Goal: Task Accomplishment & Management: Manage account settings

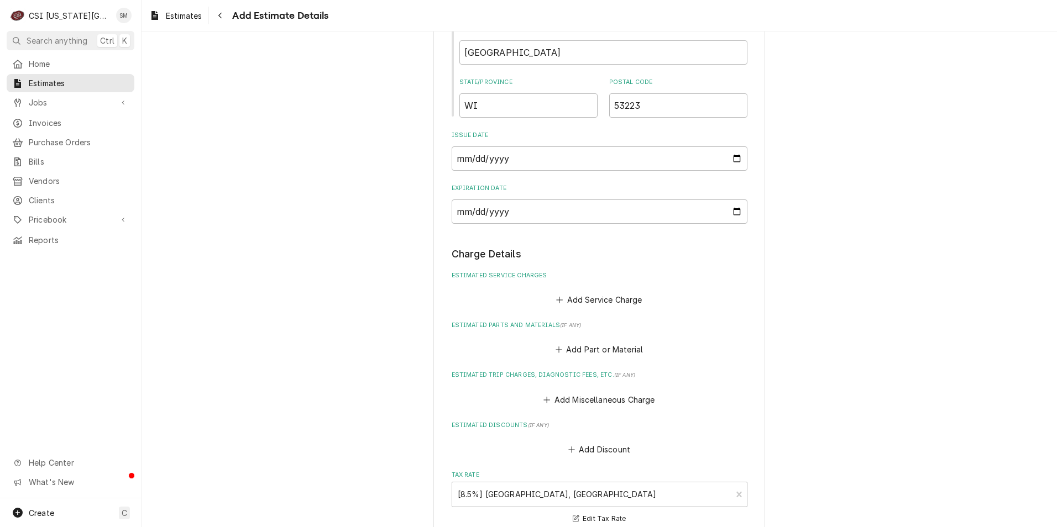
scroll to position [1063, 0]
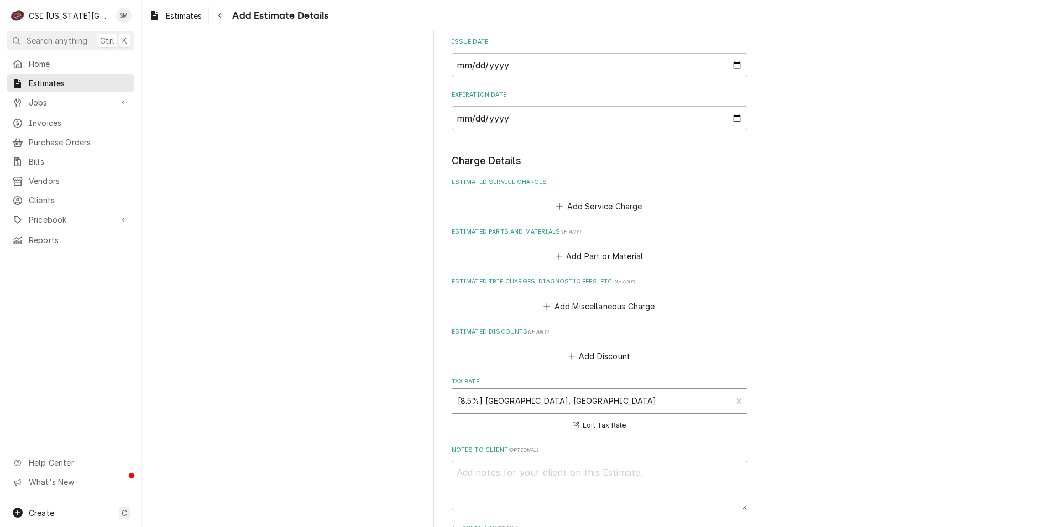
click at [626, 392] on div "Tax Rate" at bounding box center [592, 401] width 269 height 20
click at [627, 392] on div "Tax Rate" at bounding box center [592, 401] width 269 height 20
click at [589, 249] on button "Add Part or Material" at bounding box center [598, 256] width 91 height 15
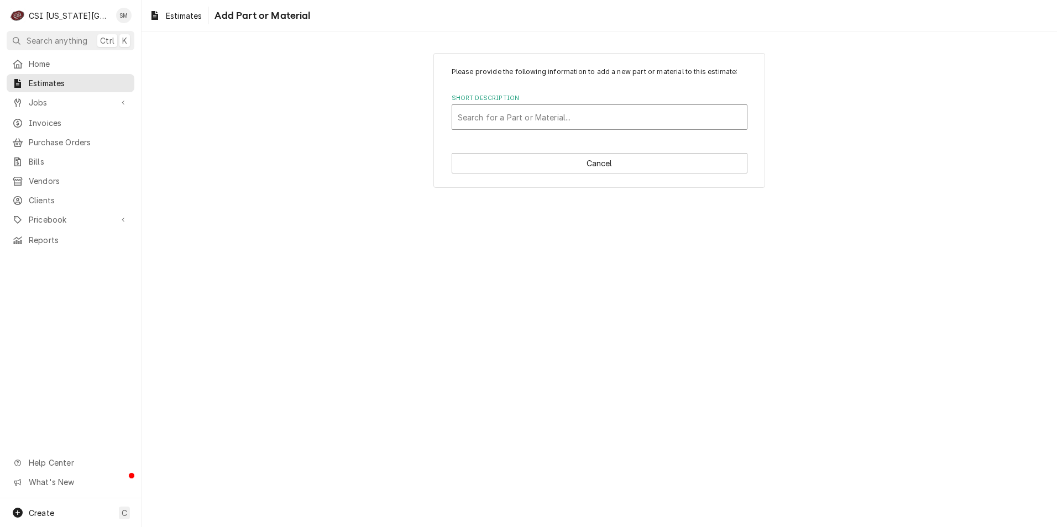
click at [564, 118] on div "Short Description" at bounding box center [600, 117] width 284 height 20
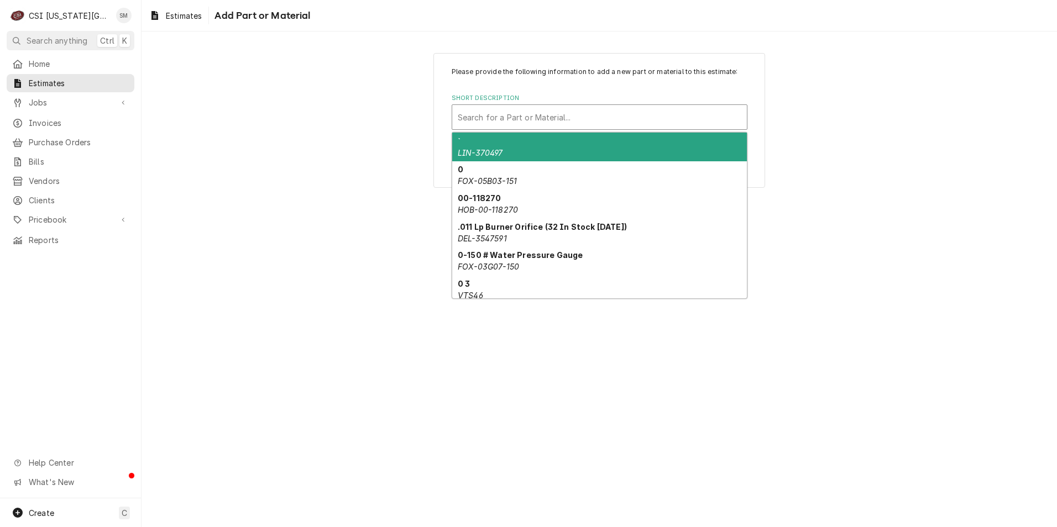
click at [410, 99] on div "Please provide the following information to add a new part or material to this …" at bounding box center [598, 120] width 915 height 154
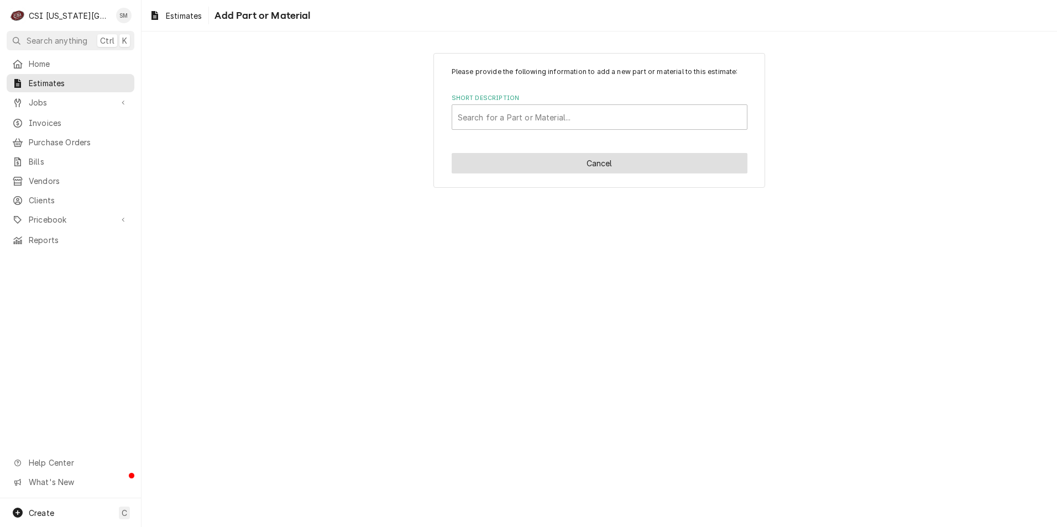
click at [529, 160] on button "Cancel" at bounding box center [600, 163] width 296 height 20
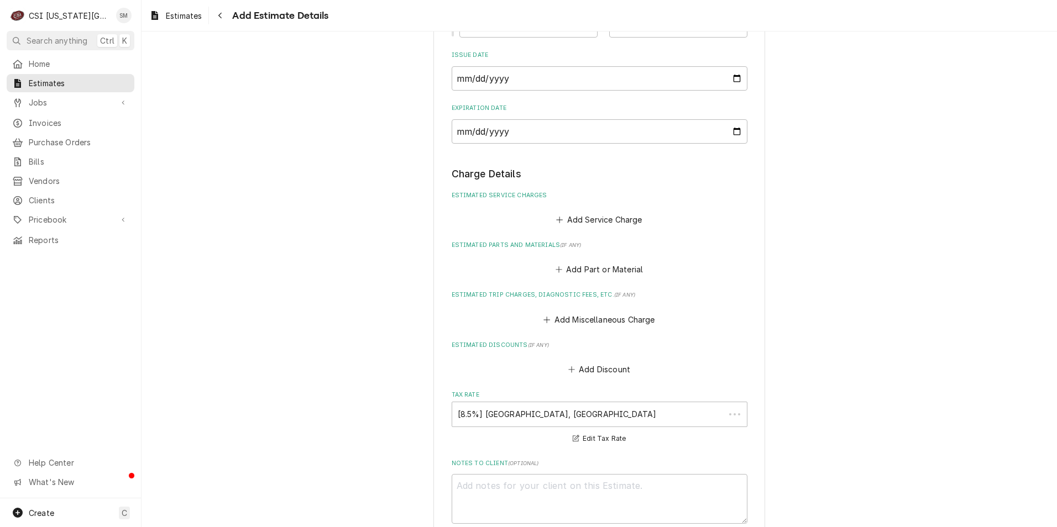
scroll to position [1050, 0]
type textarea "x"
click at [549, 312] on button "Add Miscellaneous Charge" at bounding box center [599, 319] width 115 height 15
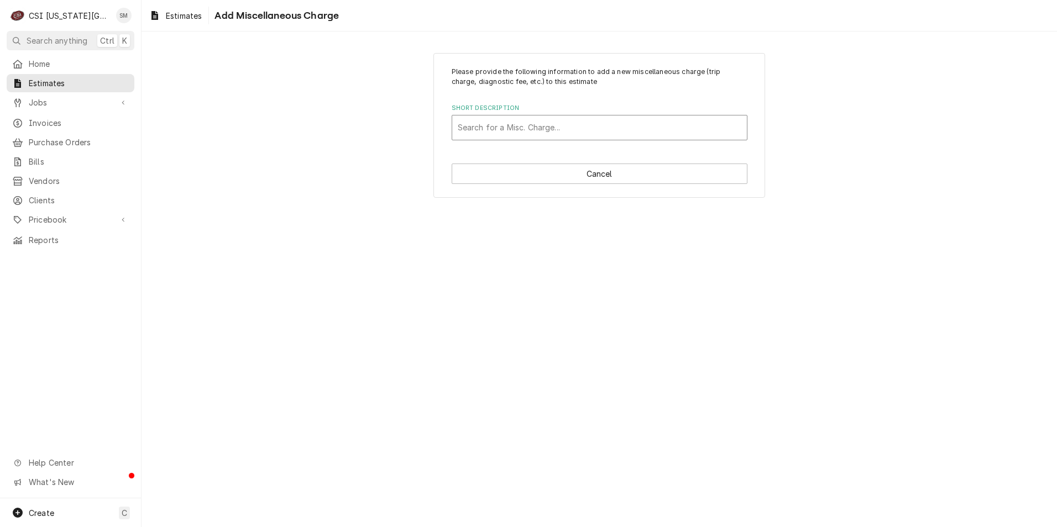
click at [573, 129] on div "Short Description" at bounding box center [600, 128] width 284 height 20
type input "b"
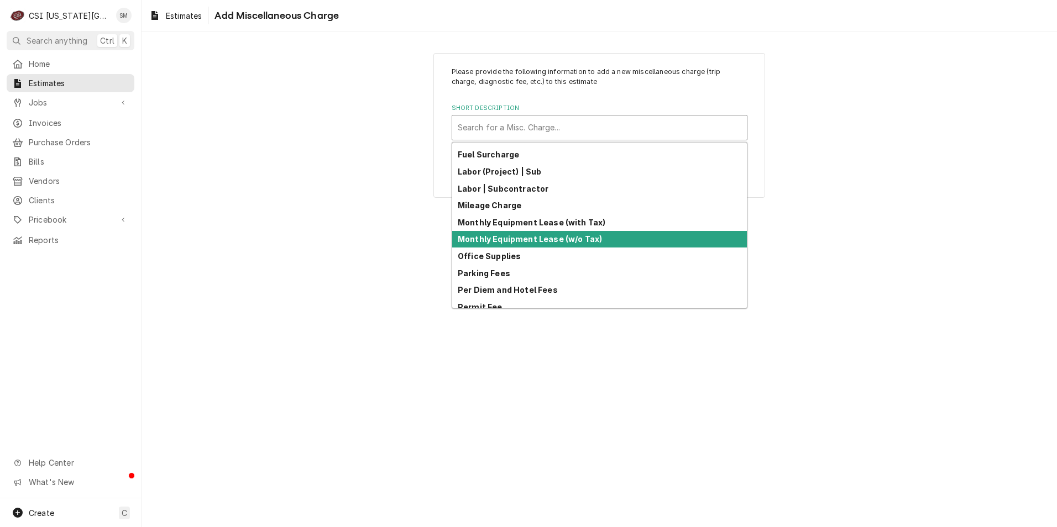
scroll to position [173, 0]
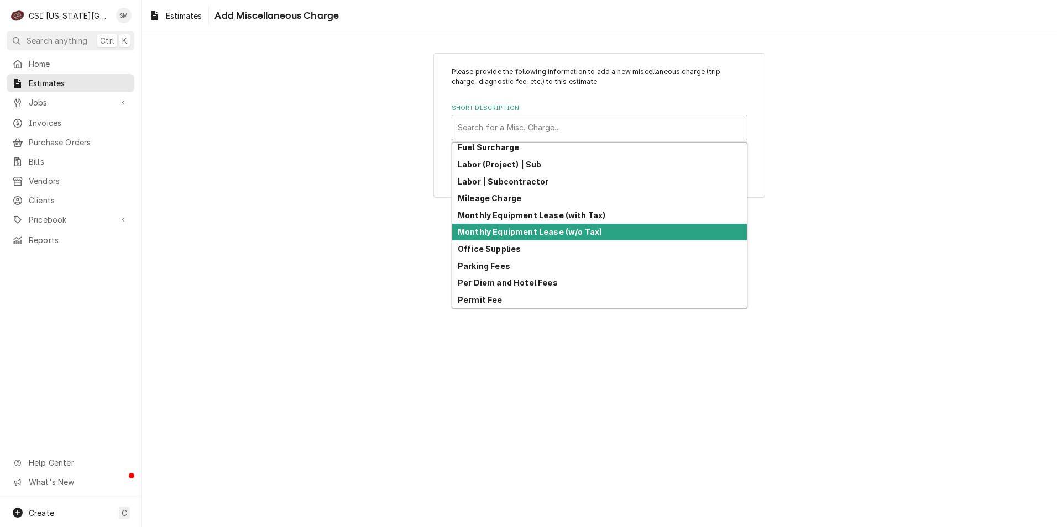
click at [960, 233] on div "Please provide the following information to add a new miscellaneous charge (tri…" at bounding box center [598, 280] width 915 height 496
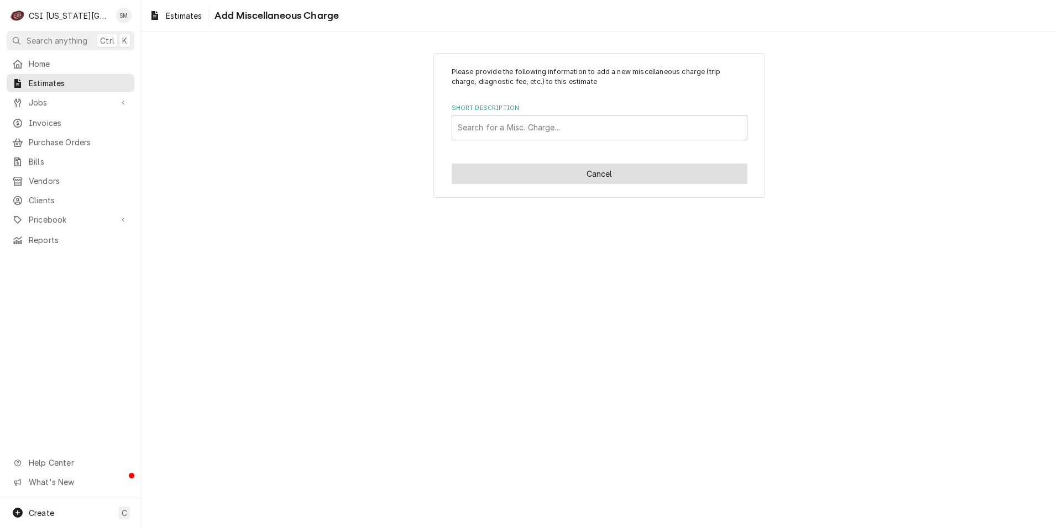
click at [599, 178] on button "Cancel" at bounding box center [600, 174] width 296 height 20
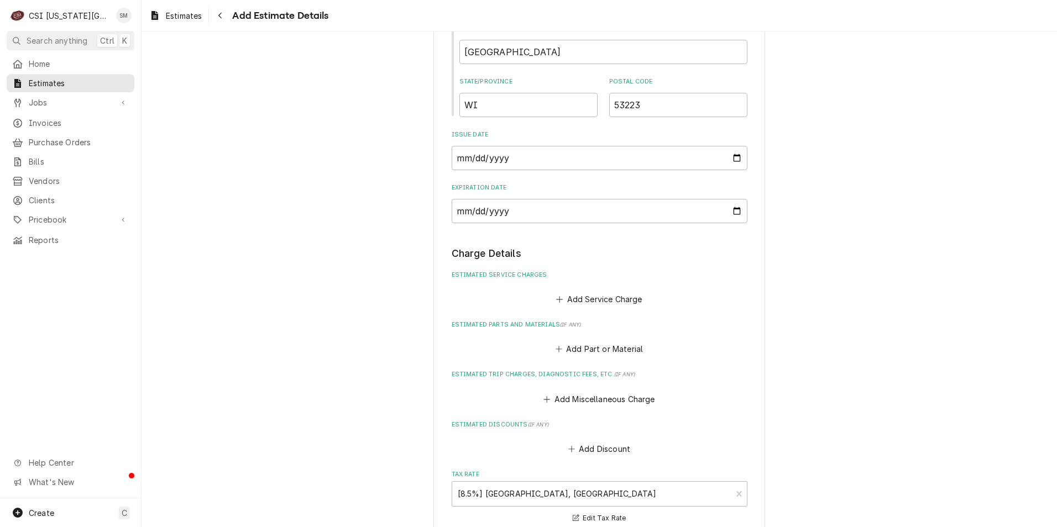
scroll to position [995, 0]
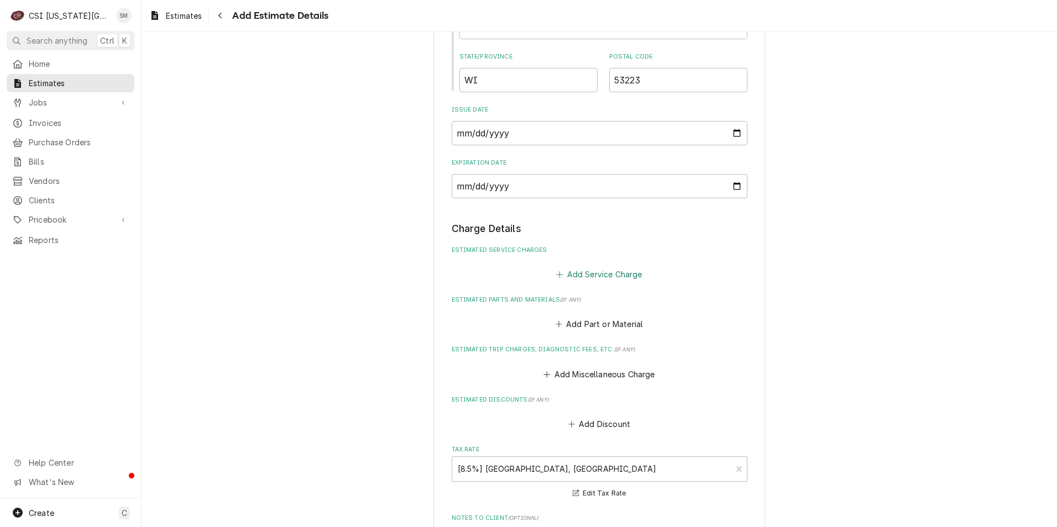
click at [556, 271] on icon "Estimated Service Charges" at bounding box center [559, 275] width 7 height 8
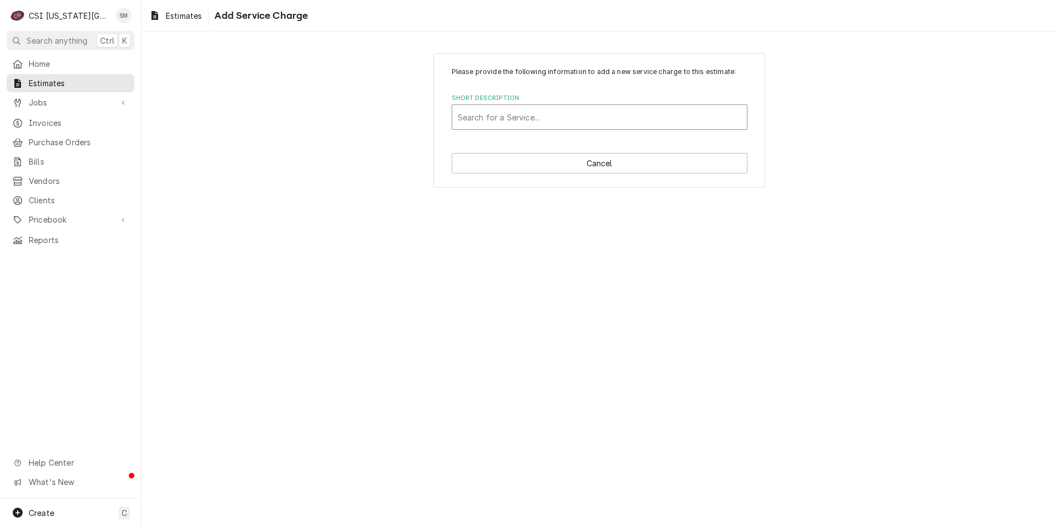
click at [508, 118] on div "Short Description" at bounding box center [600, 117] width 284 height 20
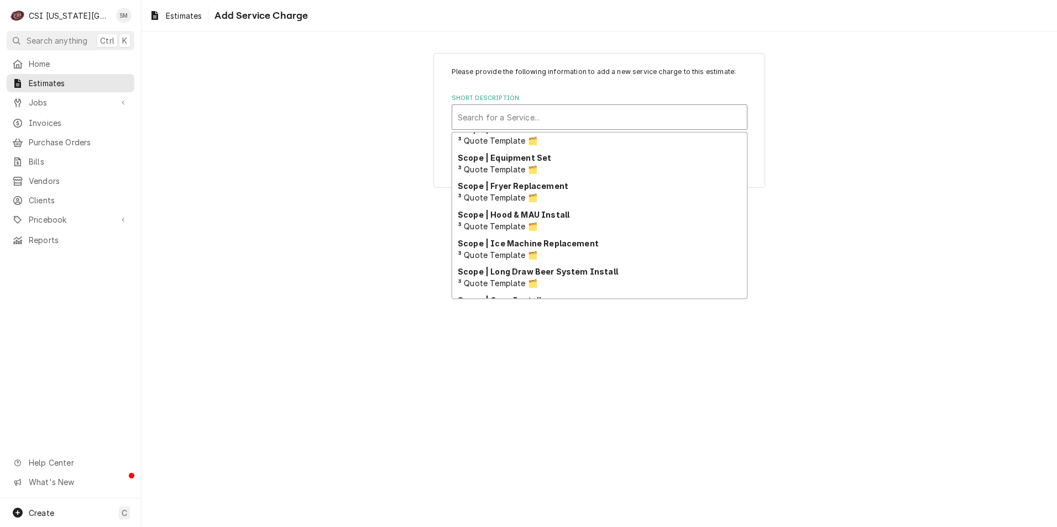
scroll to position [911, 0]
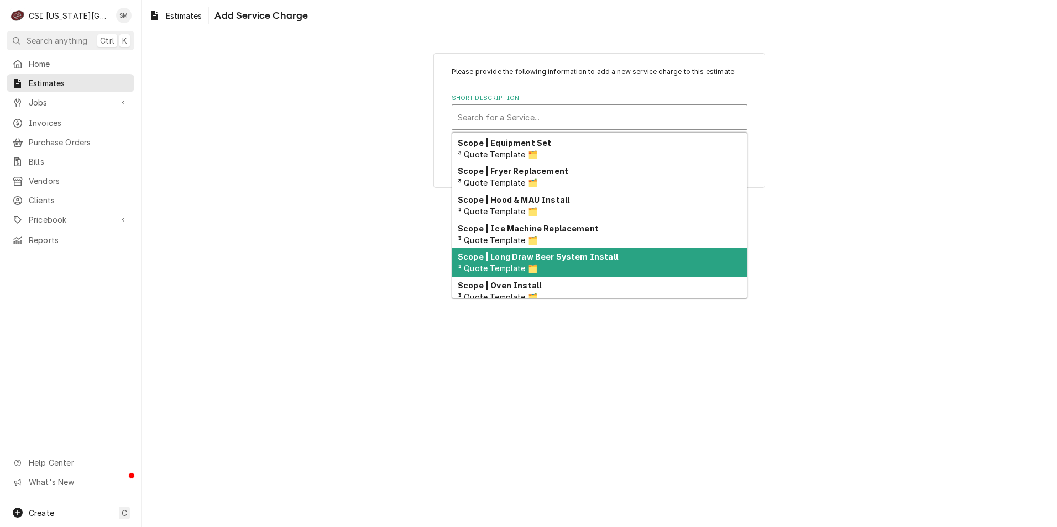
click at [546, 269] on div "Scope | Long Draw Beer System Install ³ Quote Template 🗂️" at bounding box center [599, 262] width 295 height 29
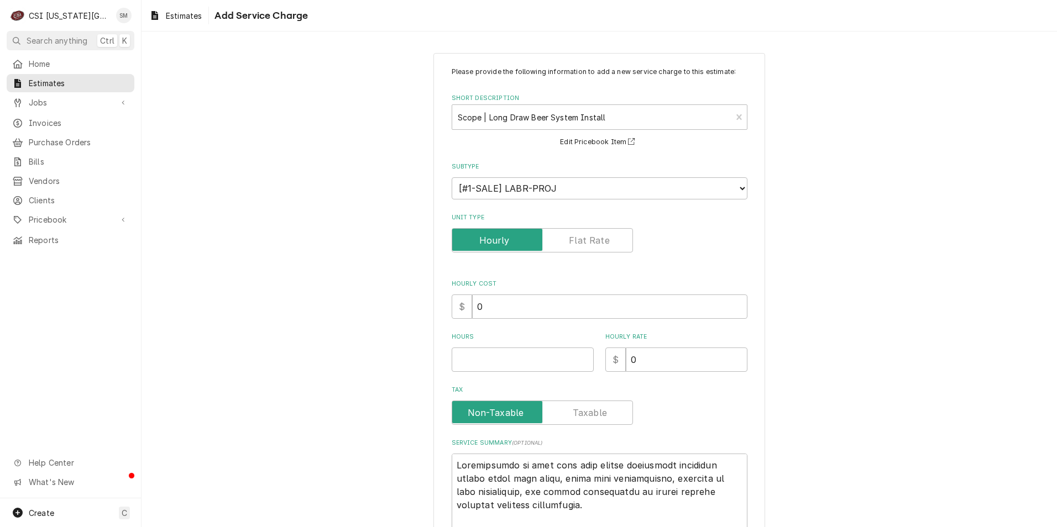
type textarea "x"
click at [576, 247] on input "Unit Type" at bounding box center [542, 240] width 171 height 24
checkbox input "true"
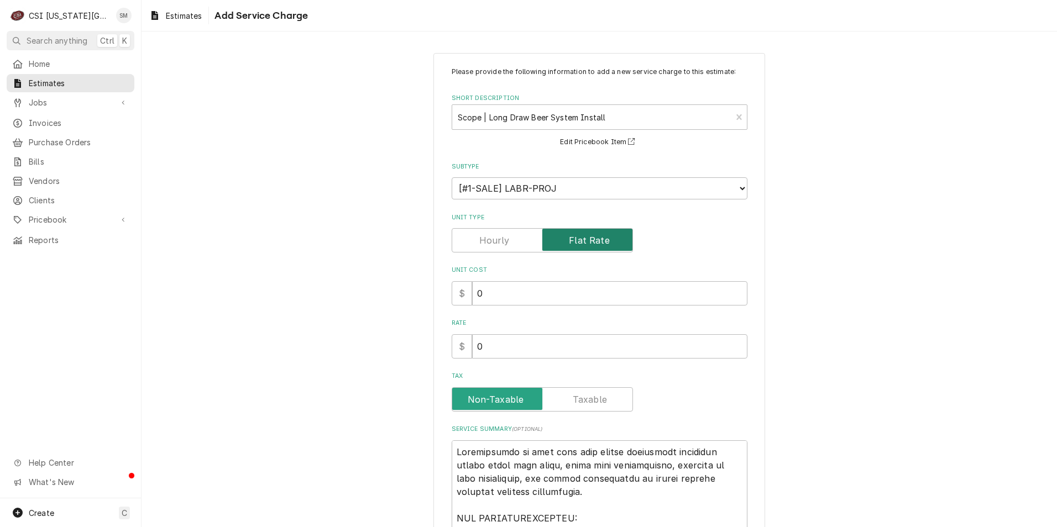
type textarea "x"
click at [485, 240] on label "Unit Type" at bounding box center [542, 240] width 181 height 24
click at [485, 240] on input "Unit Type" at bounding box center [542, 240] width 171 height 24
checkbox input "false"
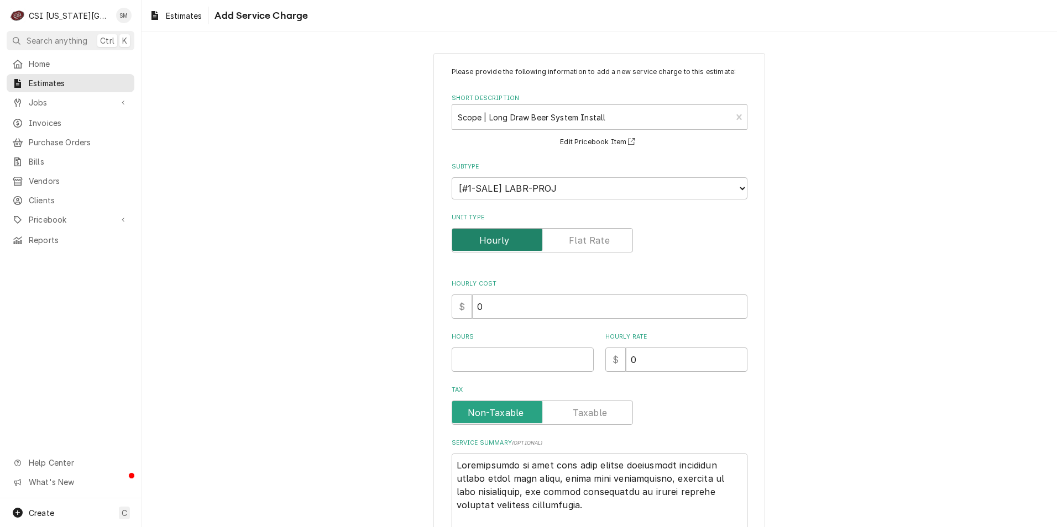
type textarea "x"
click at [567, 231] on input "Unit Type" at bounding box center [542, 240] width 171 height 24
checkbox input "true"
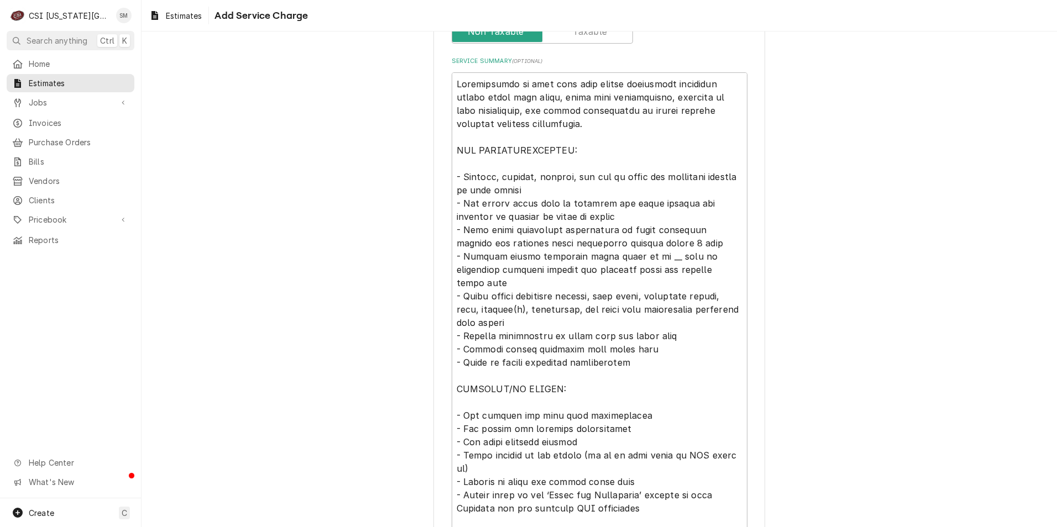
scroll to position [387, 0]
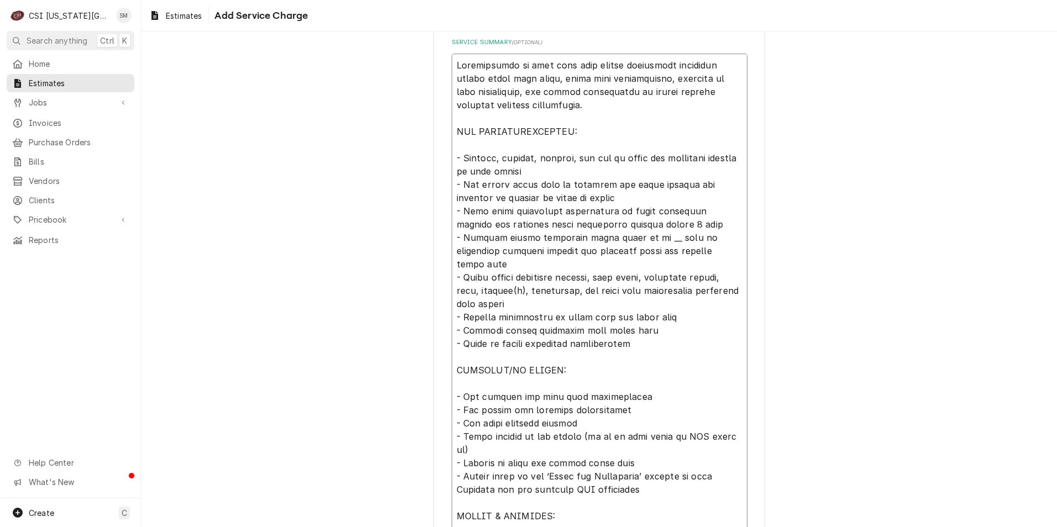
click at [637, 238] on textarea "Service Summary ( optional )" at bounding box center [600, 297] width 296 height 487
type textarea "x"
type textarea "Installation of long draw beer system components including glycol power pack se…"
type textarea "x"
type textarea "Installation of long draw beer system components including glycol power pack se…"
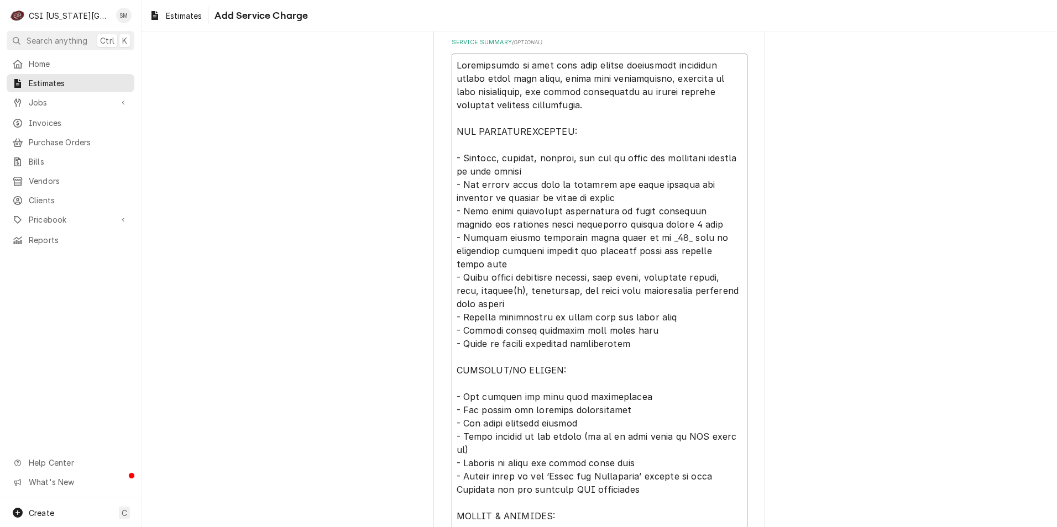
type textarea "x"
type textarea "Installation of long draw beer system components including glycol power pack se…"
type textarea "x"
type textarea "Installation of long draw beer system components including glycol power pack se…"
type textarea "x"
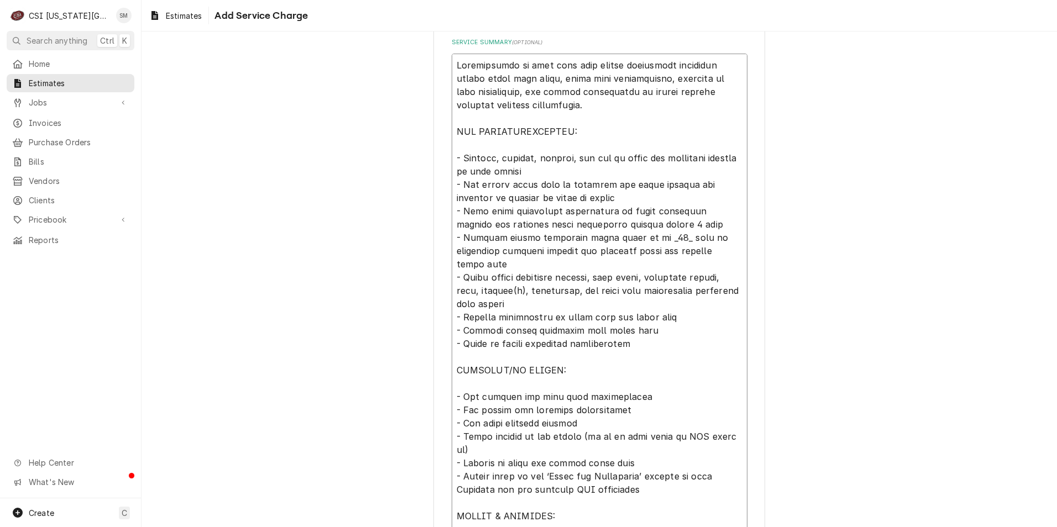
type textarea "Installation of long draw beer system components including glycol power pack se…"
type textarea "x"
type textarea "Installation of long draw beer system components including glycol power pack se…"
click at [641, 237] on textarea "Service Summary ( optional )" at bounding box center [600, 297] width 296 height 487
type textarea "x"
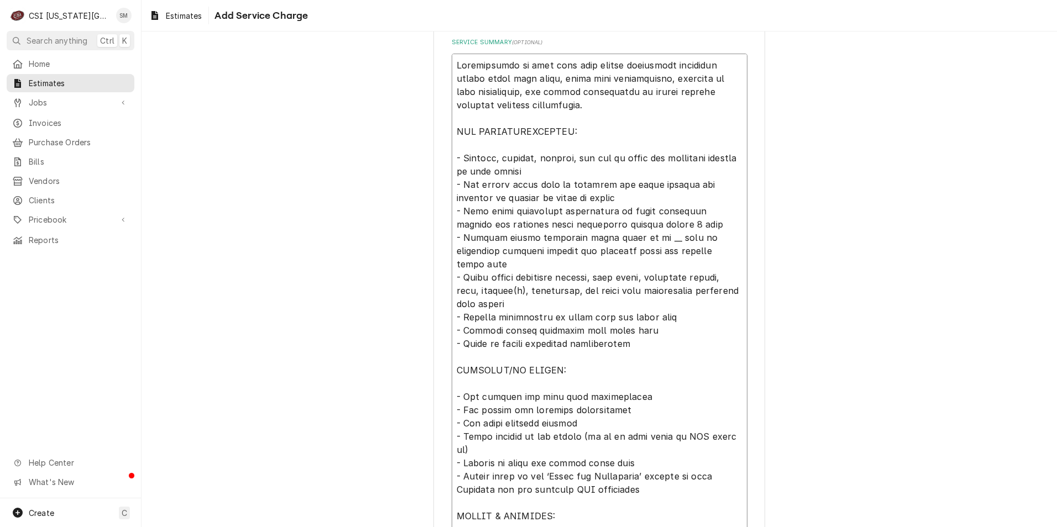
type textarea "Installation of long draw beer system components including glycol power pack se…"
type textarea "x"
type textarea "Installation of long draw beer system components including glycol power pack se…"
type textarea "x"
type textarea "Installation of long draw beer system components including glycol power pack se…"
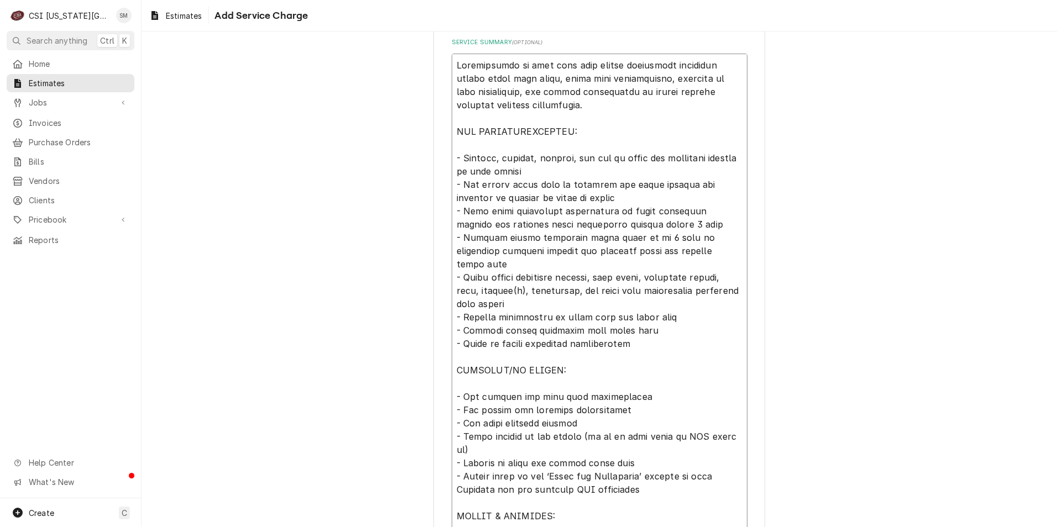
type textarea "x"
type textarea "Installation of long draw beer system components including glycol power pack se…"
type textarea "x"
type textarea "Installation of long draw beer system components including glycol power pack se…"
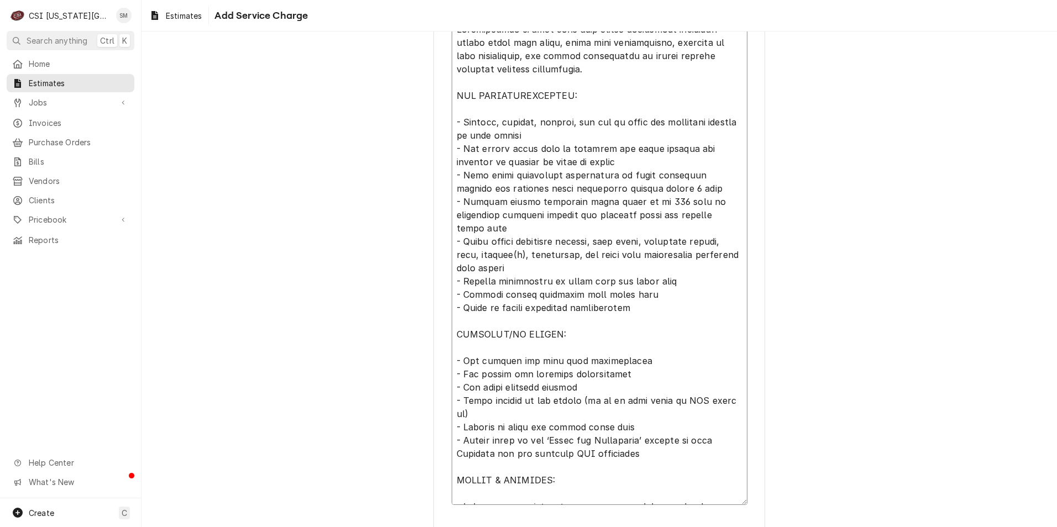
scroll to position [468, 0]
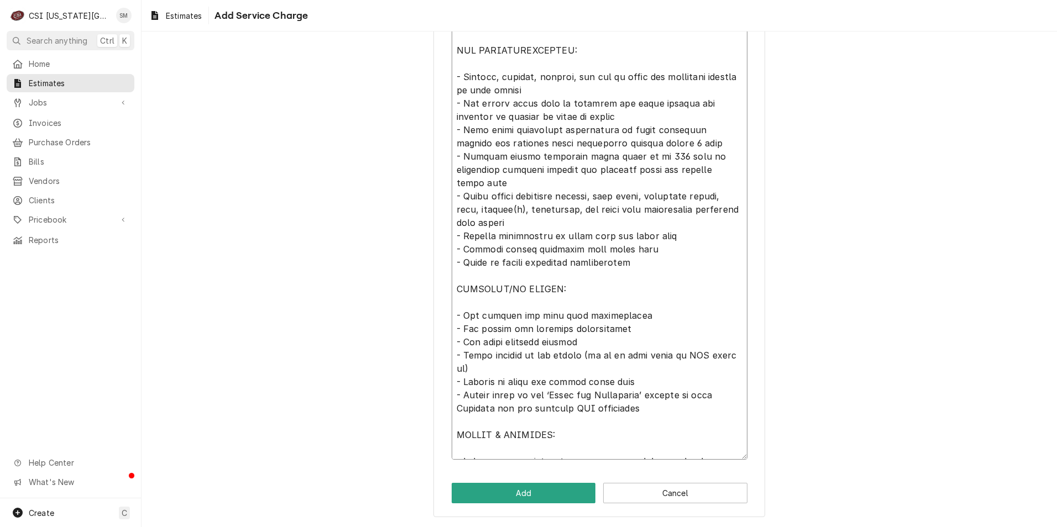
click at [621, 251] on textarea "Service Summary ( optional )" at bounding box center [600, 215] width 296 height 487
type textarea "x"
type textarea "Installation of long draw beer system components including glycol power pack se…"
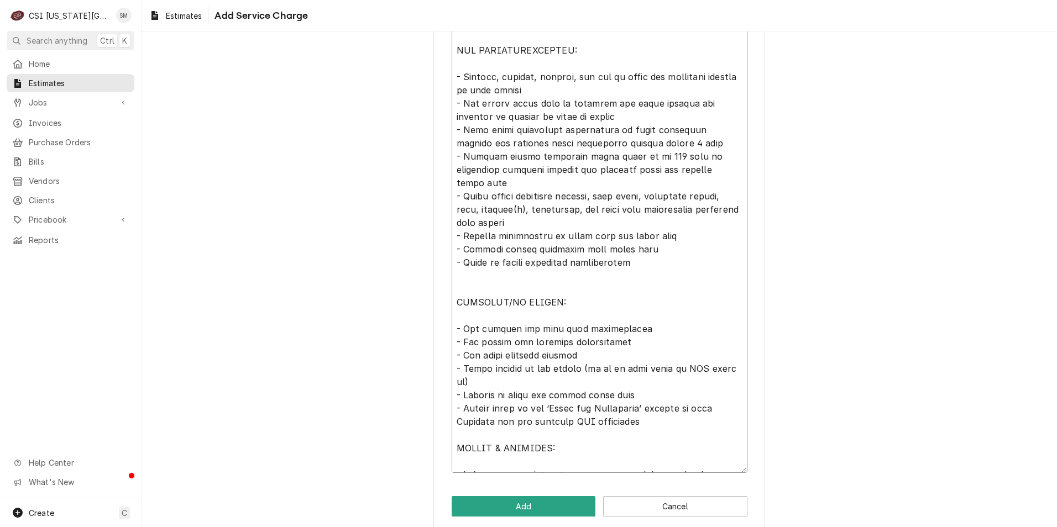
type textarea "x"
type textarea "Installation of long draw beer system components including glycol power pack se…"
type textarea "x"
type textarea "Installation of long draw beer system components including glycol power pack se…"
type textarea "x"
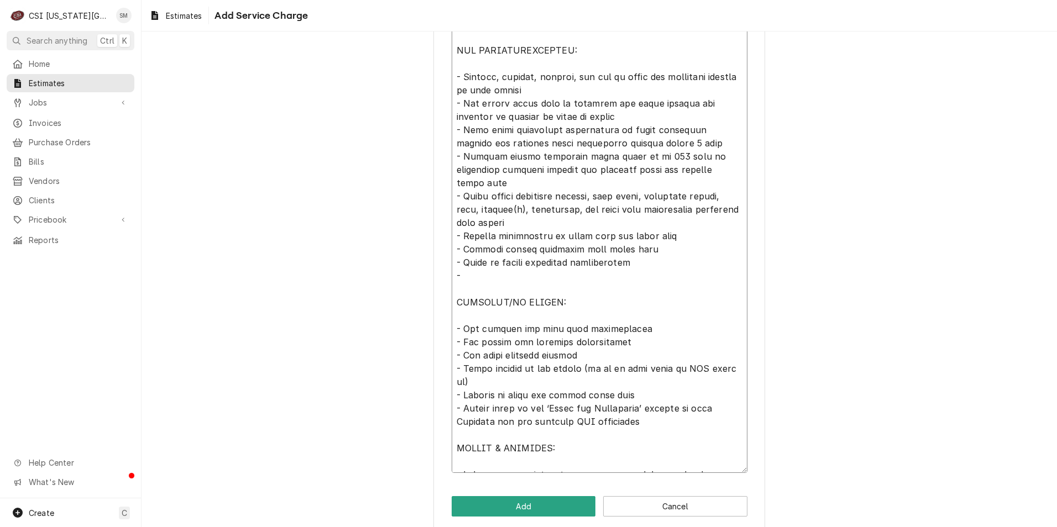
type textarea "Installation of long draw beer system components including glycol power pack se…"
type textarea "x"
type textarea "Installation of long draw beer system components including glycol power pack se…"
type textarea "x"
type textarea "Installation of long draw beer system components including glycol power pack se…"
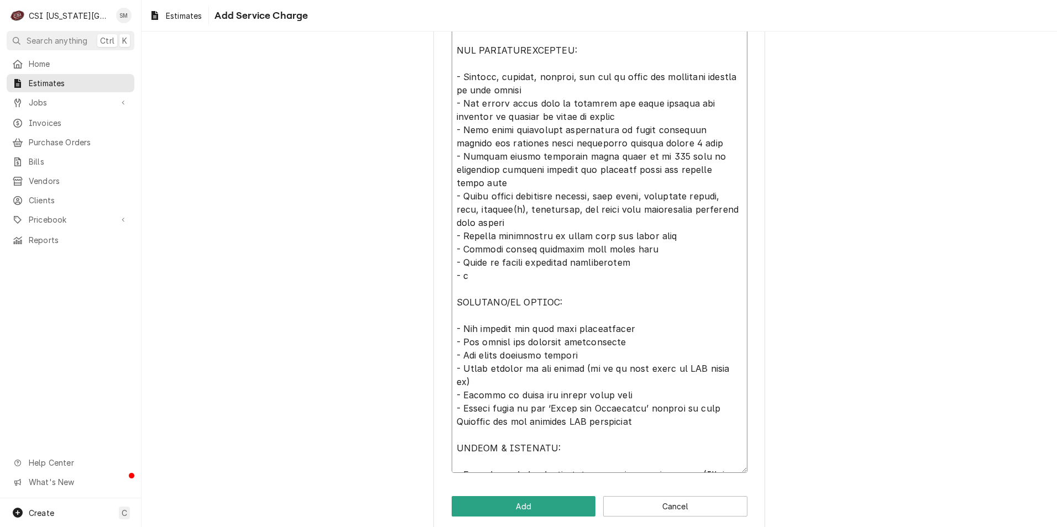
type textarea "x"
type textarea "Installation of long draw beer system components including glycol power pack se…"
type textarea "x"
type textarea "Installation of long draw beer system components including glycol power pack se…"
type textarea "x"
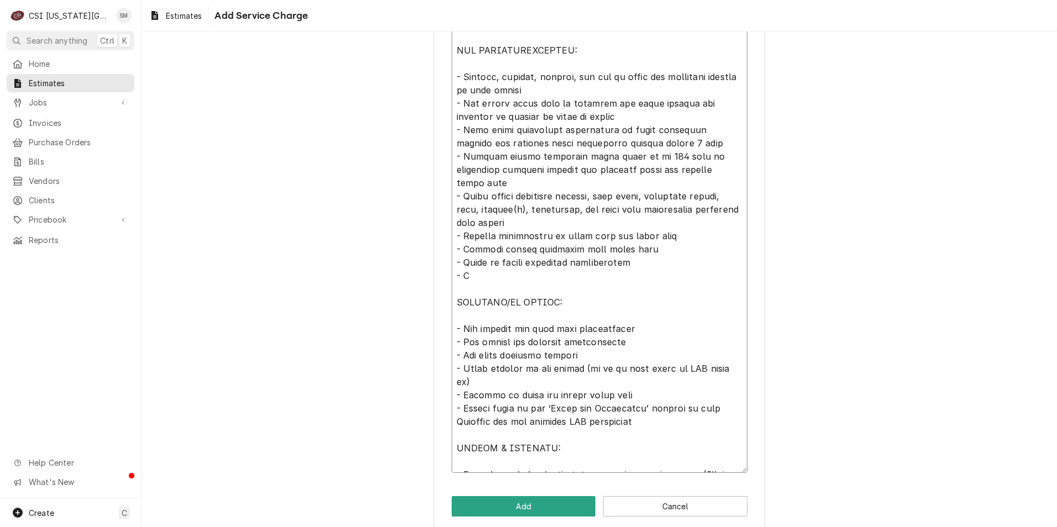
type textarea "Installation of long draw beer system components including glycol power pack se…"
type textarea "x"
type textarea "Installation of long draw beer system components including glycol power pack se…"
type textarea "x"
type textarea "Installation of long draw beer system components including glycol power pack se…"
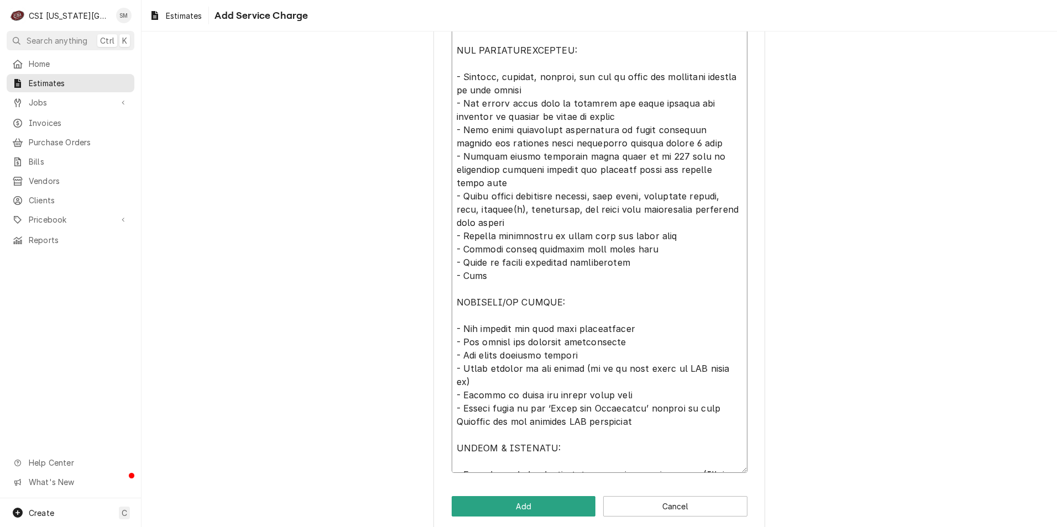
type textarea "x"
type textarea "Installation of long draw beer system components including glycol power pack se…"
type textarea "x"
type textarea "Installation of long draw beer system components including glycol power pack se…"
type textarea "x"
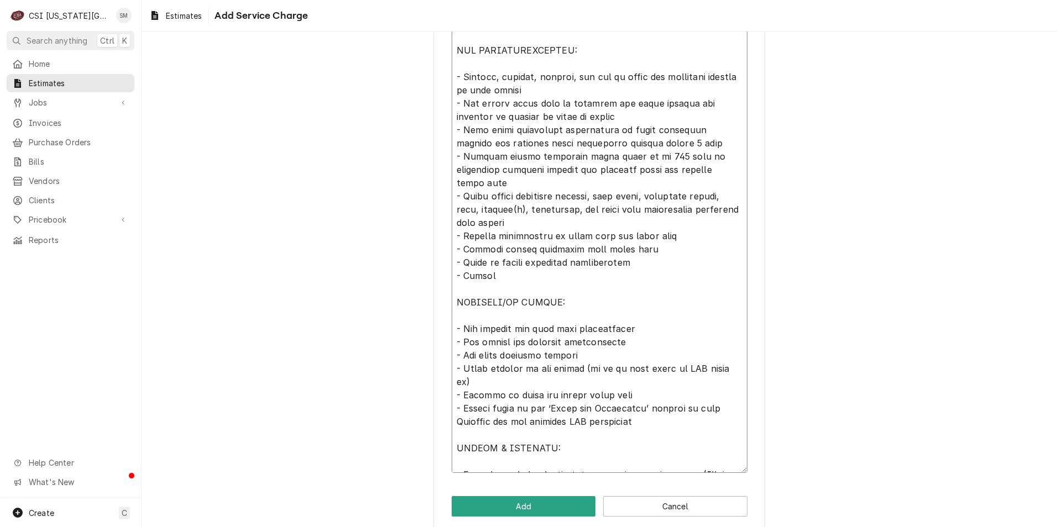
type textarea "Installation of long draw beer system components including glycol power pack se…"
type textarea "x"
type textarea "Installation of long draw beer system components including glycol power pack se…"
type textarea "x"
type textarea "Installation of long draw beer system components including glycol power pack se…"
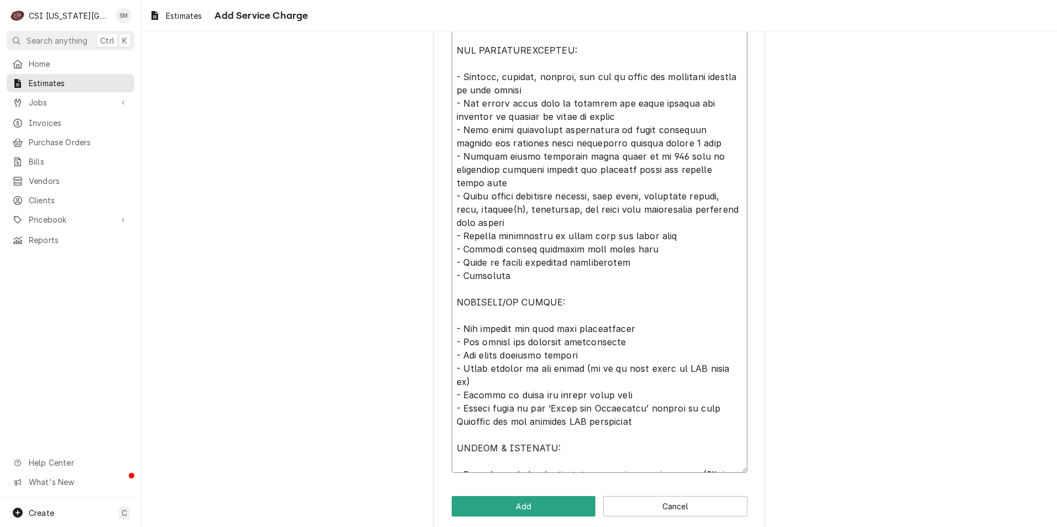
type textarea "x"
type textarea "Installation of long draw beer system components including glycol power pack se…"
type textarea "x"
type textarea "Installation of long draw beer system components including glycol power pack se…"
type textarea "x"
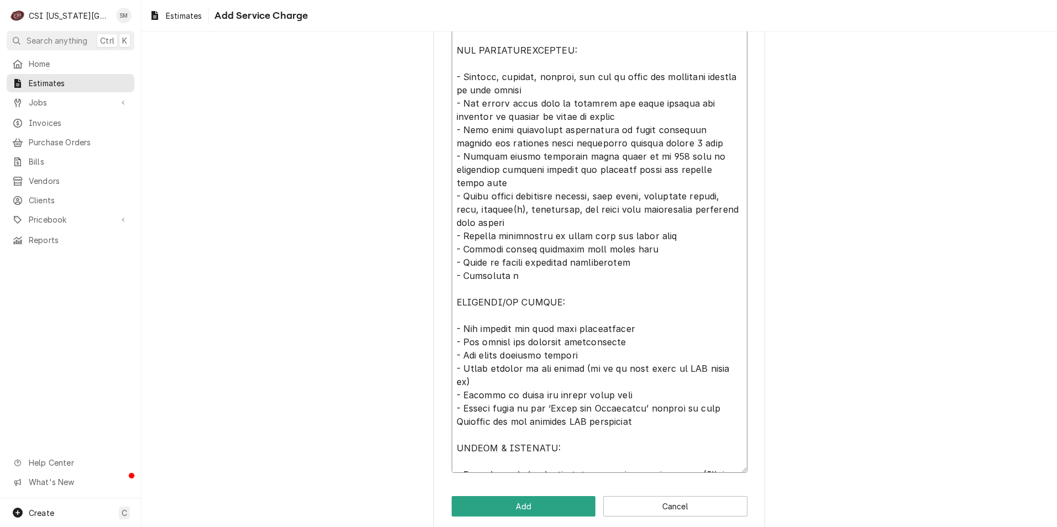
type textarea "Installation of long draw beer system components including glycol power pack se…"
type textarea "x"
type textarea "Installation of long draw beer system components including glycol power pack se…"
type textarea "x"
type textarea "Installation of long draw beer system components including glycol power pack se…"
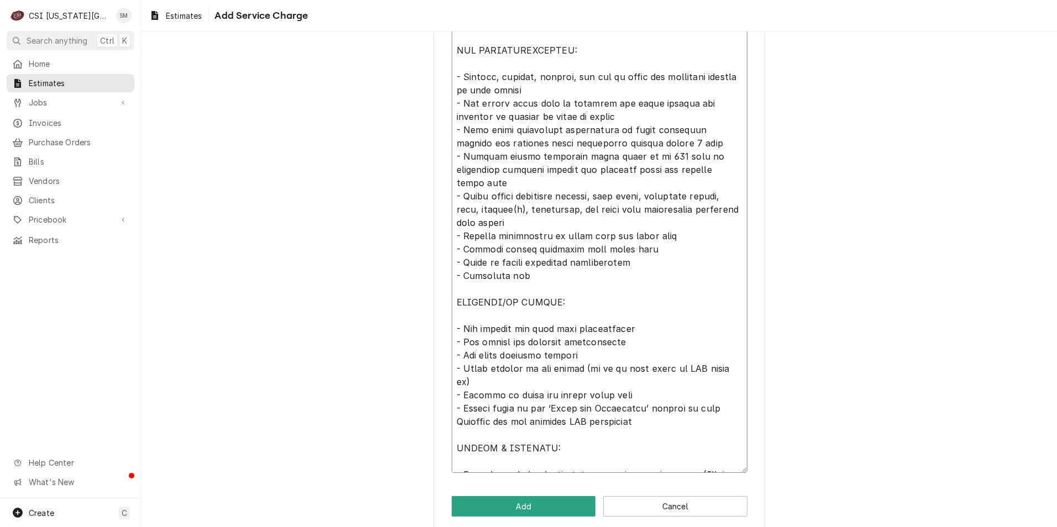
type textarea "x"
type textarea "Installation of long draw beer system components including glycol power pack se…"
type textarea "x"
type textarea "Installation of long draw beer system components including glycol power pack se…"
type textarea "x"
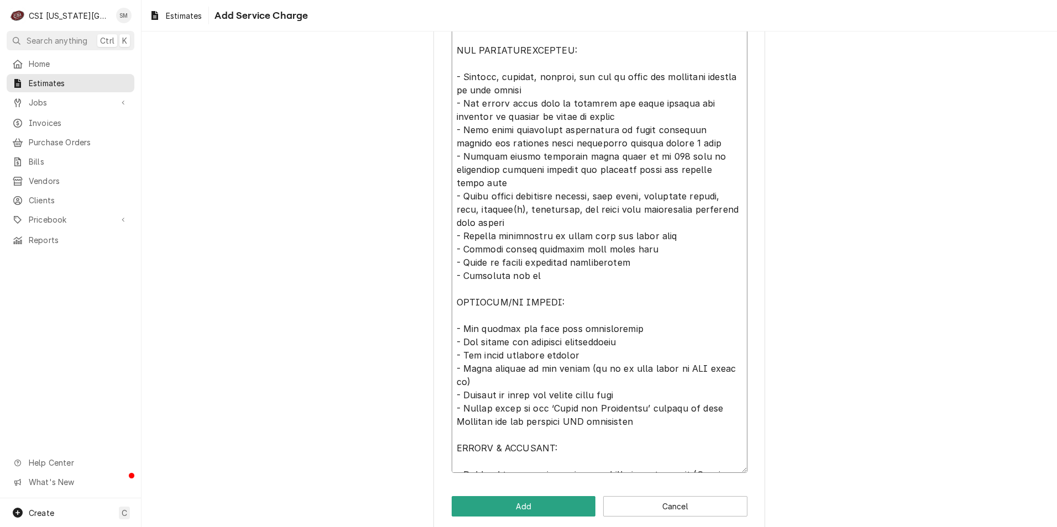
type textarea "Installation of long draw beer system components including glycol power pack se…"
type textarea "x"
type textarea "Installation of long draw beer system components including glycol power pack se…"
type textarea "x"
type textarea "Installation of long draw beer system components including glycol power pack se…"
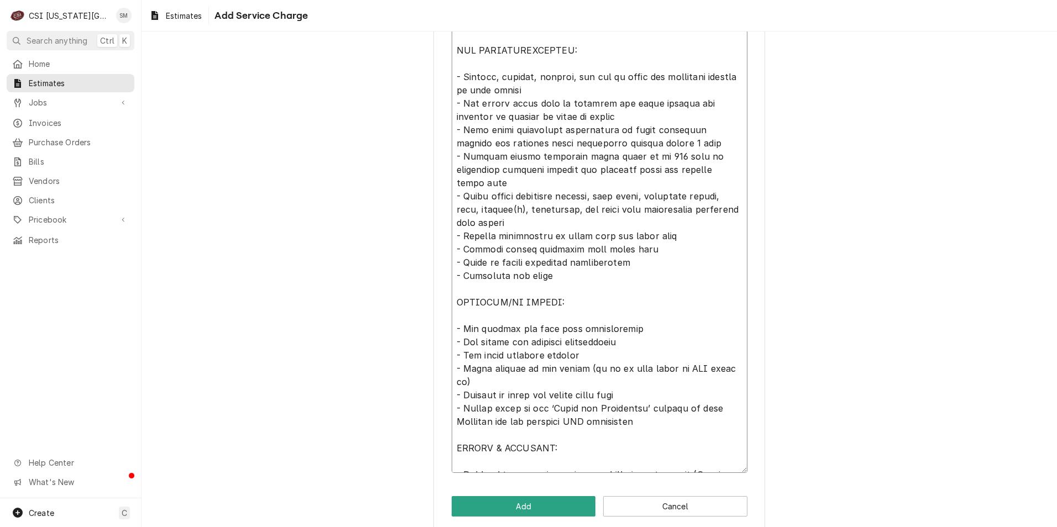
type textarea "x"
type textarea "Installation of long draw beer system components including glycol power pack se…"
type textarea "x"
type textarea "Installation of long draw beer system components including glycol power pack se…"
type textarea "x"
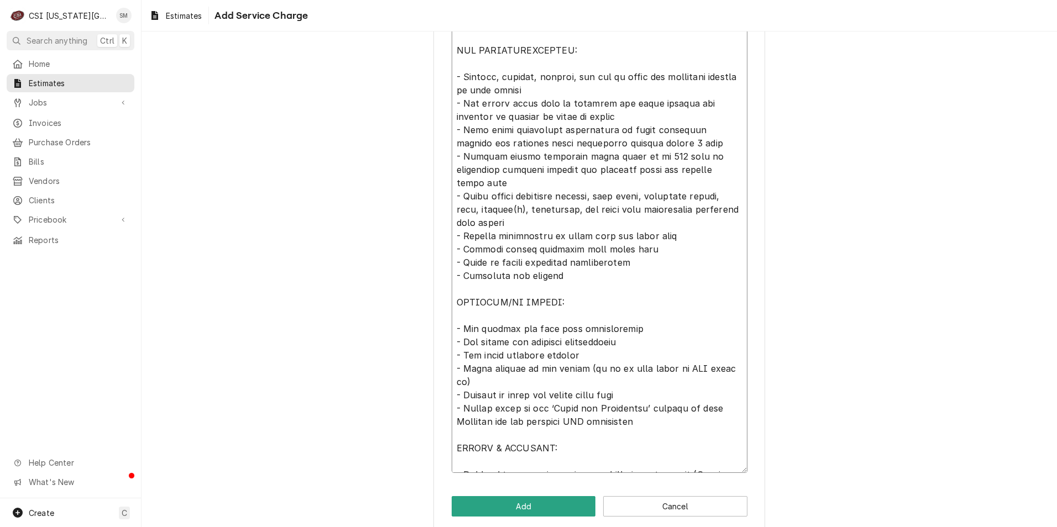
type textarea "Installation of long draw beer system components including glycol power pack se…"
type textarea "x"
type textarea "Installation of long draw beer system components including glycol power pack se…"
type textarea "x"
type textarea "Installation of long draw beer system components including glycol power pack se…"
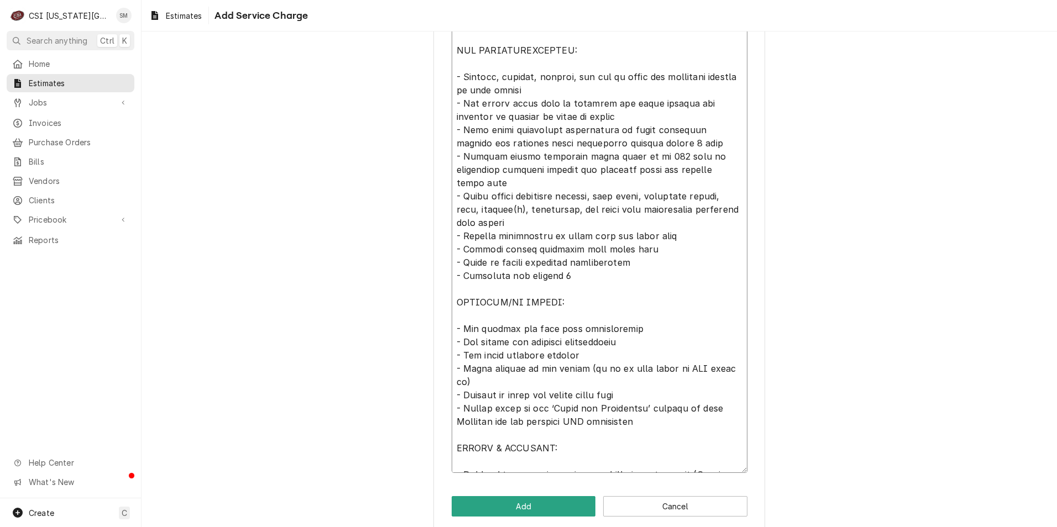
type textarea "x"
type textarea "Installation of long draw beer system components including glycol power pack se…"
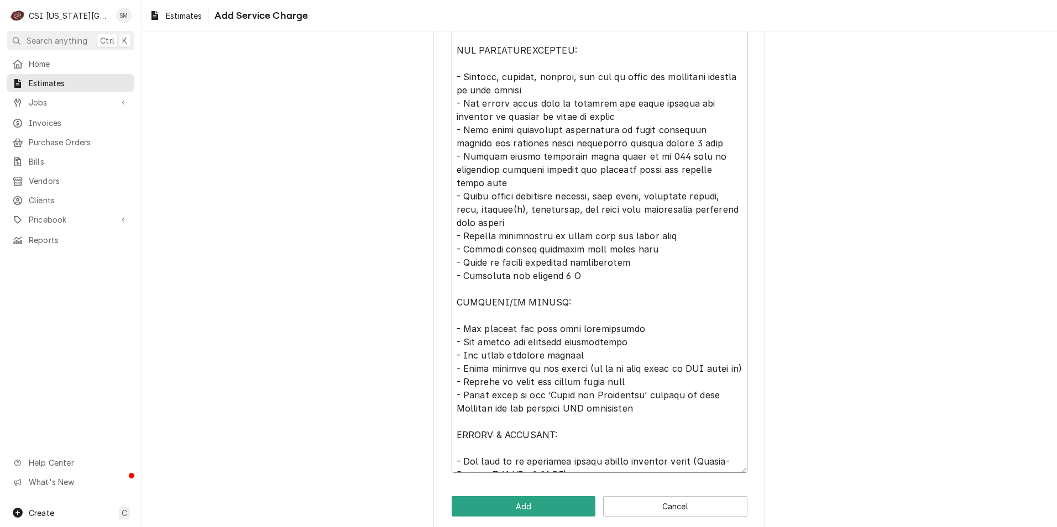
type textarea "x"
type textarea "Installation of long draw beer system components including glycol power pack se…"
type textarea "x"
type textarea "Installation of long draw beer system components including glycol power pack se…"
type textarea "x"
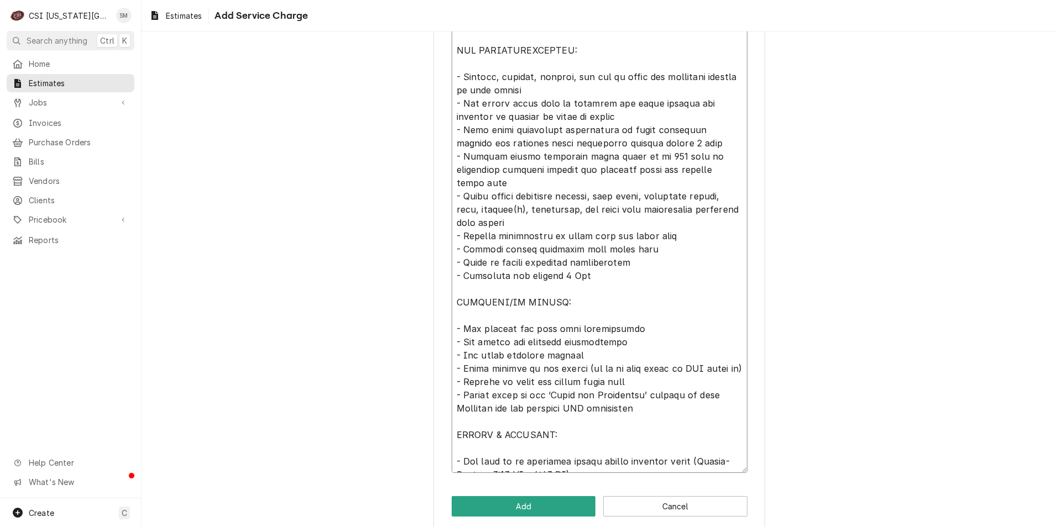
type textarea "Installation of long draw beer system components including glycol power pack se…"
type textarea "x"
type textarea "Installation of long draw beer system components including glycol power pack se…"
type textarea "x"
type textarea "Installation of long draw beer system components including glycol power pack se…"
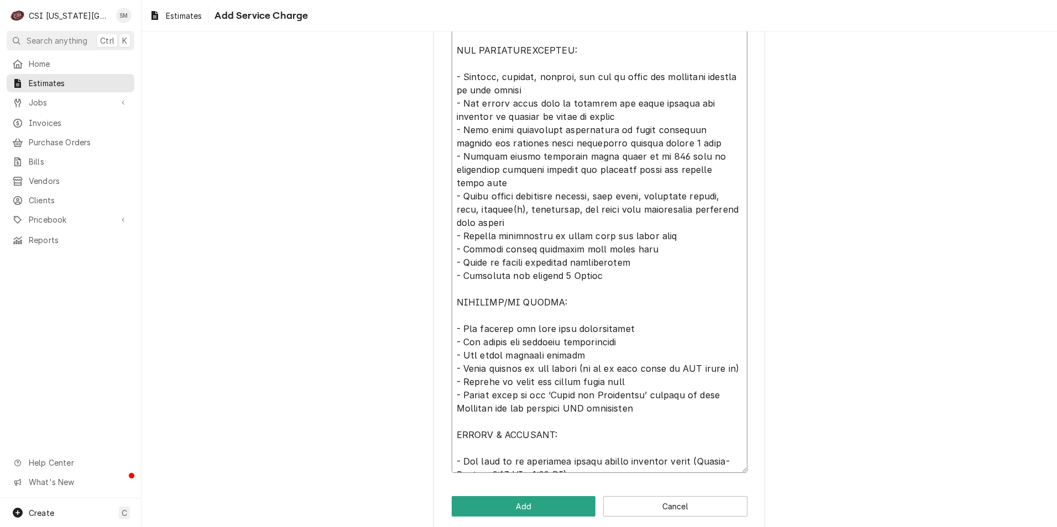
type textarea "x"
type textarea "Installation of long draw beer system components including glycol power pack se…"
type textarea "x"
type textarea "Installation of long draw beer system components including glycol power pack se…"
type textarea "x"
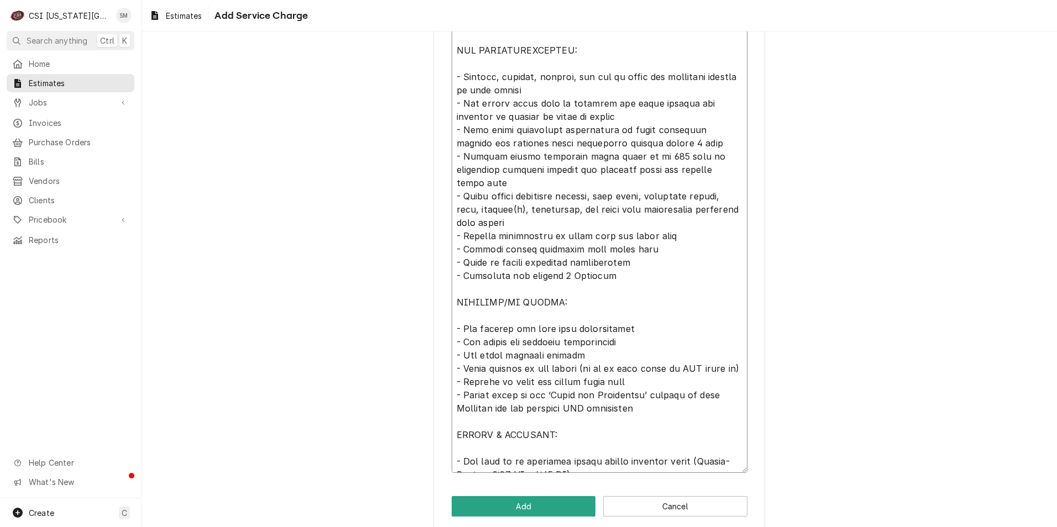
type textarea "Installation of long draw beer system components including glycol power pack se…"
type textarea "x"
type textarea "Installation of long draw beer system components including glycol power pack se…"
type textarea "x"
type textarea "Installation of long draw beer system components including glycol power pack se…"
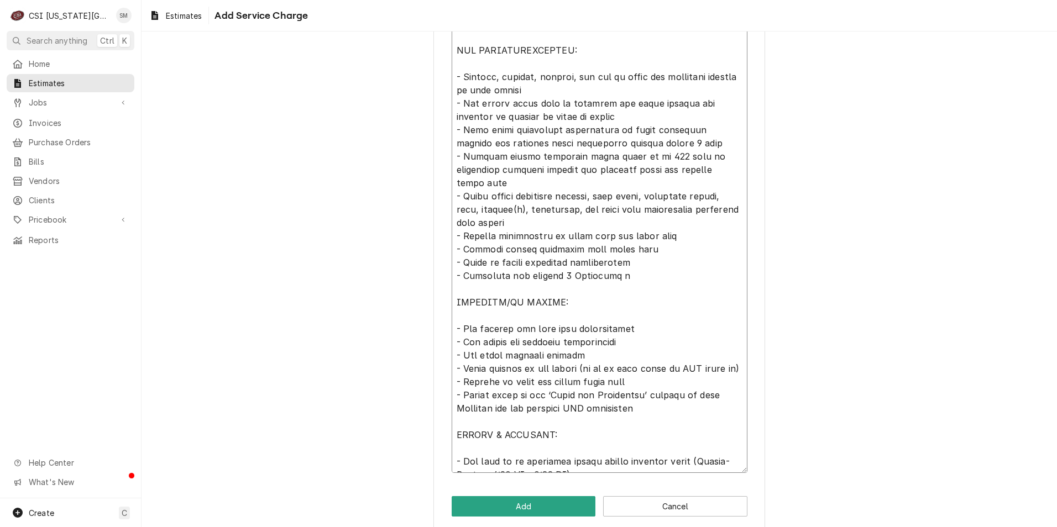
type textarea "x"
type textarea "Installation of long draw beer system components including glycol power pack se…"
type textarea "x"
type textarea "Installation of long draw beer system components including glycol power pack se…"
type textarea "x"
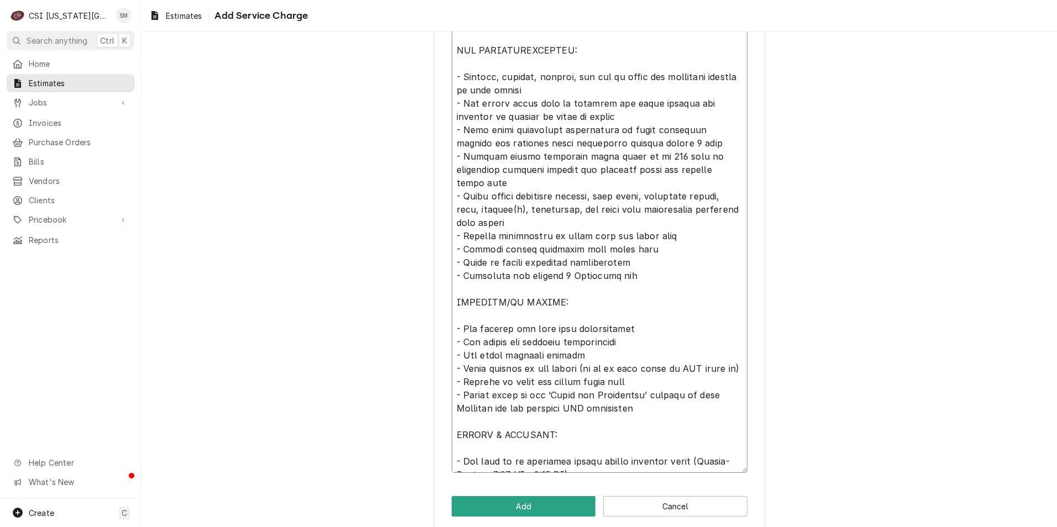
type textarea "Installation of long draw beer system components including glycol power pack se…"
type textarea "x"
type textarea "Installation of long draw beer system components including glycol power pack se…"
type textarea "x"
type textarea "Installation of long draw beer system components including glycol power pack se…"
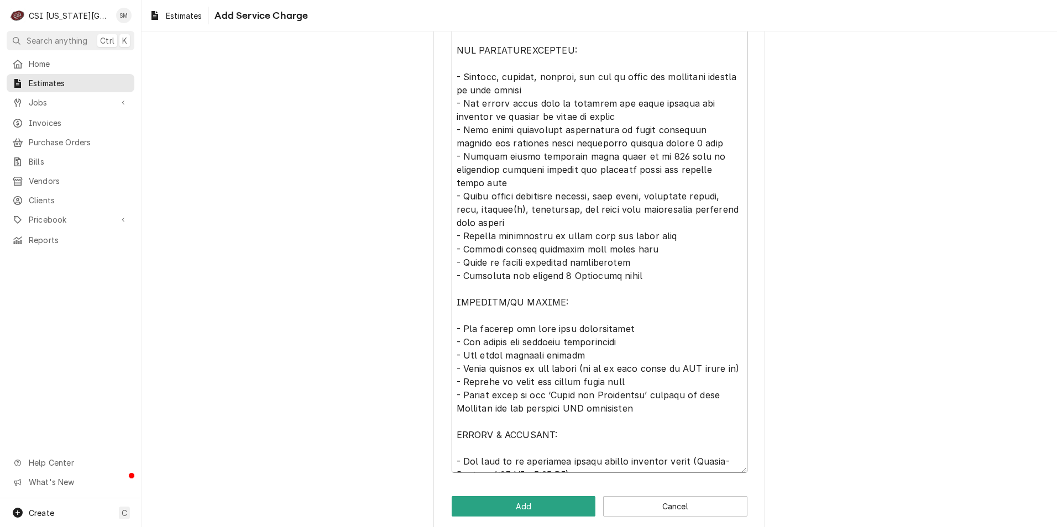
type textarea "x"
type textarea "Installation of long draw beer system components including glycol power pack se…"
type textarea "x"
type textarea "Installation of long draw beer system components including glycol power pack se…"
type textarea "x"
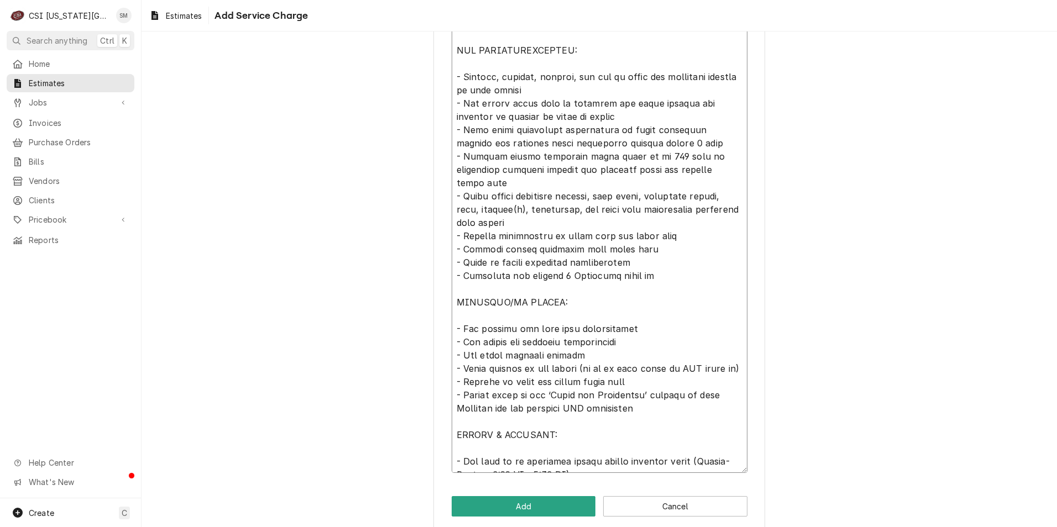
type textarea "Installation of long draw beer system components including glycol power pack se…"
type textarea "x"
type textarea "Installation of long draw beer system components including glycol power pack se…"
type textarea "x"
type textarea "Installation of long draw beer system components including glycol power pack se…"
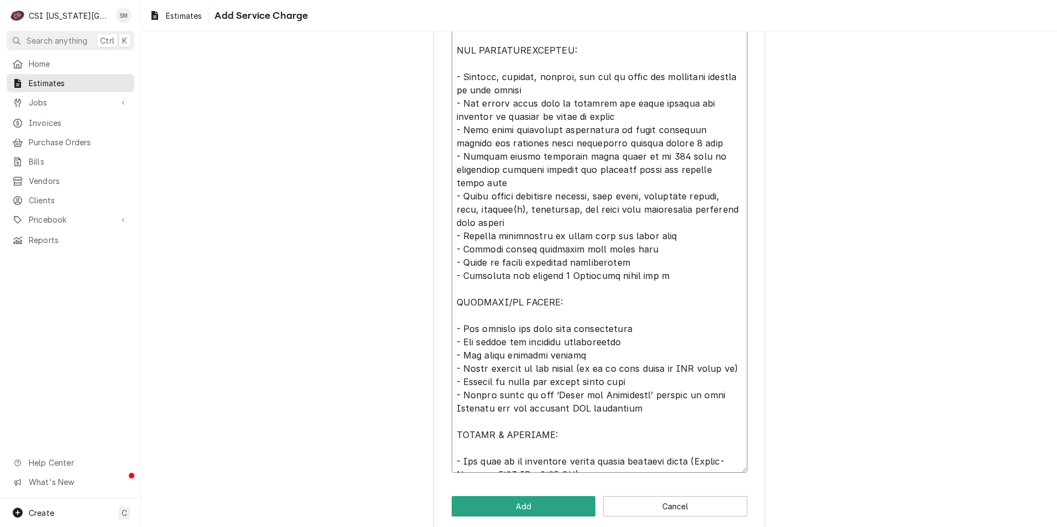
type textarea "x"
type textarea "Installation of long draw beer system components including glycol power pack se…"
type textarea "x"
type textarea "Installation of long draw beer system components including glycol power pack se…"
type textarea "x"
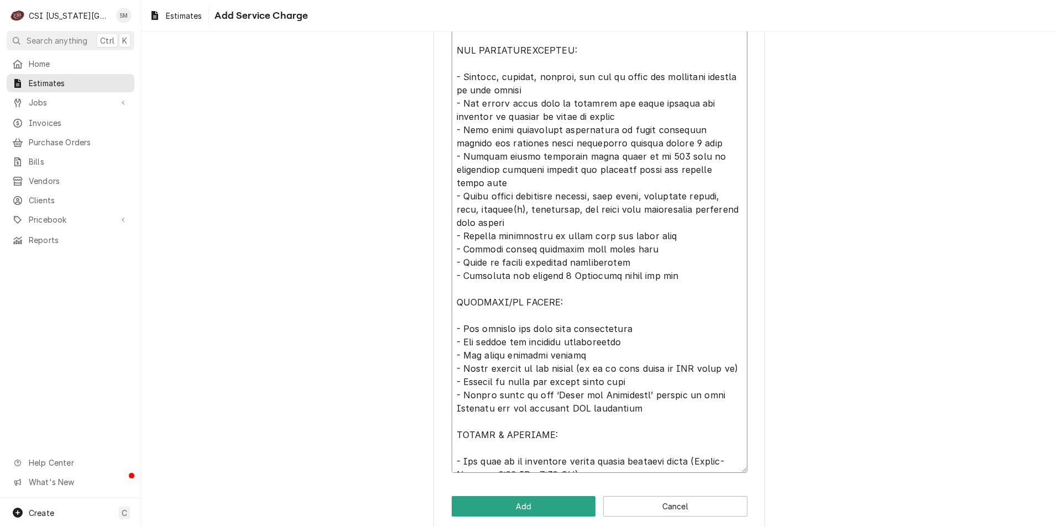
type textarea "Installation of long draw beer system components including glycol power pack se…"
type textarea "x"
type textarea "Installation of long draw beer system components including glycol power pack se…"
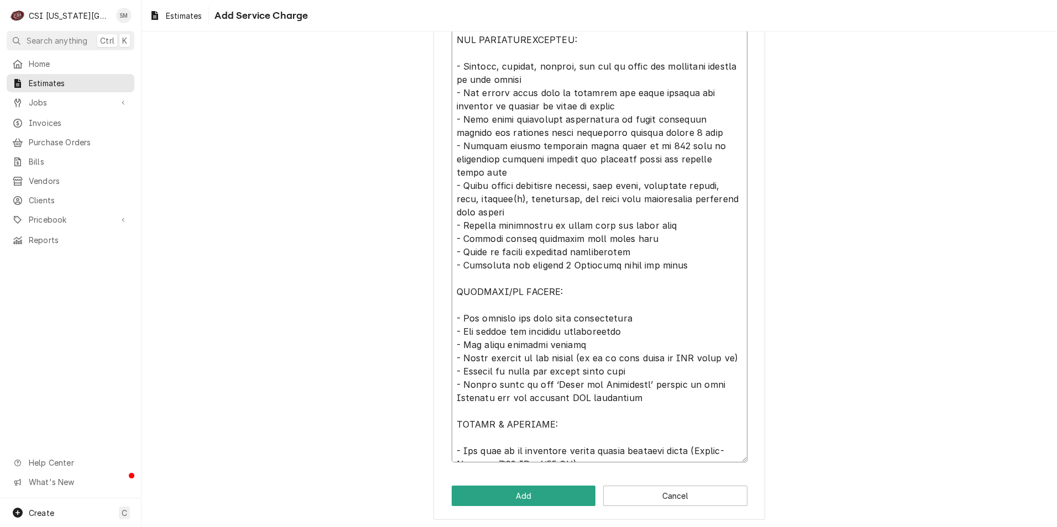
scroll to position [481, 0]
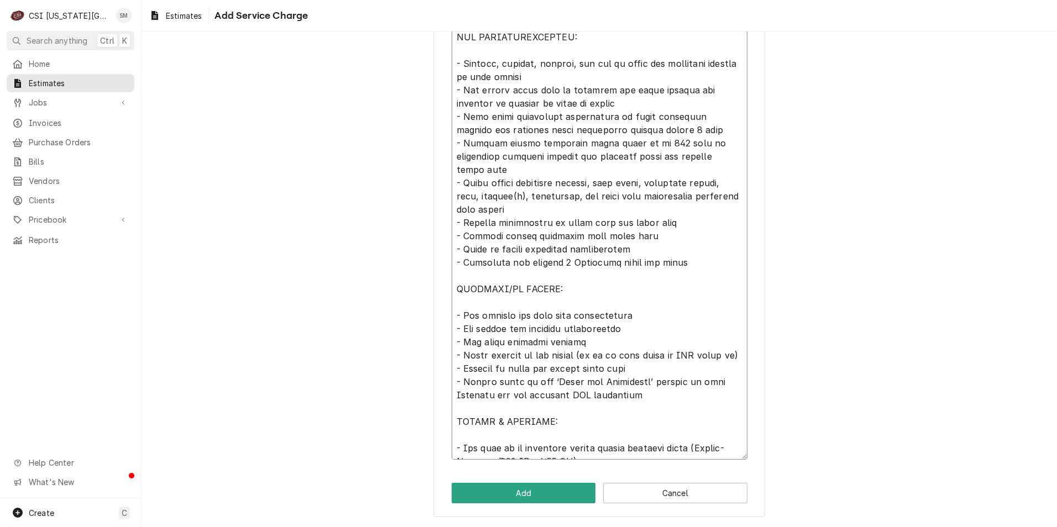
click at [591, 172] on textarea "Service Summary ( optional )" at bounding box center [600, 209] width 296 height 501
type textarea "x"
type textarea "Installation of long draw beer system components including glycol power pack se…"
type textarea "x"
type textarea "Installation of long draw beer system components including glycol power pack se…"
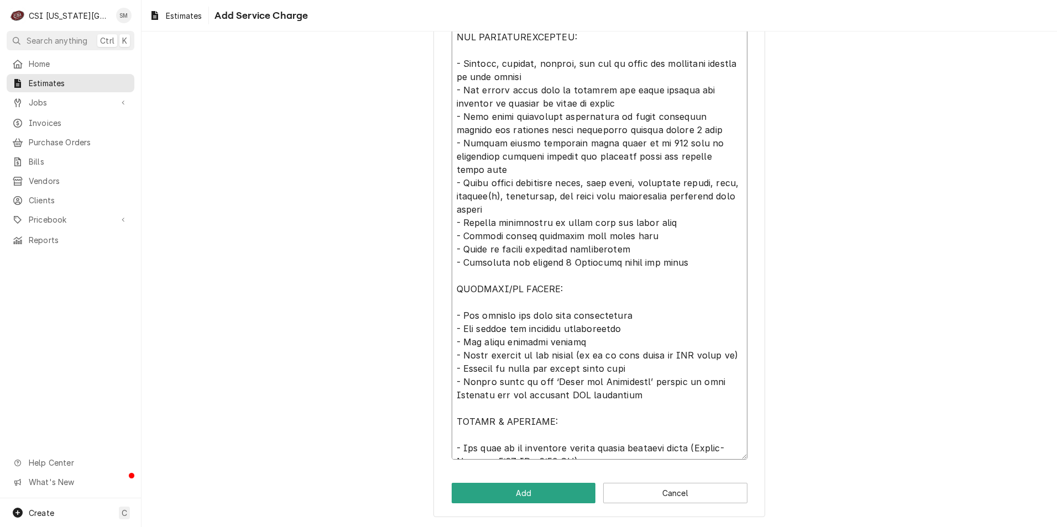
type textarea "x"
type textarea "Installation of long draw beer system components including glycol power pack se…"
type textarea "x"
type textarea "Installation of long draw beer system components including glycol power pack se…"
type textarea "x"
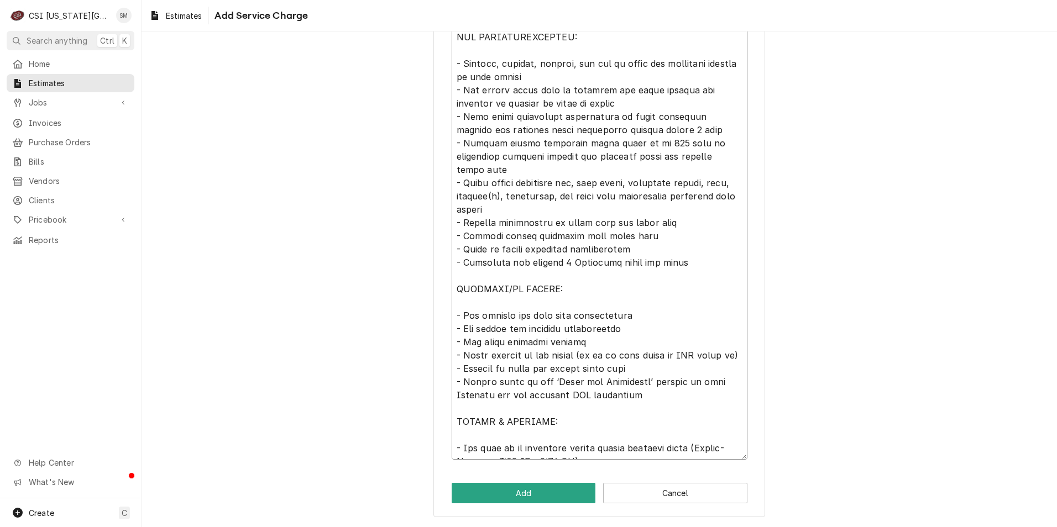
type textarea "Installation of long draw beer system components including glycol power pack se…"
type textarea "x"
type textarea "Installation of long draw beer system components including glycol power pack se…"
type textarea "x"
type textarea "Installation of long draw beer system components including glycol power pack se…"
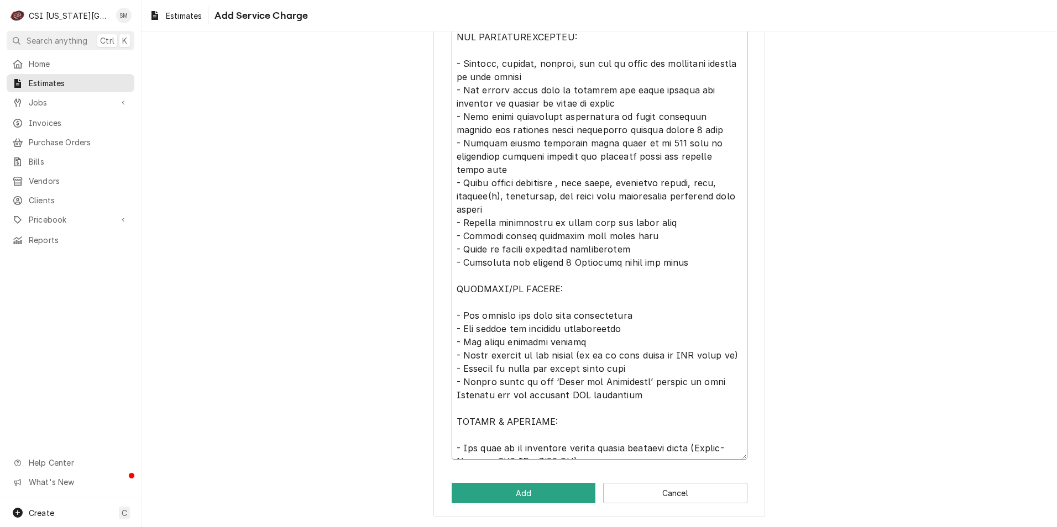
type textarea "x"
type textarea "Installation of long draw beer system components including glycol power pack se…"
type textarea "x"
type textarea "Installation of long draw beer system components including glycol power pack se…"
type textarea "x"
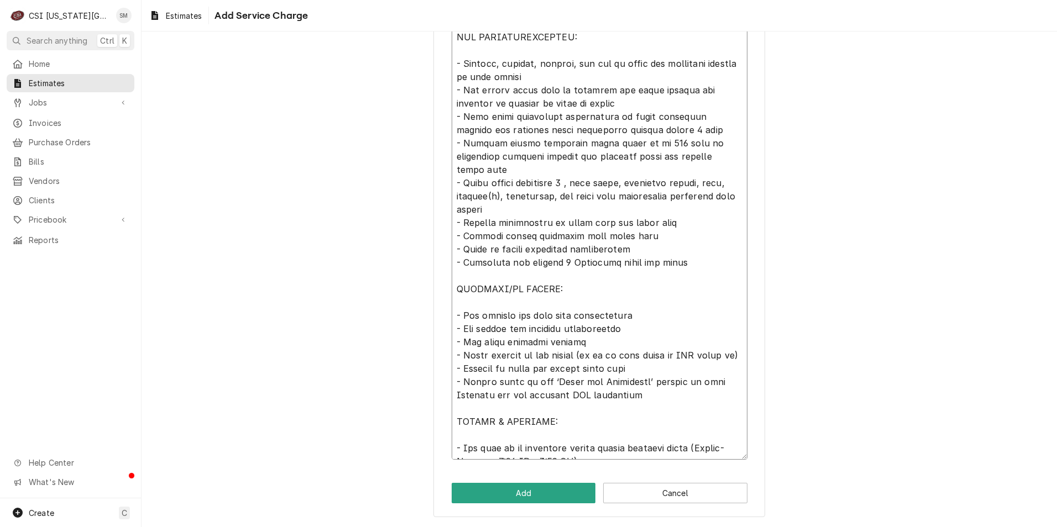
type textarea "Installation of long draw beer system components including glycol power pack se…"
type textarea "x"
type textarea "Installation of long draw beer system components including glycol power pack se…"
type textarea "x"
type textarea "Installation of long draw beer system components including glycol power pack se…"
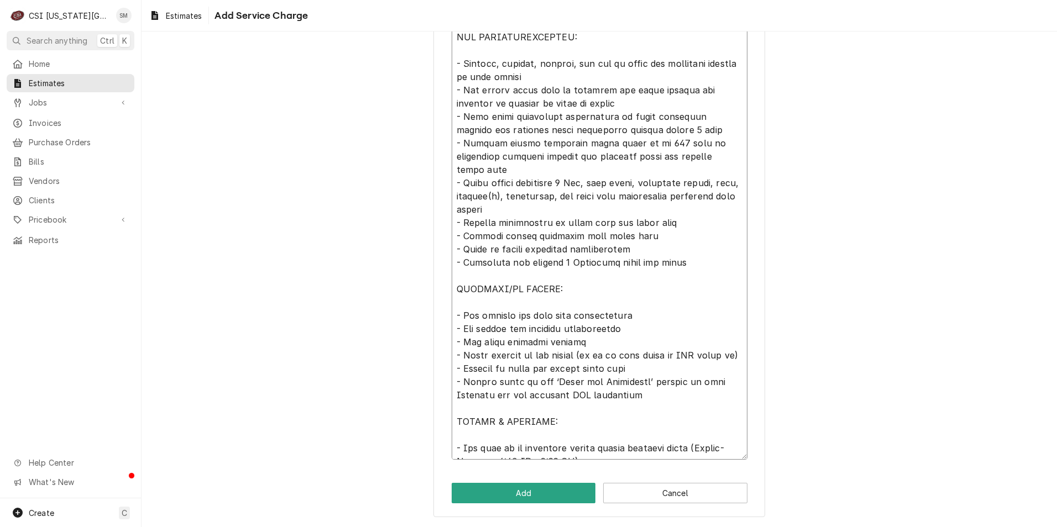
type textarea "x"
type textarea "Installation of long draw beer system components including glycol power pack se…"
type textarea "x"
type textarea "Installation of long draw beer system components including glycol power pack se…"
type textarea "x"
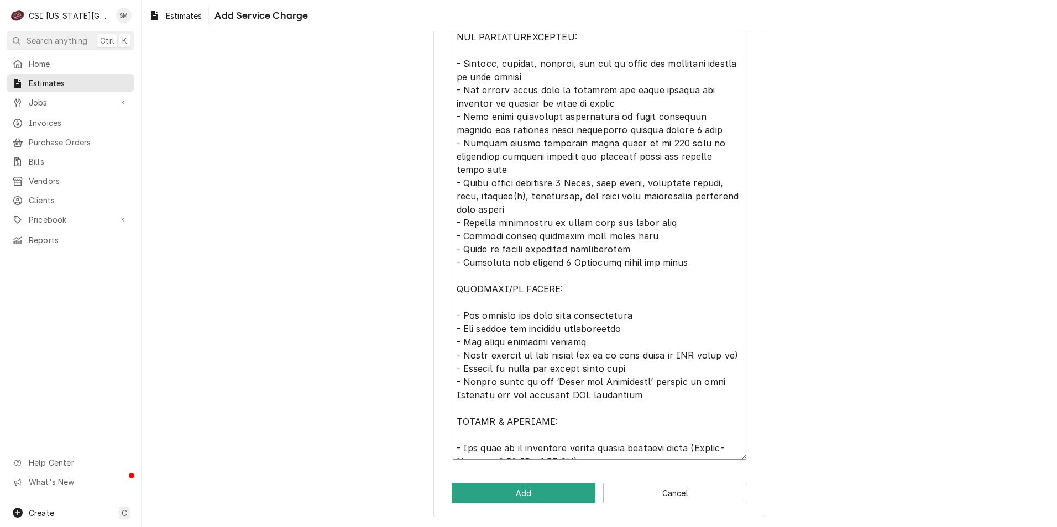
type textarea "Installation of long draw beer system components including glycol power pack se…"
type textarea "x"
click at [664, 311] on textarea "Service Summary ( optional )" at bounding box center [600, 209] width 296 height 501
type textarea "Installation of long draw beer system components including glycol power pack se…"
click at [507, 489] on button "Add" at bounding box center [524, 493] width 144 height 20
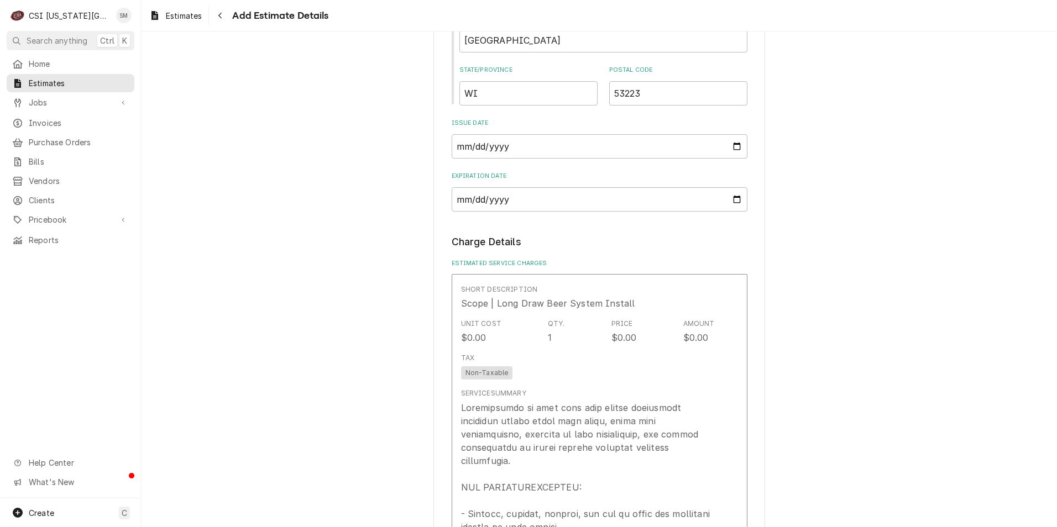
type textarea "x"
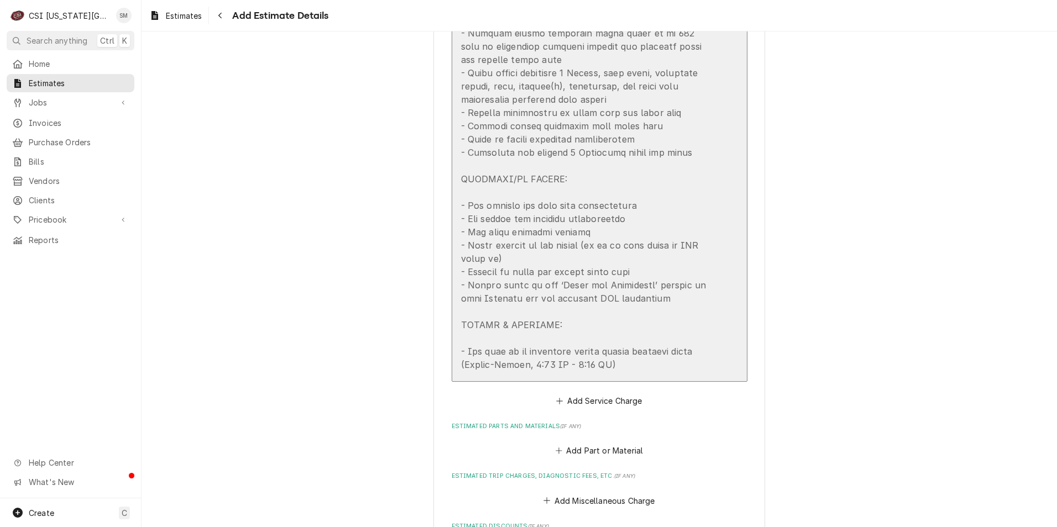
scroll to position [1645, 0]
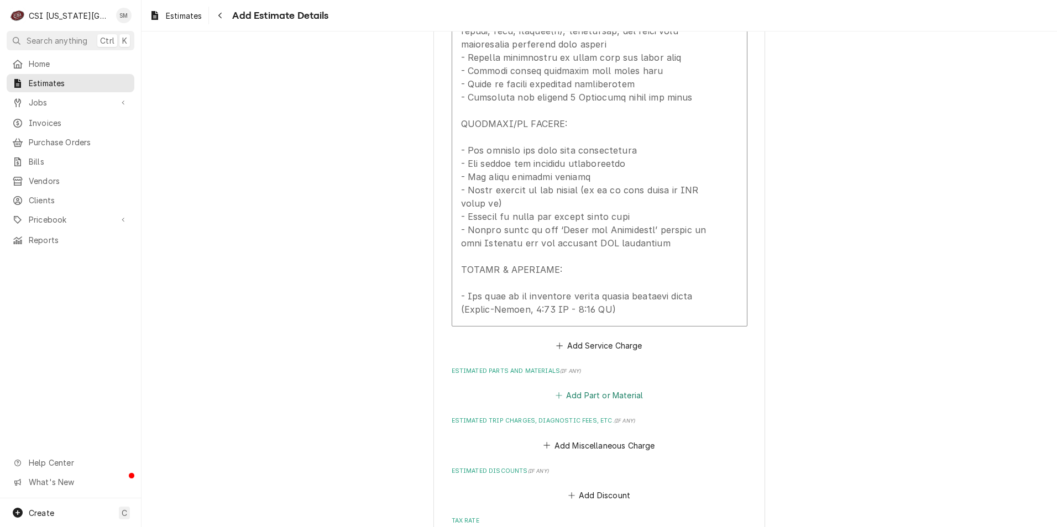
click at [560, 388] on button "Add Part or Material" at bounding box center [598, 395] width 91 height 15
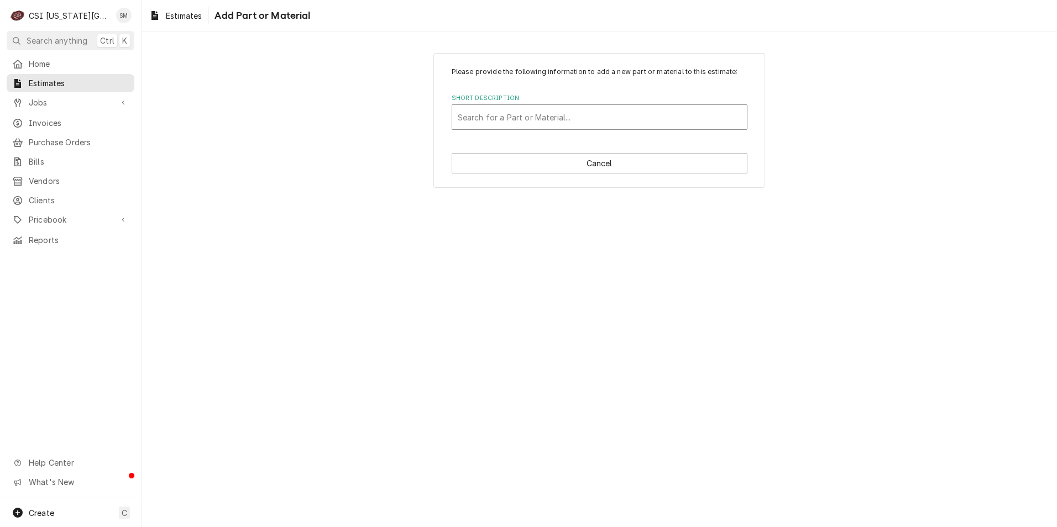
click at [527, 114] on div "Short Description" at bounding box center [600, 117] width 284 height 20
type input "bev mat"
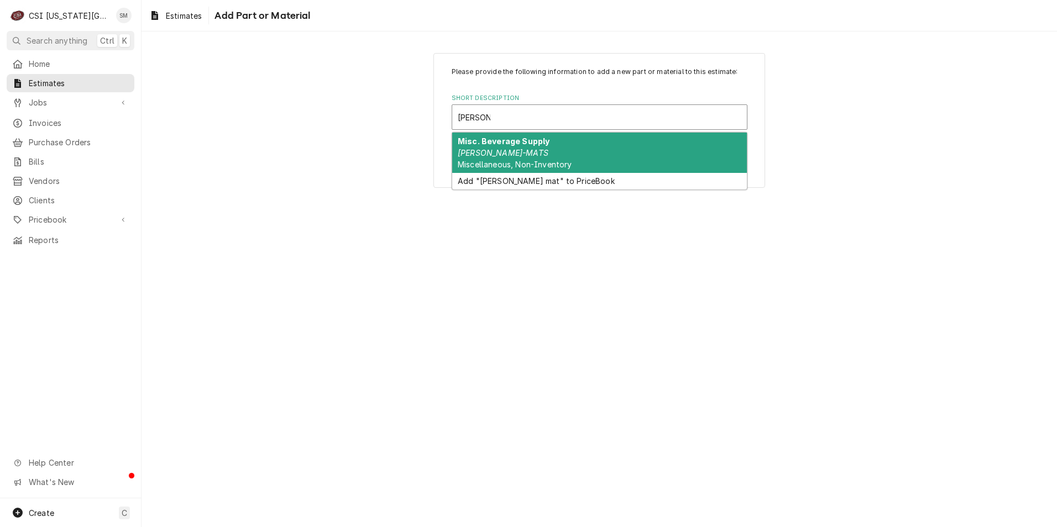
click at [528, 162] on span "Miscellaneous, Non-Inventory" at bounding box center [515, 164] width 114 height 9
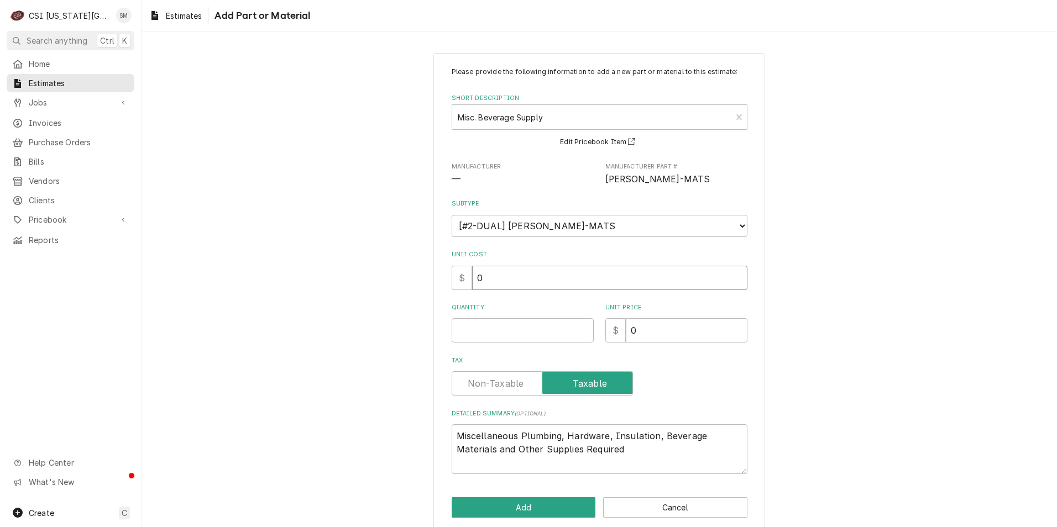
click at [495, 284] on input "0" at bounding box center [609, 278] width 275 height 24
click at [563, 337] on input "Quantity" at bounding box center [523, 330] width 142 height 24
type textarea "x"
type input "1"
type textarea "x"
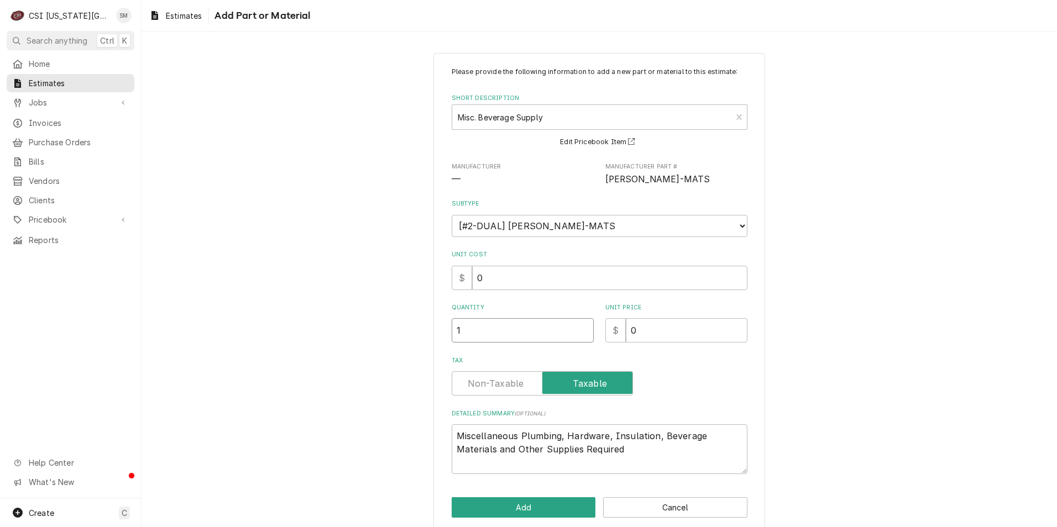
type input "1"
click at [496, 285] on input "0" at bounding box center [609, 278] width 275 height 24
type textarea "x"
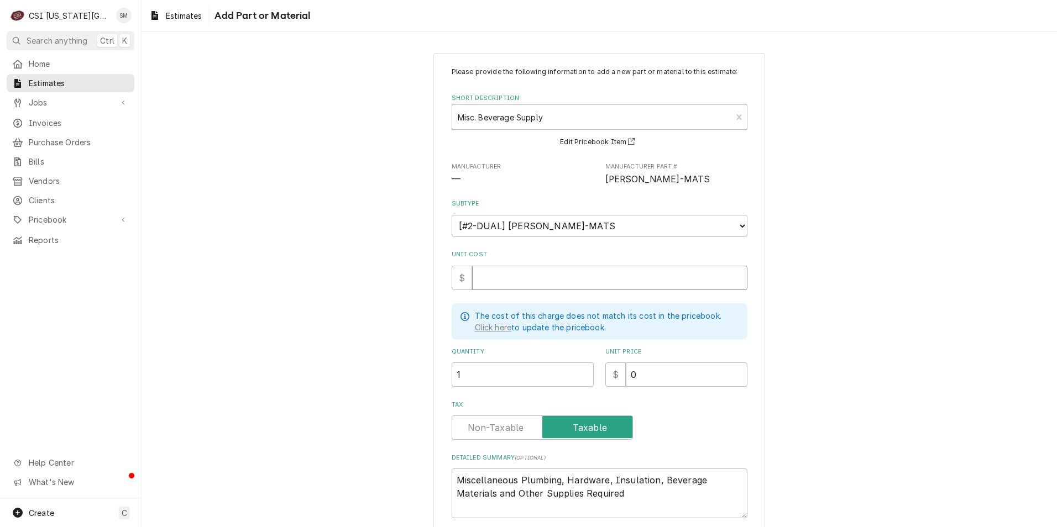
type textarea "x"
type input "4"
type textarea "x"
type input "45"
type textarea "x"
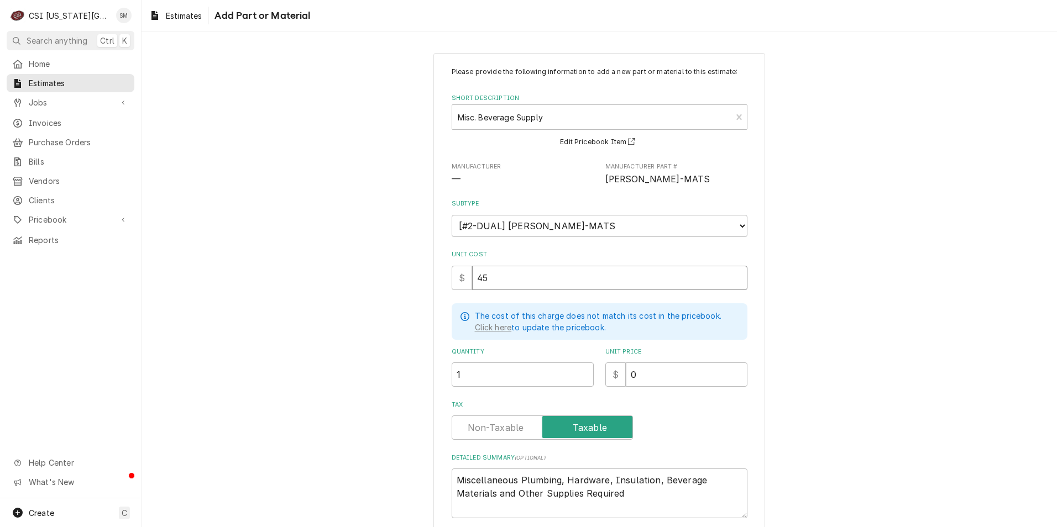
type input "450"
type textarea "x"
type input "450"
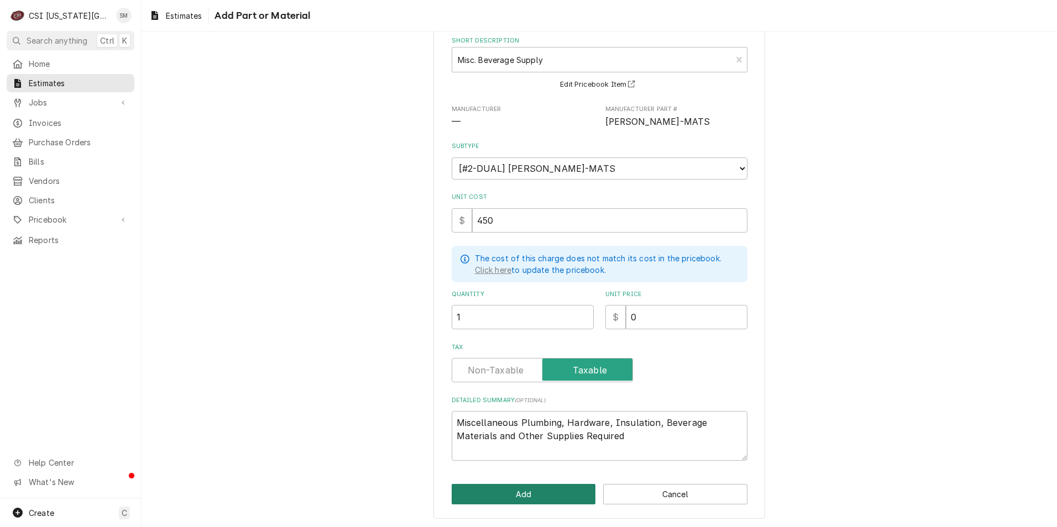
click at [522, 489] on button "Add" at bounding box center [524, 494] width 144 height 20
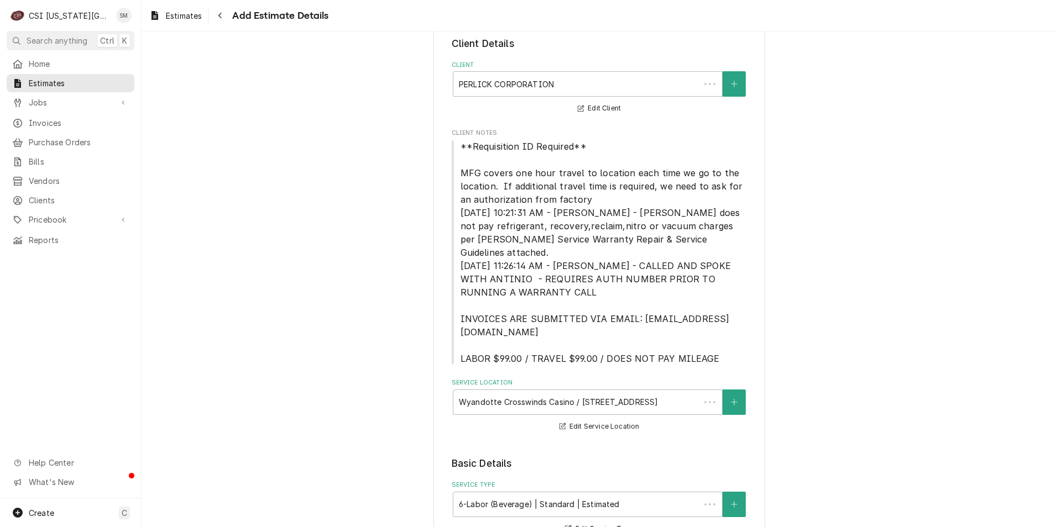
scroll to position [1666, 0]
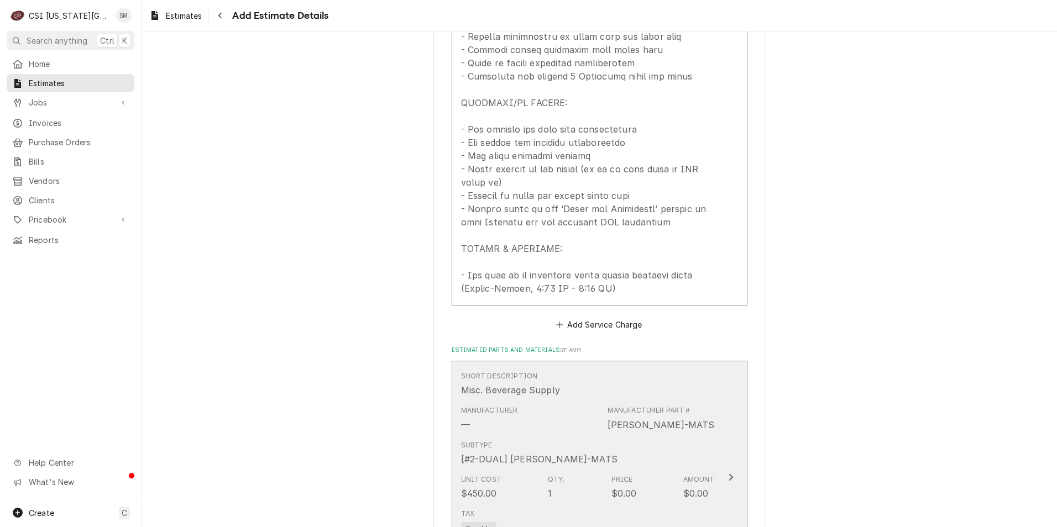
click at [673, 436] on div "Subtype [#2-DUAL] BEV-MATS" at bounding box center [588, 453] width 254 height 34
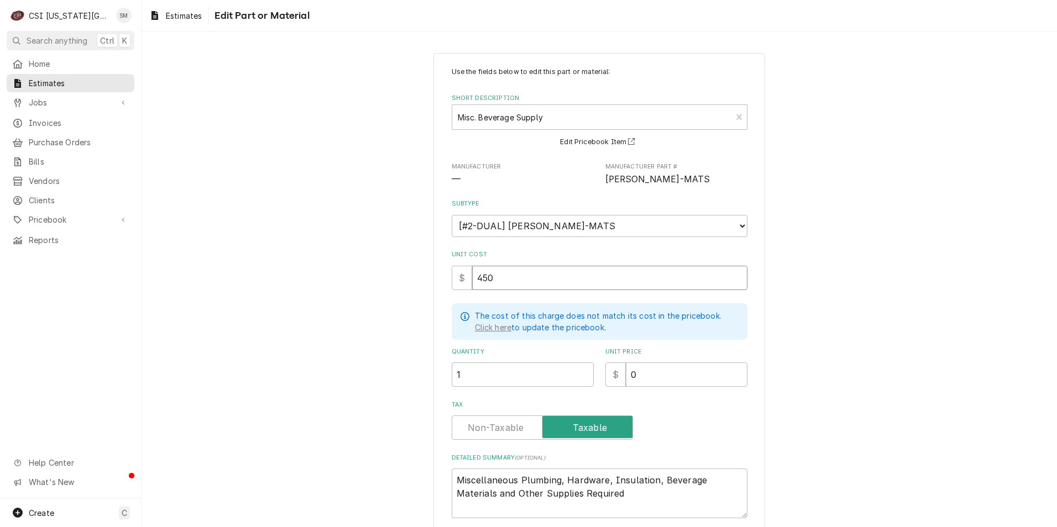
click at [494, 276] on input "450" at bounding box center [609, 278] width 275 height 24
type textarea "x"
type input "45"
type textarea "x"
type input "4"
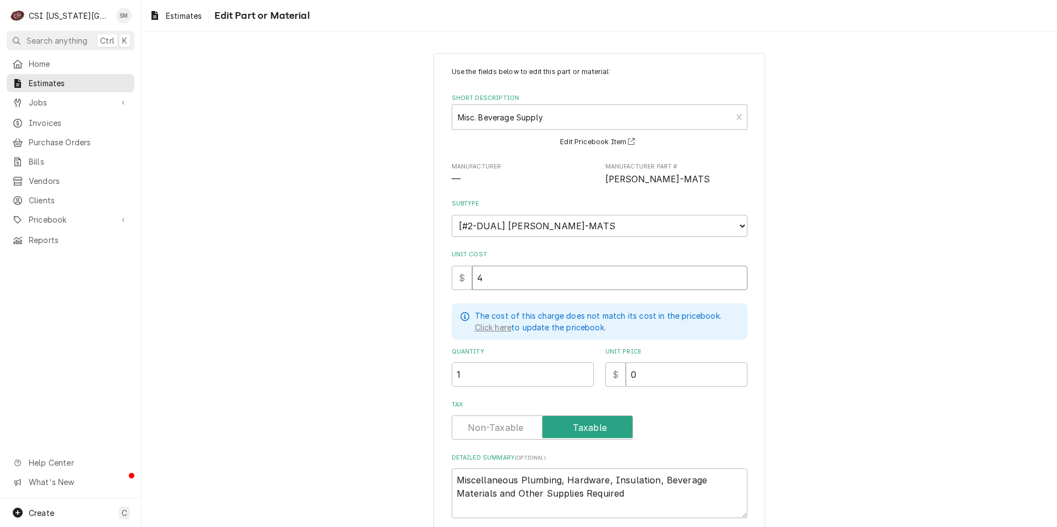
type textarea "x"
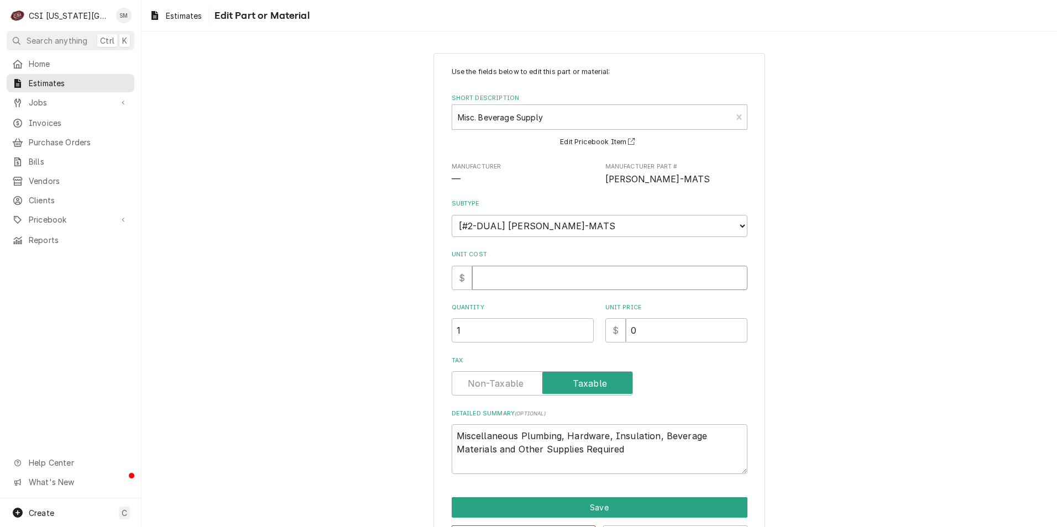
type textarea "x"
click at [655, 335] on input "0" at bounding box center [687, 330] width 122 height 24
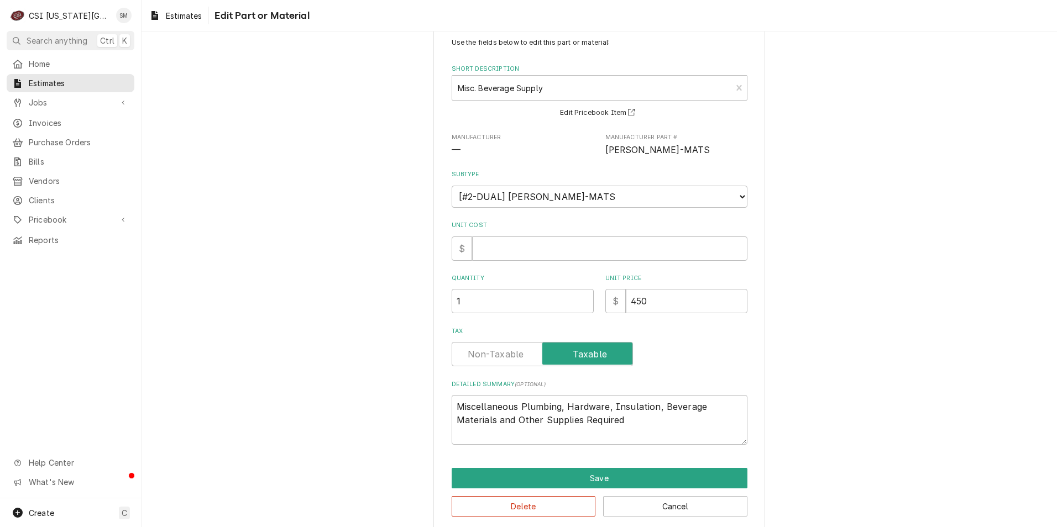
scroll to position [43, 0]
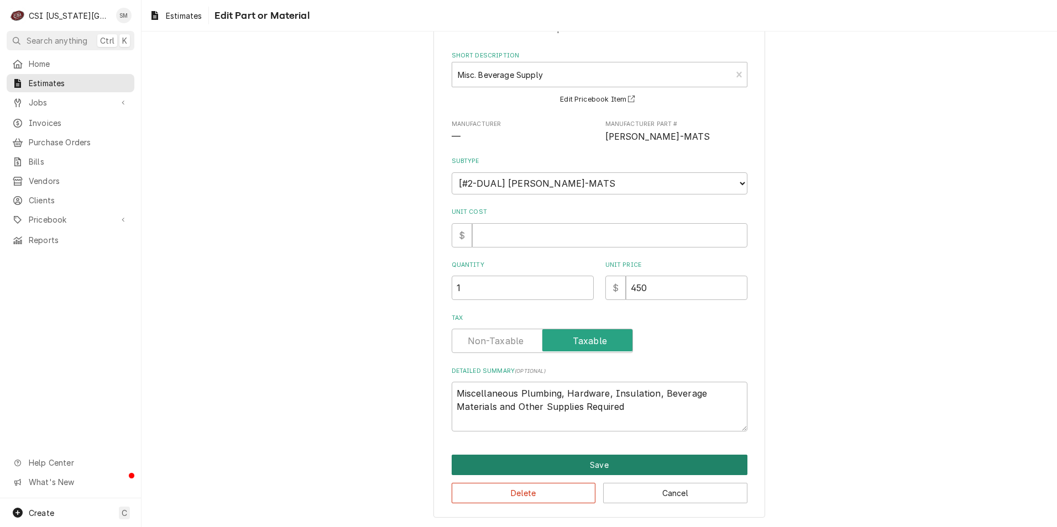
click at [567, 458] on button "Save" at bounding box center [600, 465] width 296 height 20
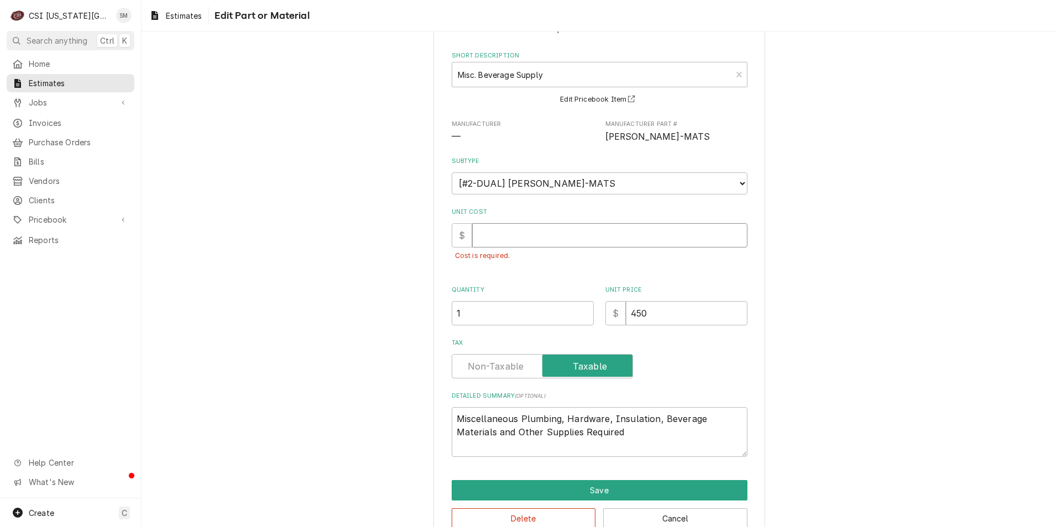
click at [497, 242] on input "Unit Cost" at bounding box center [609, 235] width 275 height 24
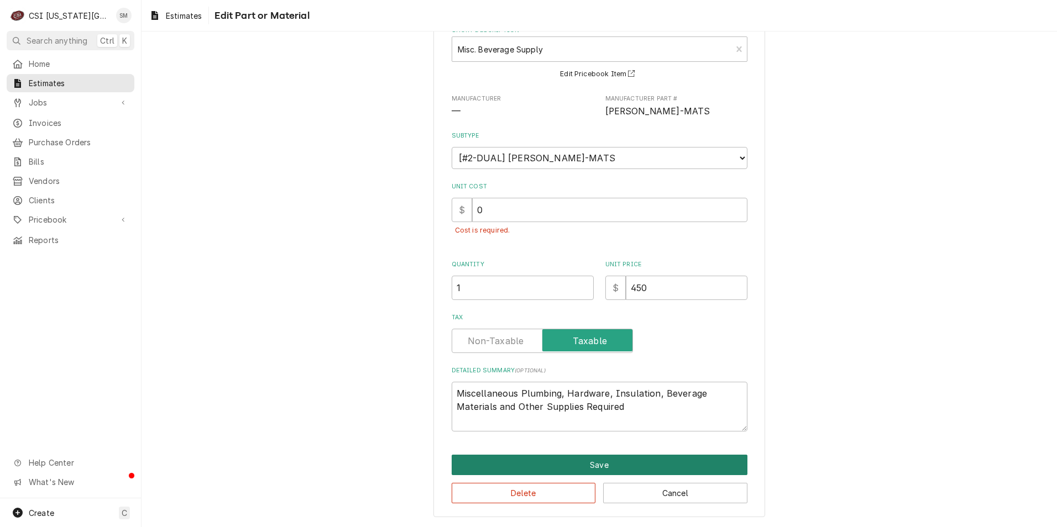
click at [608, 462] on button "Save" at bounding box center [600, 465] width 296 height 20
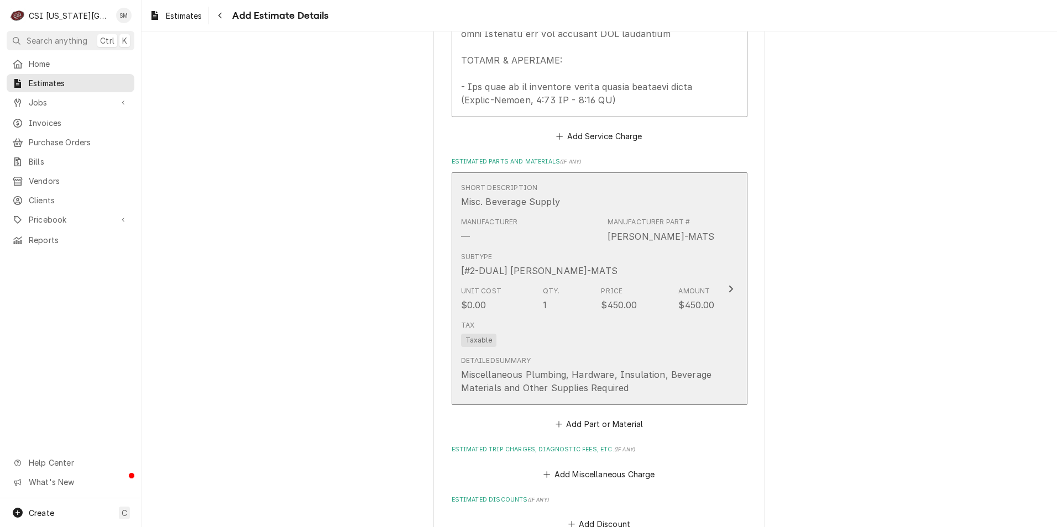
scroll to position [1788, 0]
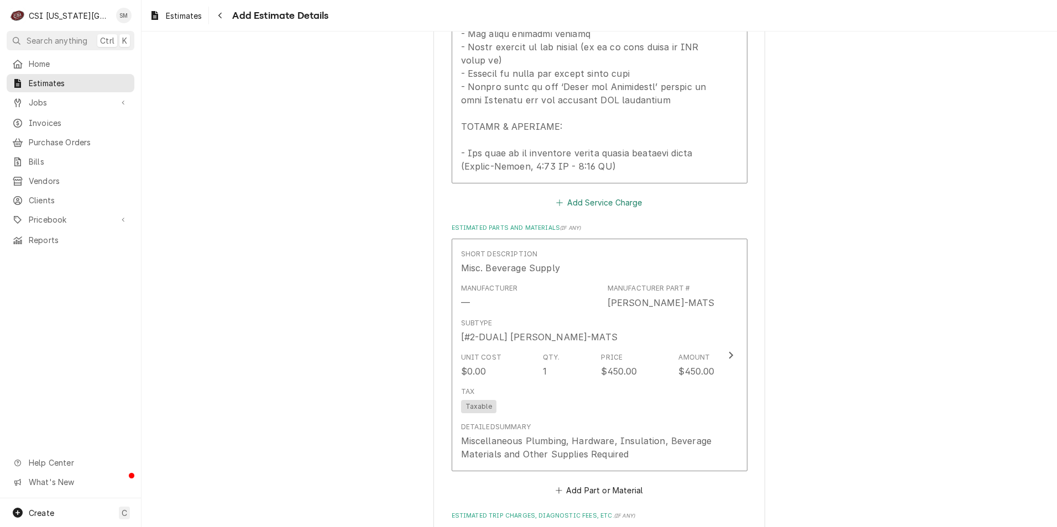
click at [567, 195] on button "Add Service Charge" at bounding box center [599, 202] width 90 height 15
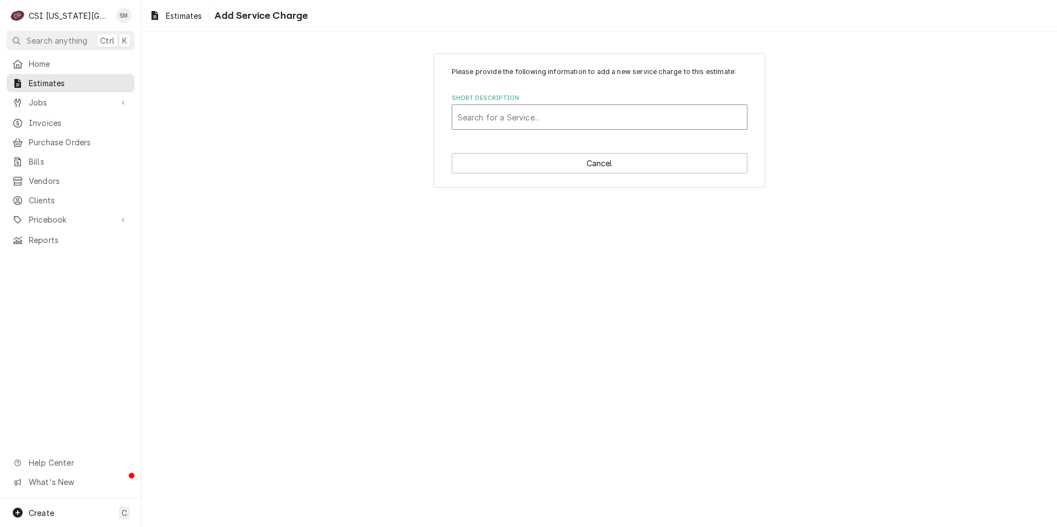
click at [584, 114] on div "Short Description" at bounding box center [600, 117] width 284 height 20
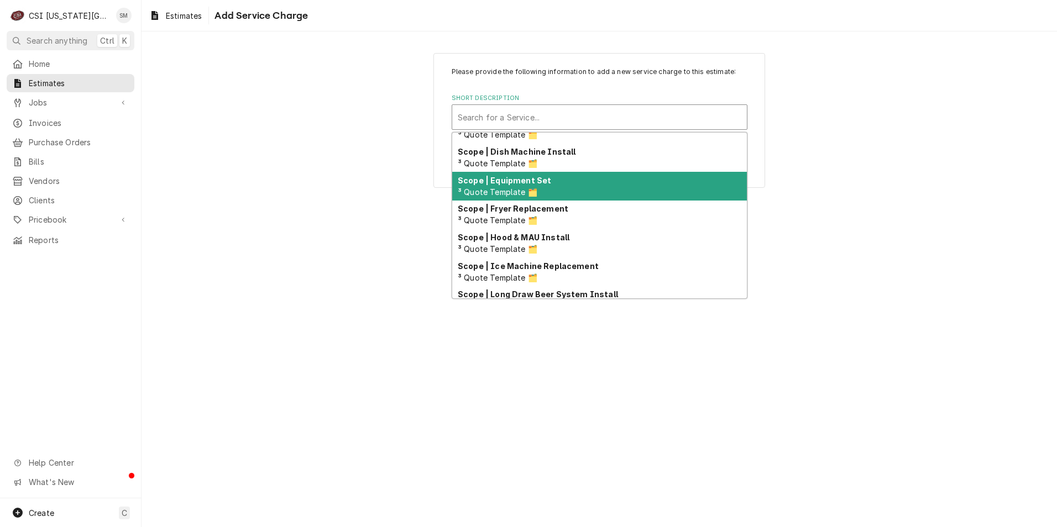
scroll to position [819, 0]
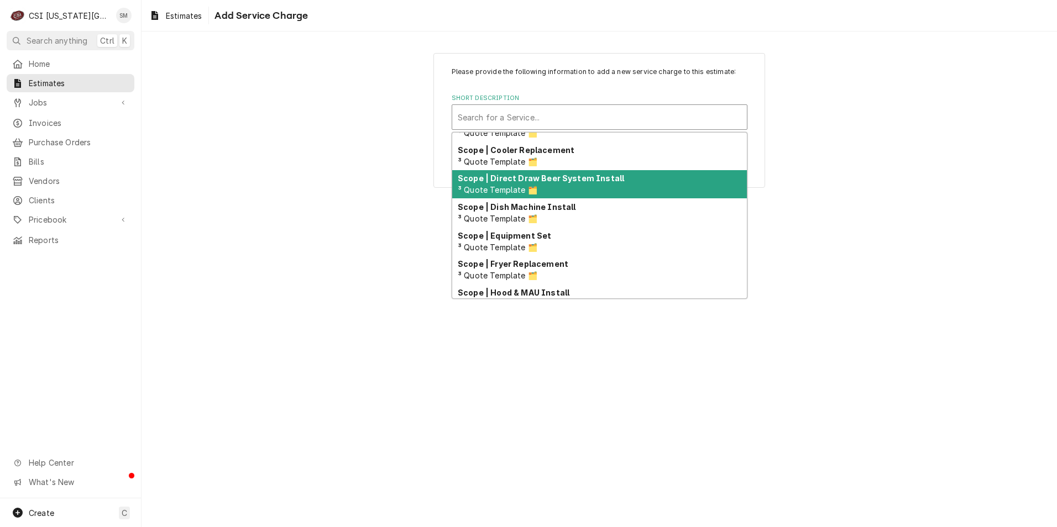
click at [314, 162] on div "Please provide the following information to add a new service charge to this es…" at bounding box center [598, 120] width 915 height 154
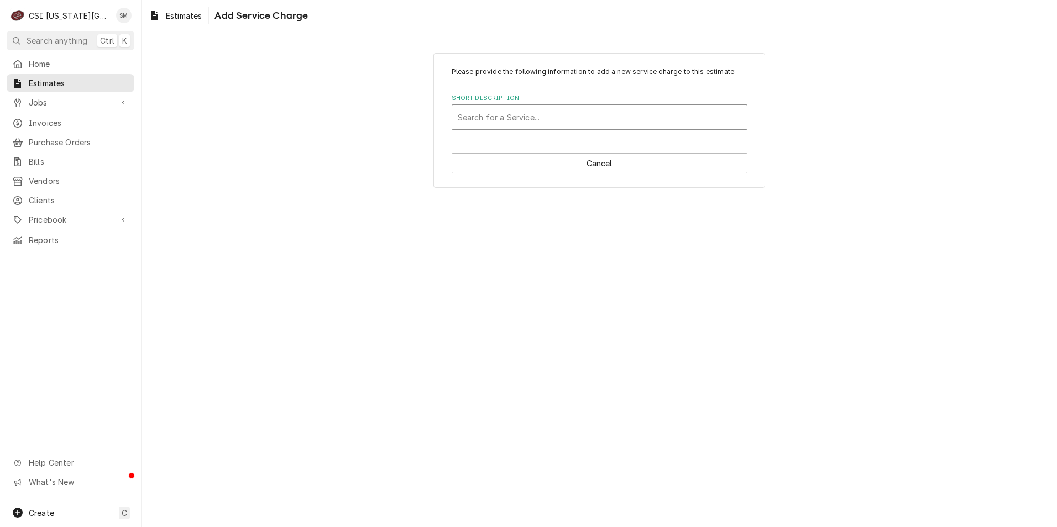
click at [522, 119] on div "Short Description" at bounding box center [600, 117] width 284 height 20
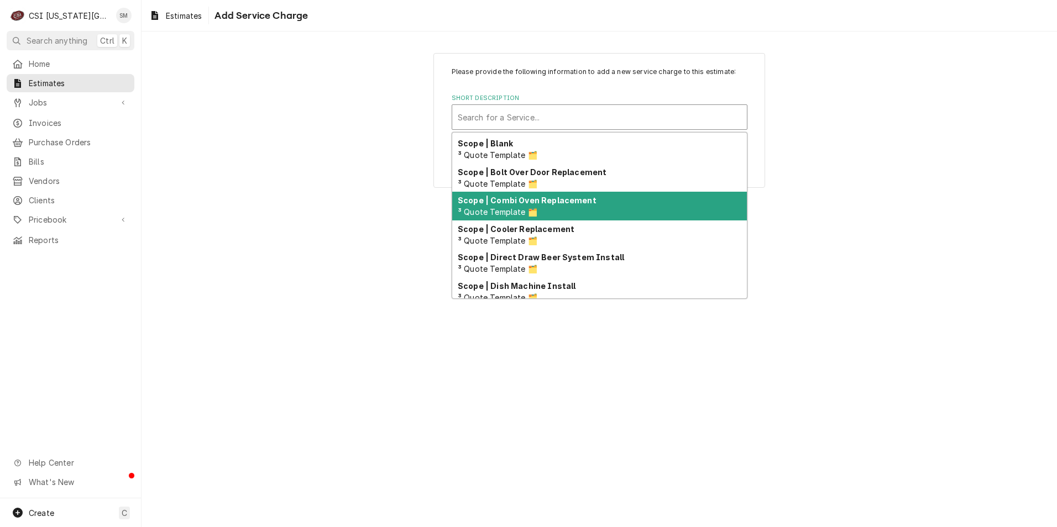
scroll to position [774, 0]
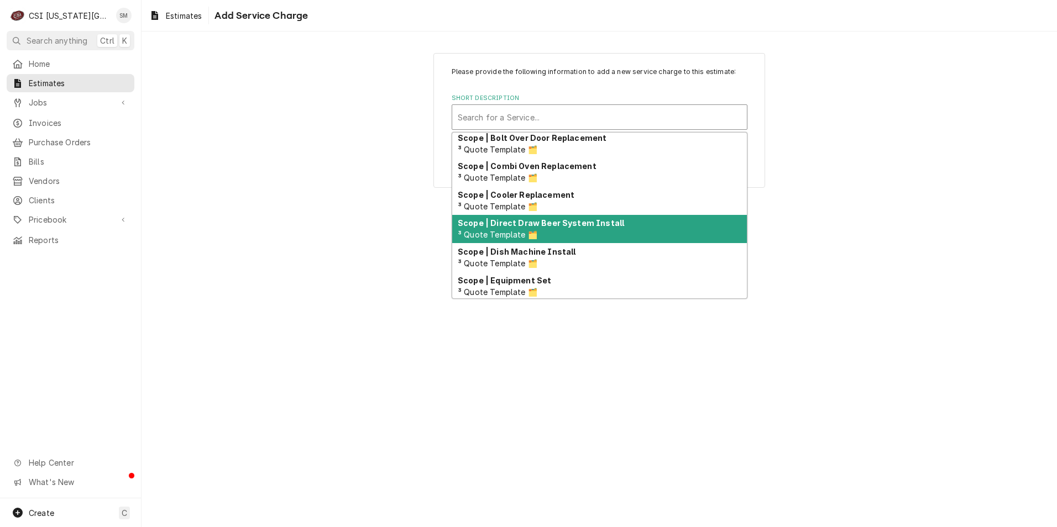
click at [544, 230] on div "Scope | Direct Draw Beer System Install ³ Quote Template 🗂️" at bounding box center [599, 229] width 295 height 29
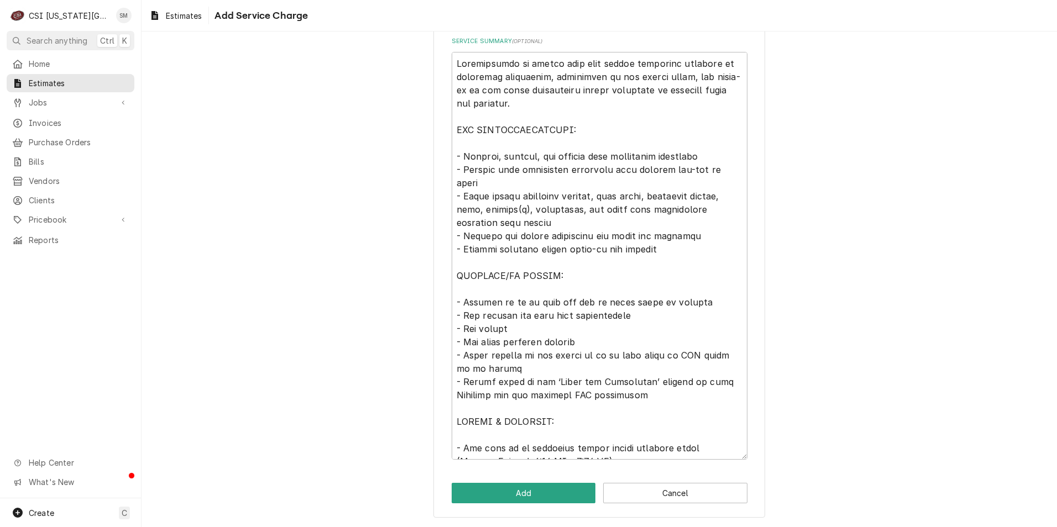
scroll to position [291, 0]
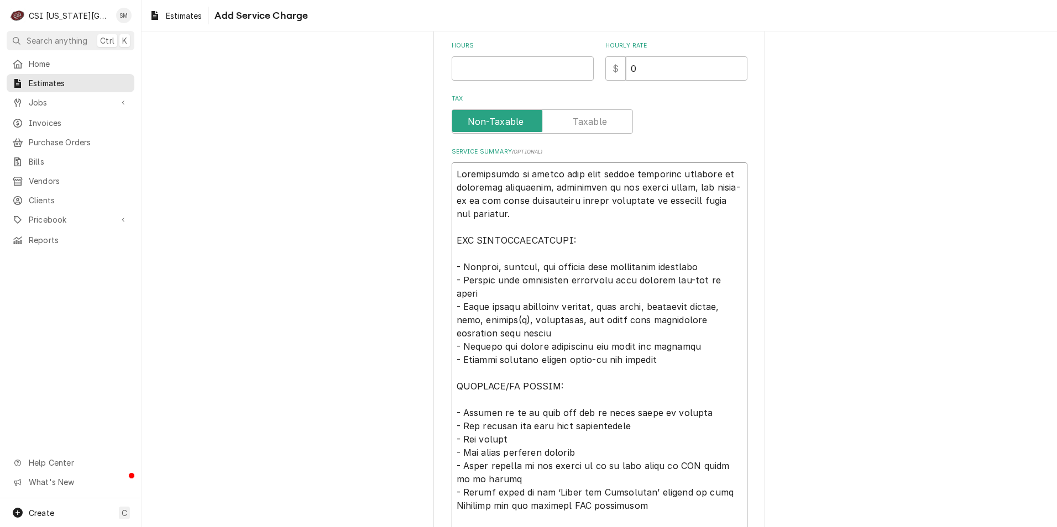
click at [492, 401] on textarea "Service Summary ( optional )" at bounding box center [600, 366] width 296 height 408
click at [605, 280] on textarea "Service Summary ( optional )" at bounding box center [600, 366] width 296 height 408
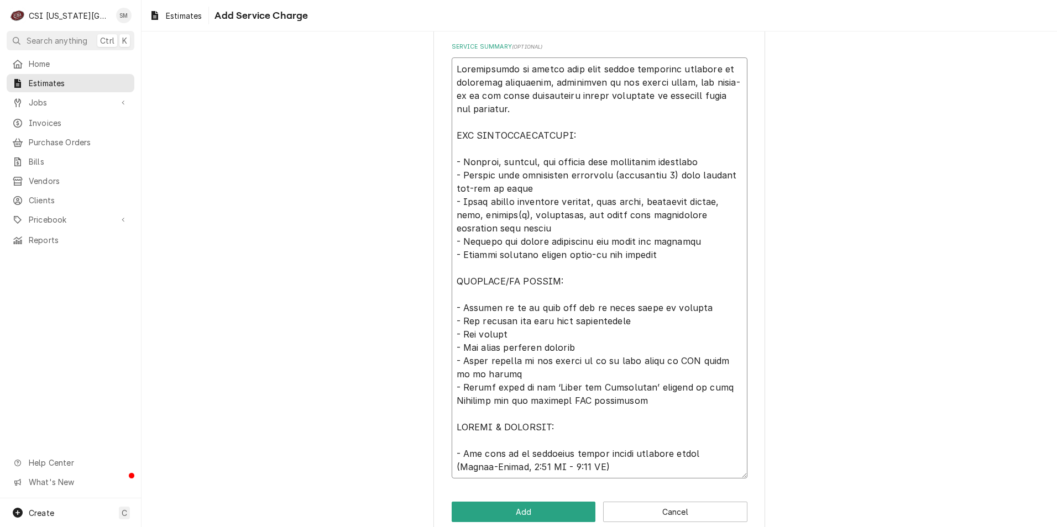
scroll to position [415, 0]
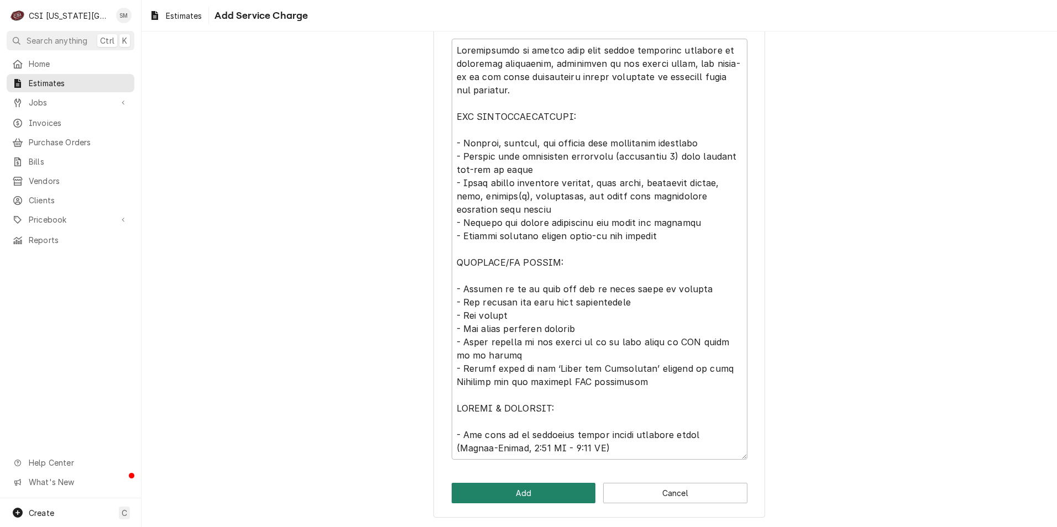
click at [517, 486] on button "Add" at bounding box center [524, 493] width 144 height 20
click at [520, 495] on button "Add" at bounding box center [524, 493] width 144 height 20
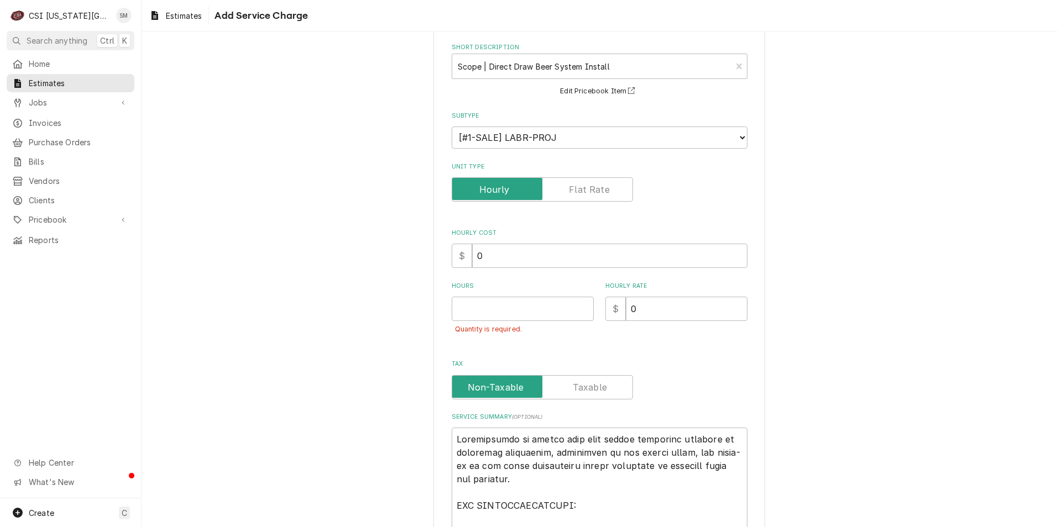
scroll to position [0, 0]
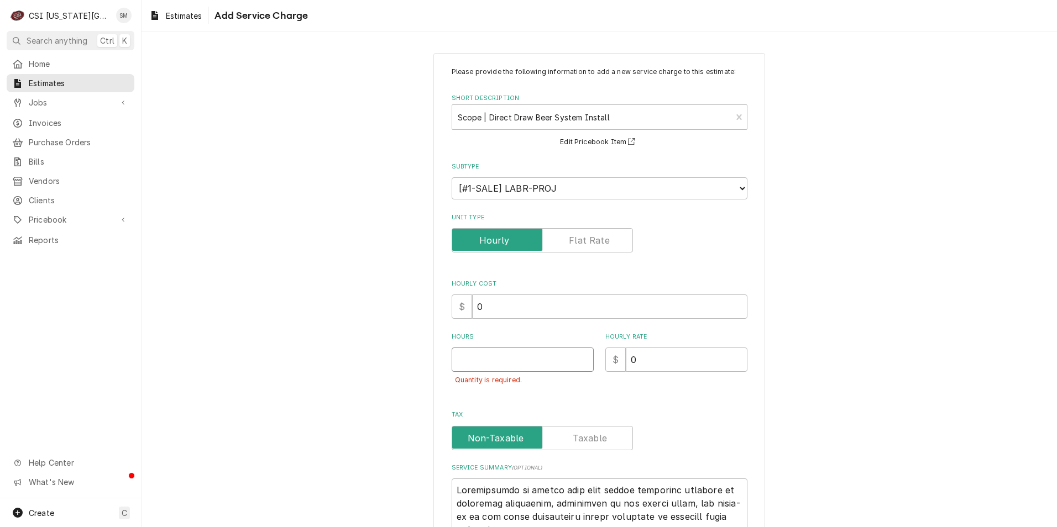
click at [540, 366] on input "Hours" at bounding box center [523, 360] width 142 height 24
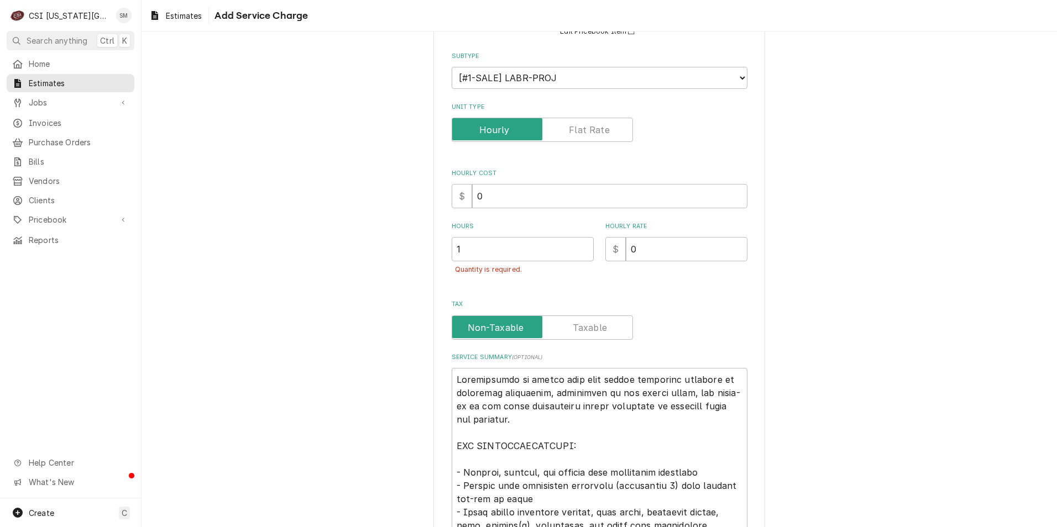
scroll to position [440, 0]
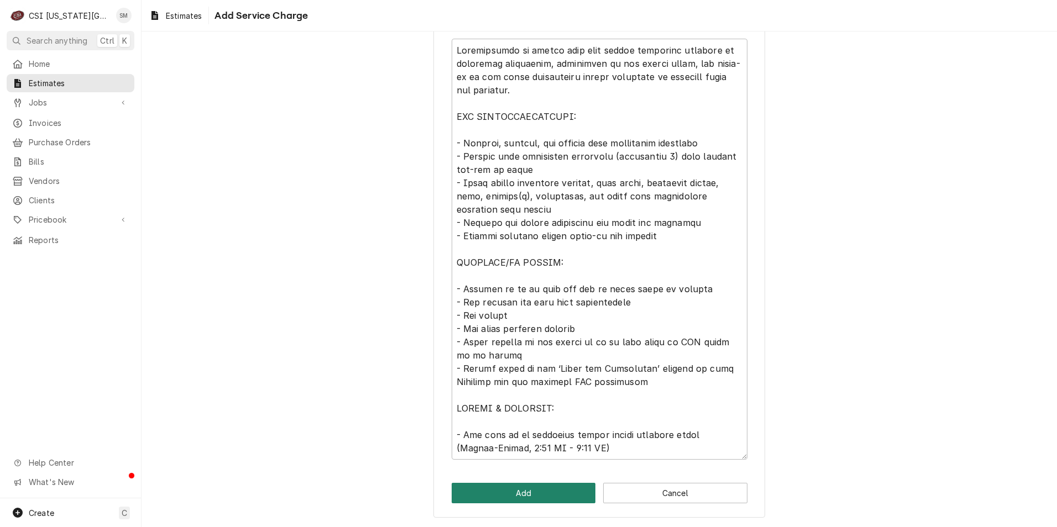
click at [519, 495] on button "Add" at bounding box center [524, 493] width 144 height 20
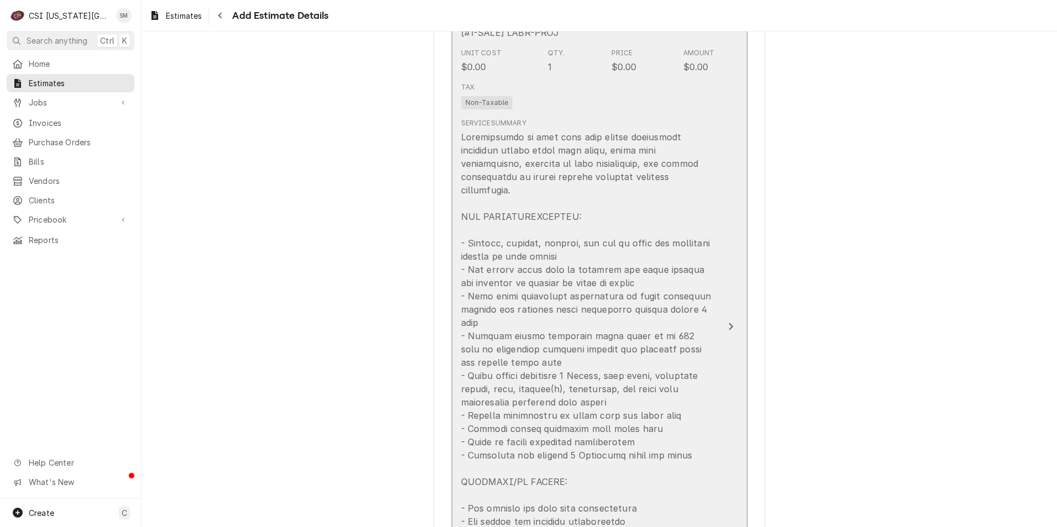
scroll to position [1312, 0]
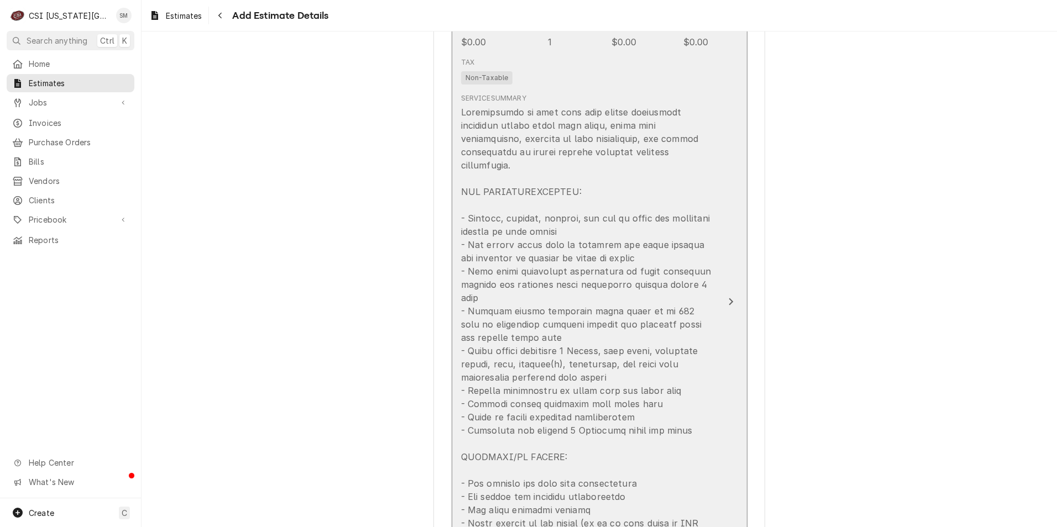
click at [571, 348] on div "Update Line Item" at bounding box center [588, 378] width 254 height 544
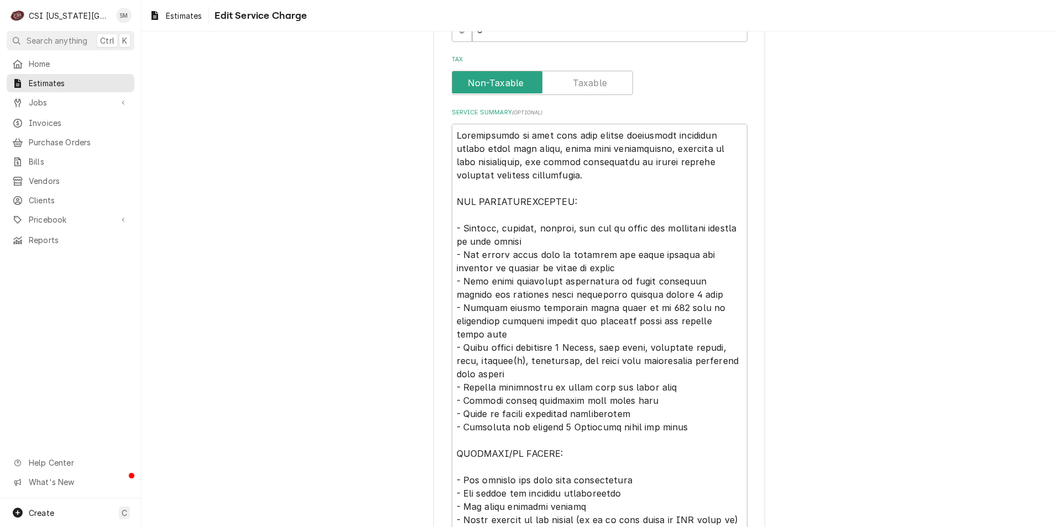
scroll to position [442, 0]
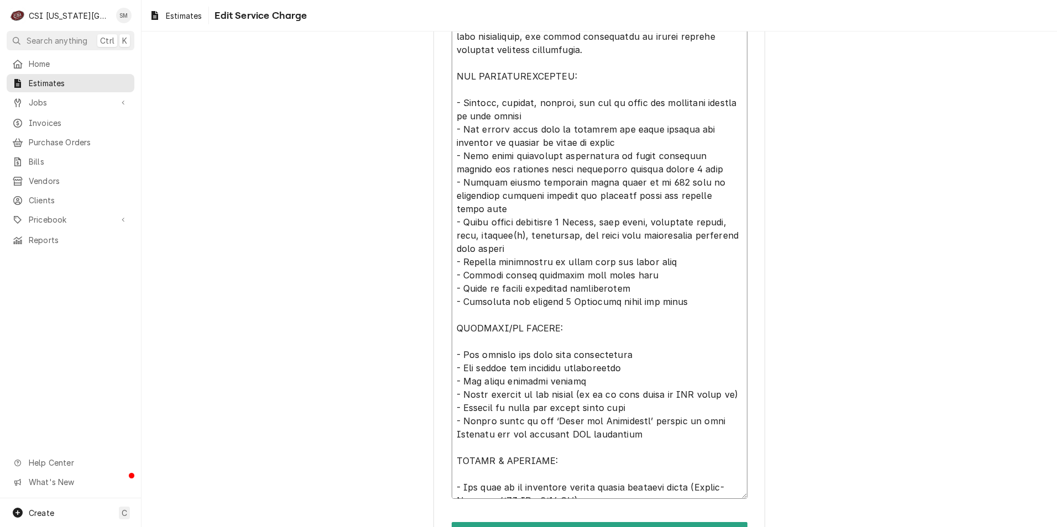
drag, startPoint x: 671, startPoint y: 289, endPoint x: 450, endPoint y: 294, distance: 221.1
click at [452, 294] on textarea "Service Summary ( optional )" at bounding box center [600, 248] width 296 height 501
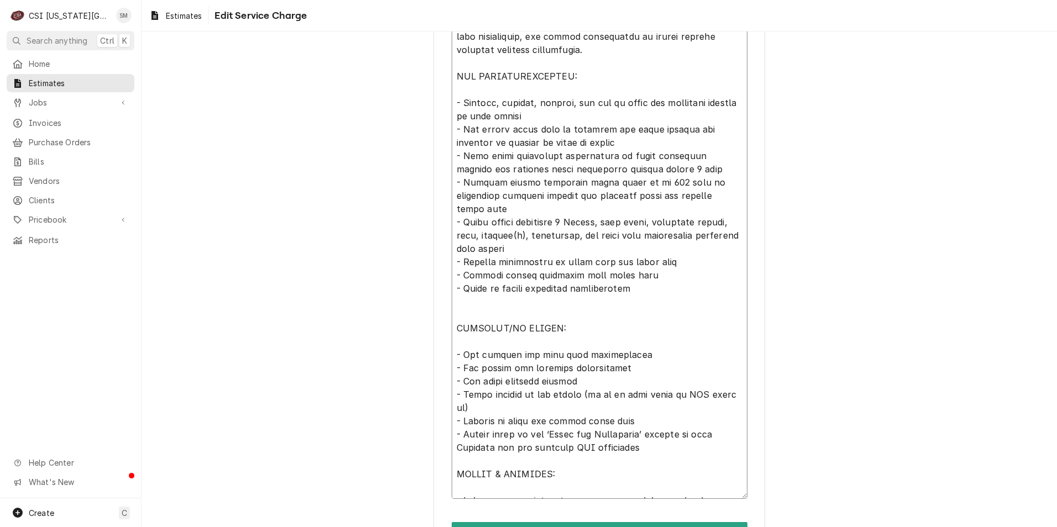
scroll to position [510, 0]
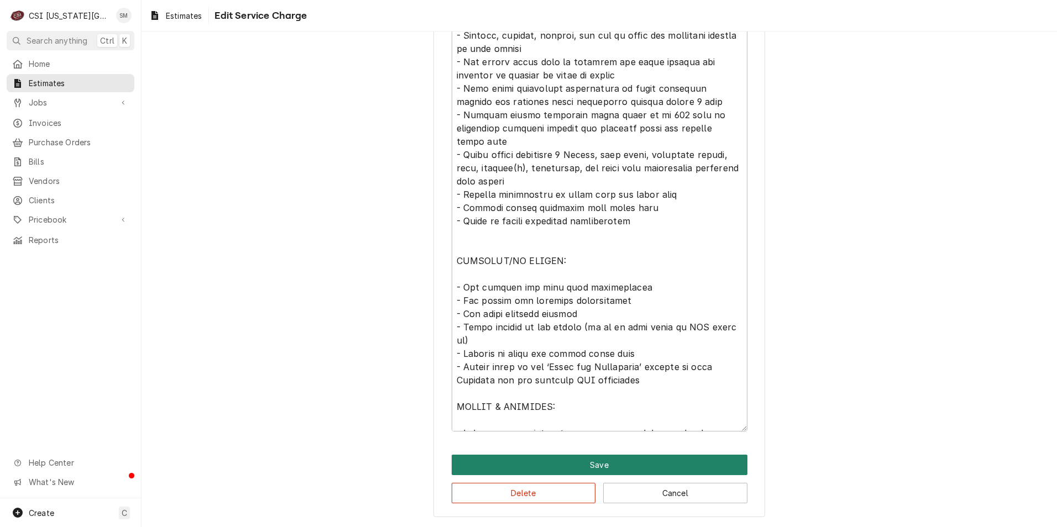
click at [609, 466] on button "Save" at bounding box center [600, 465] width 296 height 20
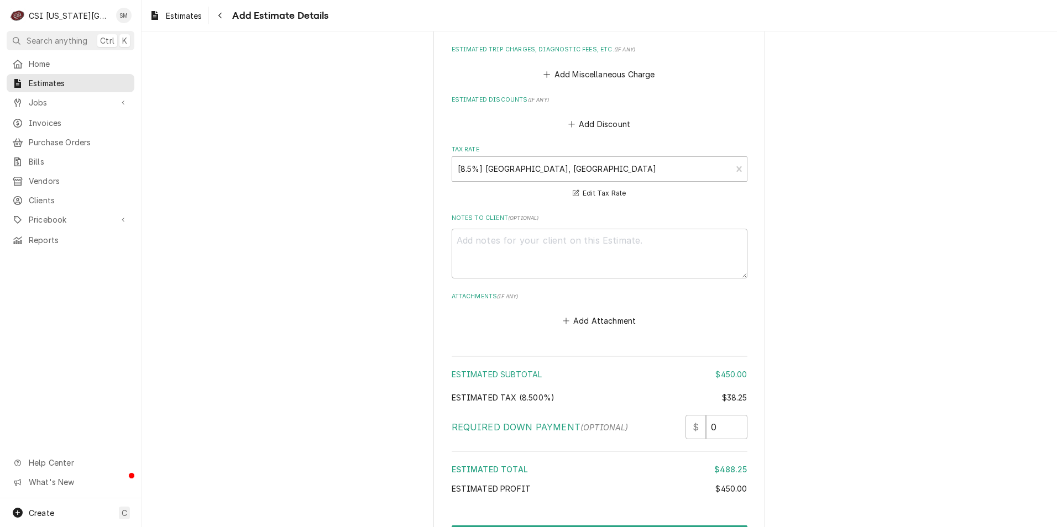
scroll to position [2874, 0]
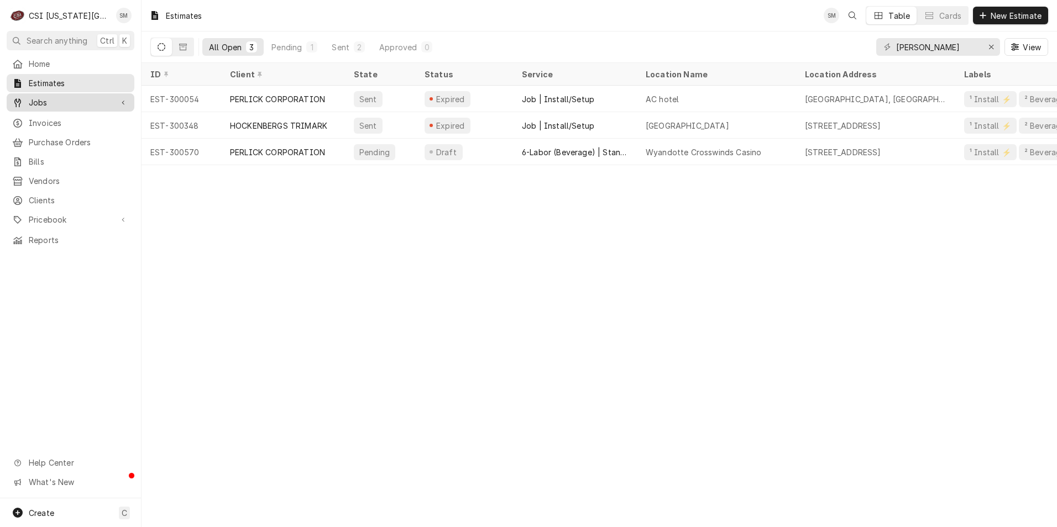
click at [72, 96] on div "Jobs" at bounding box center [70, 103] width 123 height 14
click at [76, 118] on span "Jobs" at bounding box center [79, 122] width 100 height 12
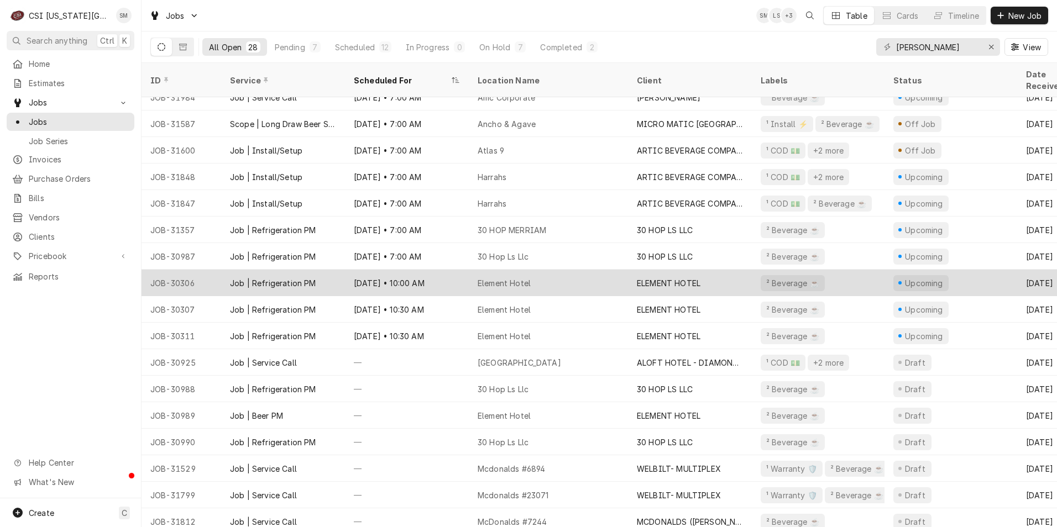
scroll to position [308, 0]
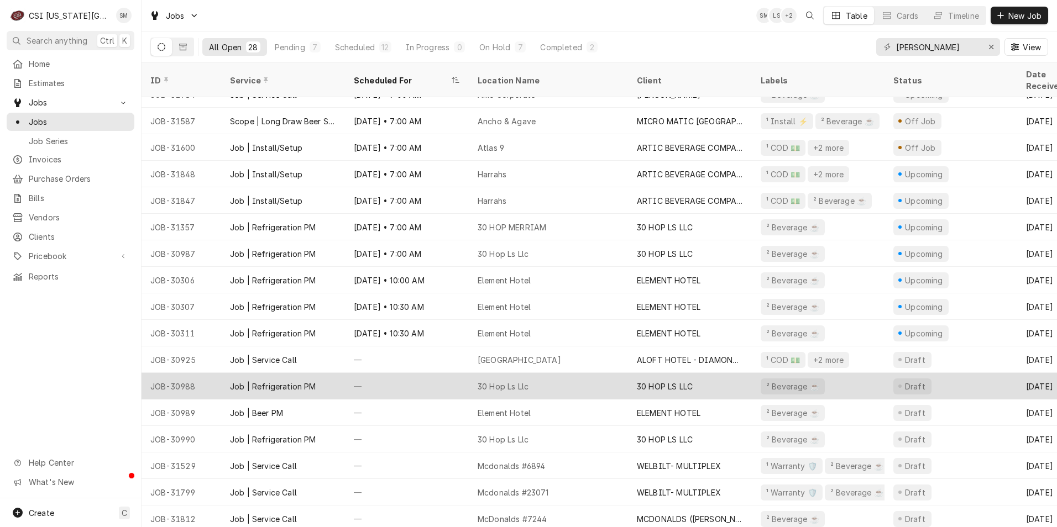
click at [545, 377] on div "30 Hop Ls Llc" at bounding box center [548, 386] width 159 height 27
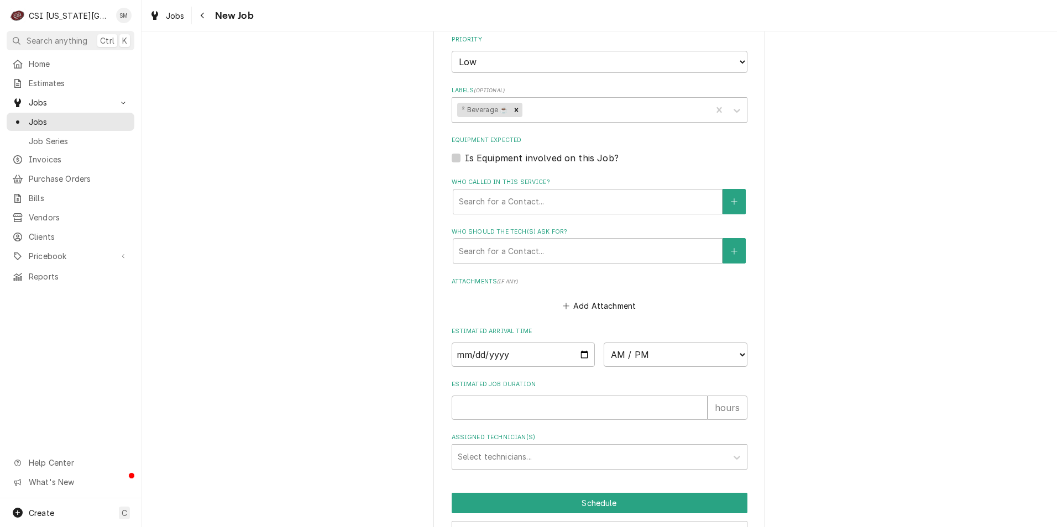
scroll to position [719, 0]
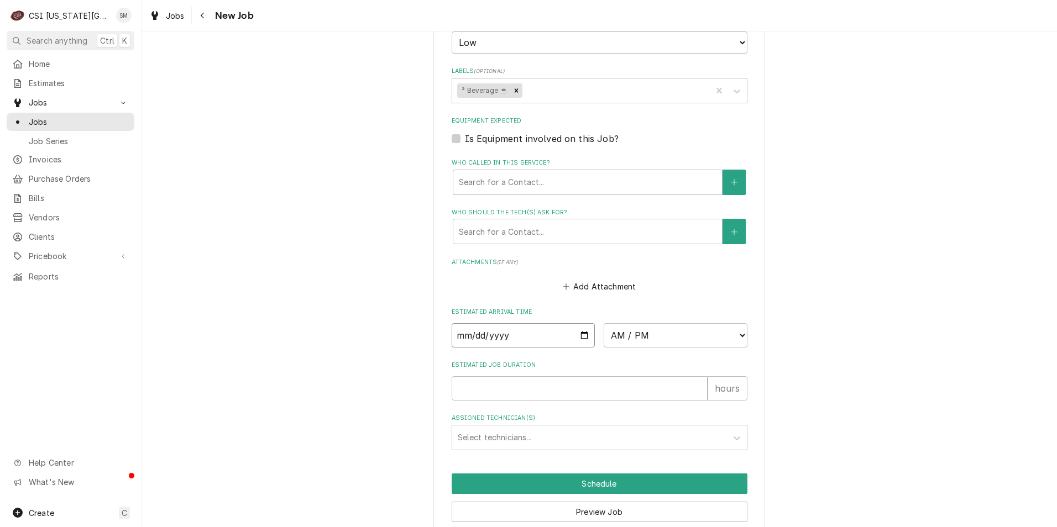
click at [581, 339] on input "Date" at bounding box center [524, 335] width 144 height 24
type textarea "x"
type input "2025-09-12"
type textarea "x"
type input "2025-09-10"
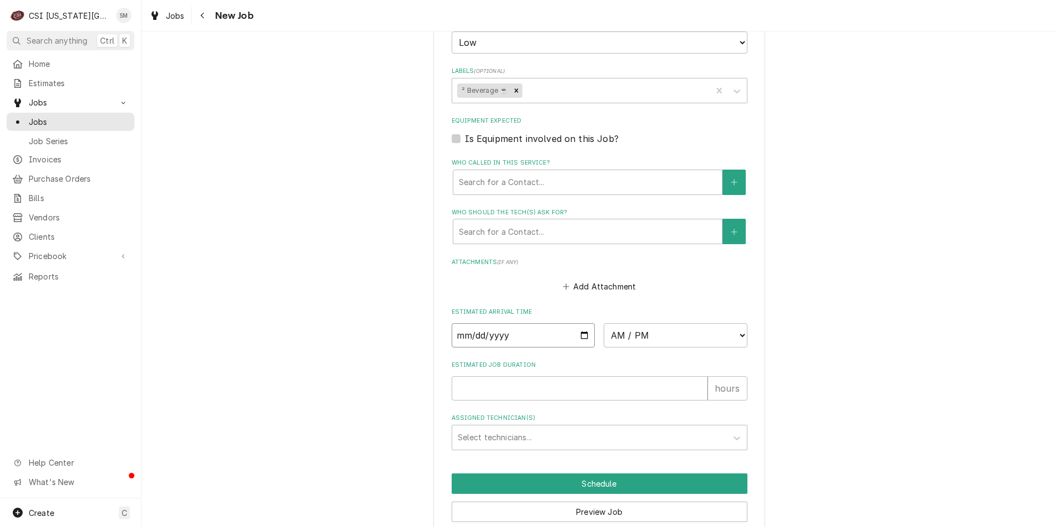
type textarea "x"
click at [651, 338] on select "AM / PM 6:00 AM 6:15 AM 6:30 AM 6:45 AM 7:00 AM 7:15 AM 7:30 AM 7:45 AM 8:00 AM…" at bounding box center [676, 335] width 144 height 24
select select "07:00:00"
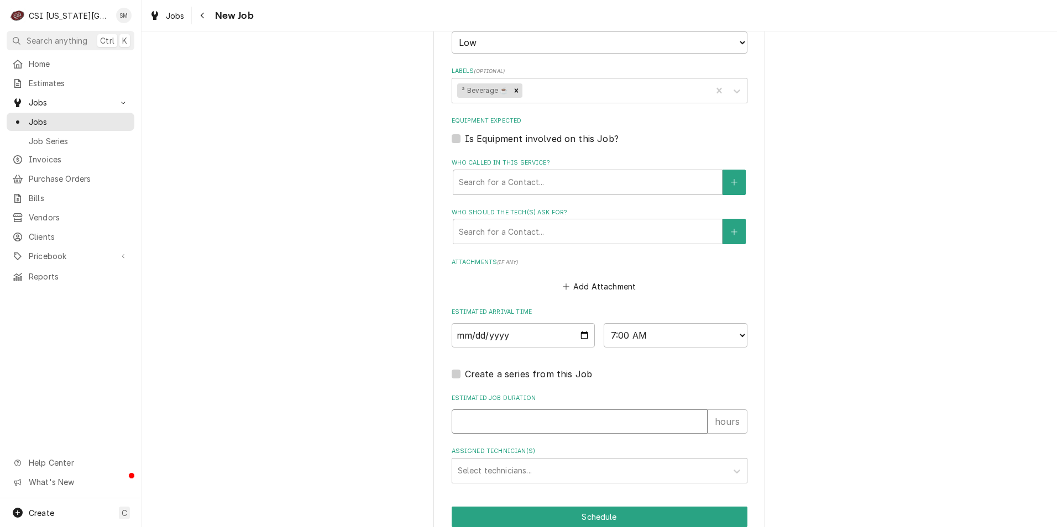
click at [650, 425] on input "Estimated Job Duration" at bounding box center [580, 422] width 256 height 24
type textarea "x"
type input "4"
type textarea "x"
type input "4"
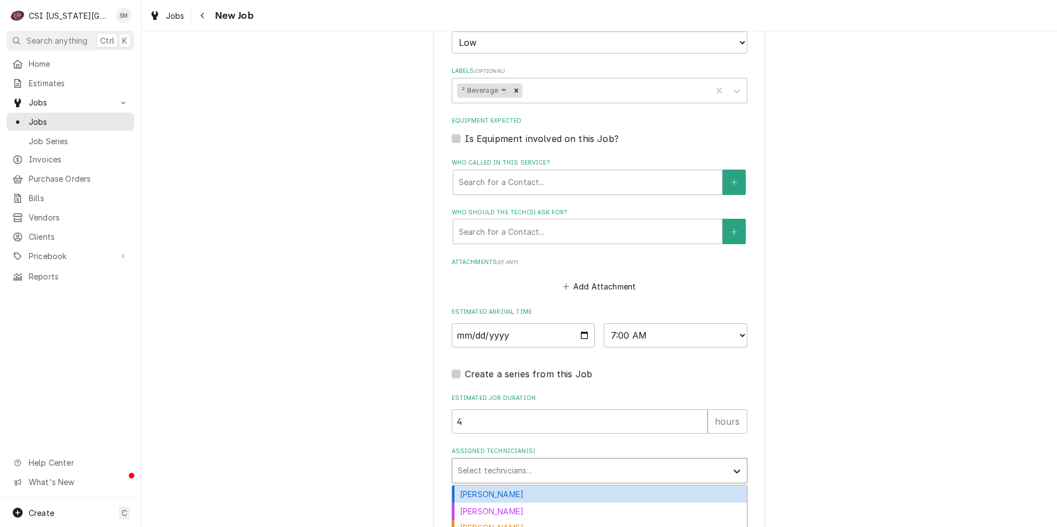
click at [731, 471] on icon "Assigned Technician(s)" at bounding box center [736, 471] width 11 height 11
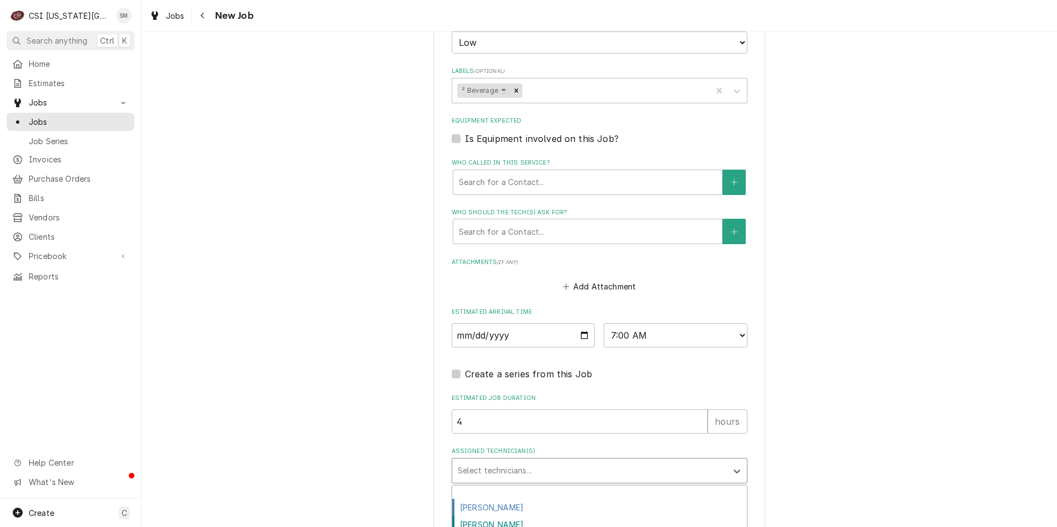
click at [502, 491] on div "Sean Mckelvey" at bounding box center [599, 491] width 295 height 17
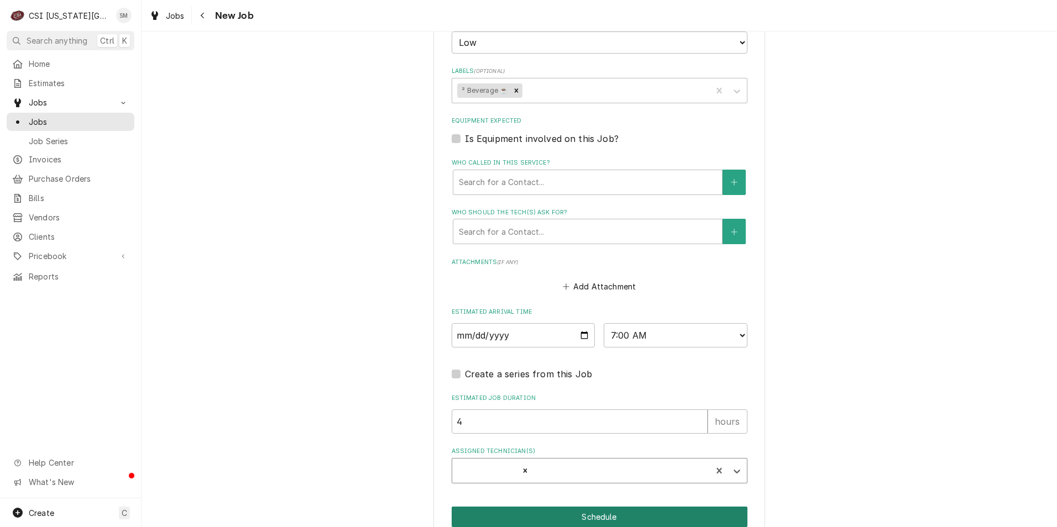
click at [600, 518] on button "Schedule" at bounding box center [600, 517] width 296 height 20
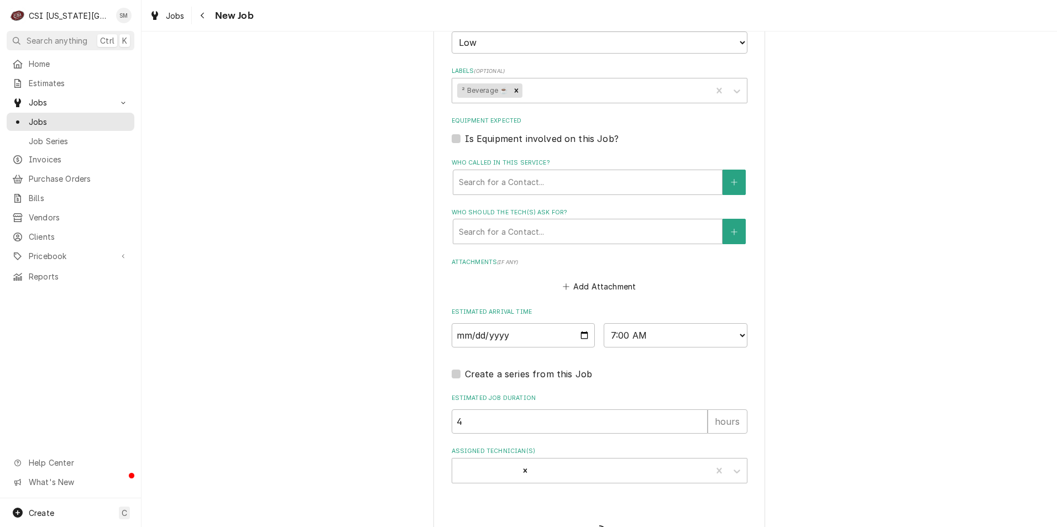
type textarea "x"
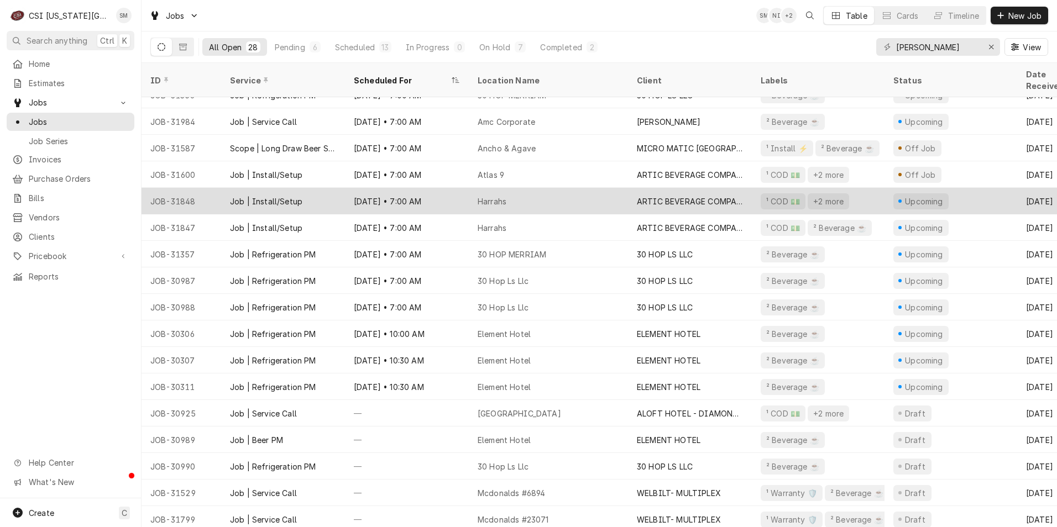
scroll to position [281, 0]
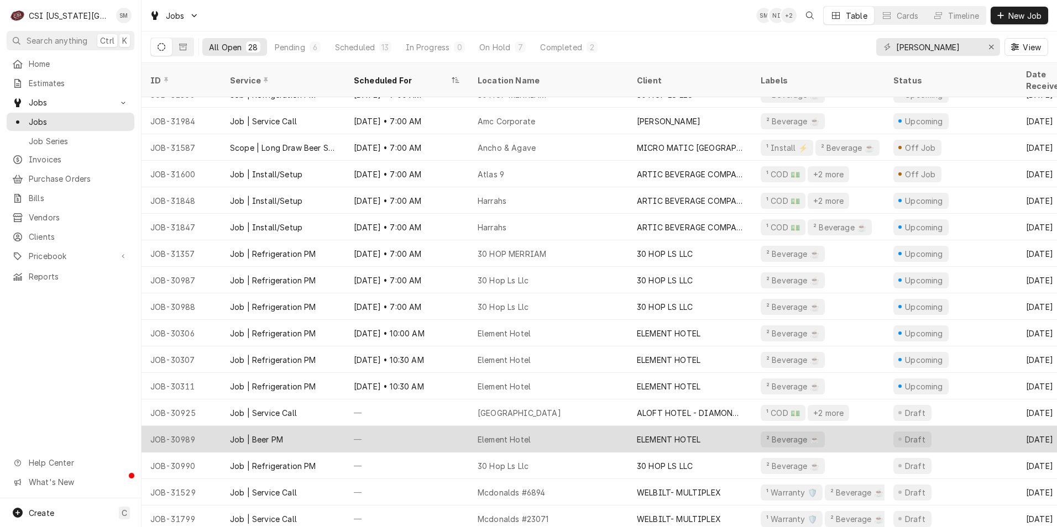
click at [532, 429] on div "Element Hotel" at bounding box center [548, 439] width 159 height 27
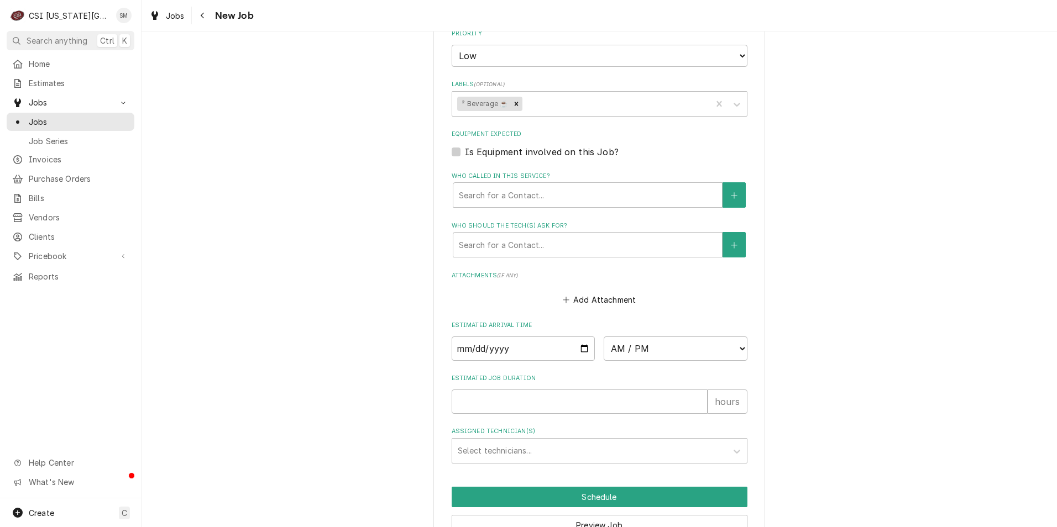
scroll to position [830, 0]
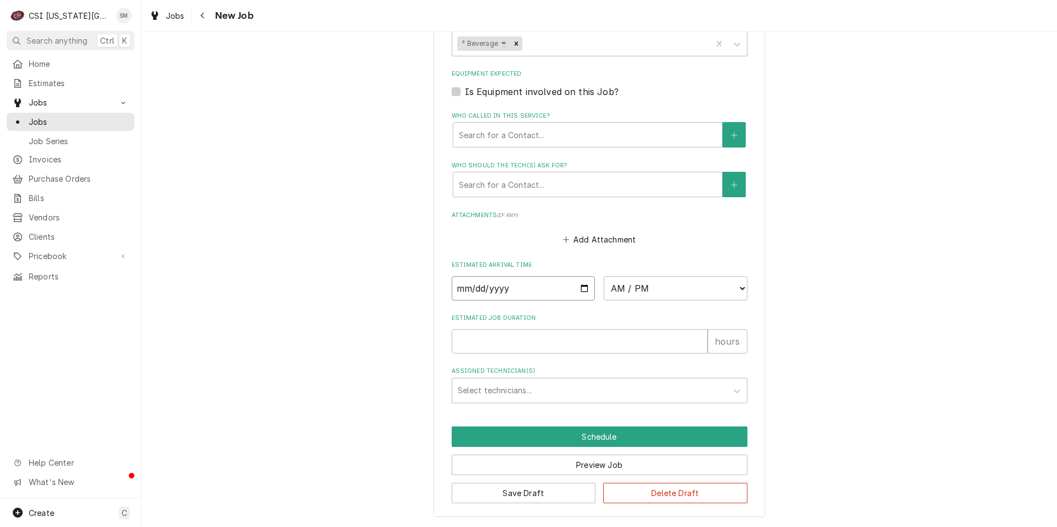
click at [583, 283] on input "Date" at bounding box center [524, 288] width 144 height 24
type textarea "x"
type input "[DATE]"
type textarea "x"
type input "[DATE]"
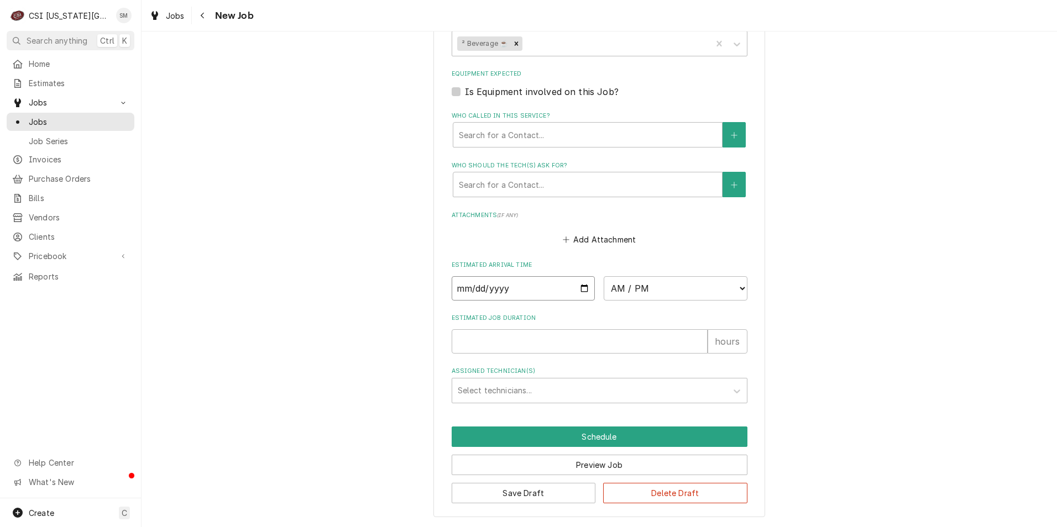
type textarea "x"
click at [674, 290] on select "AM / PM 6:00 AM 6:15 AM 6:30 AM 6:45 AM 7:00 AM 7:15 AM 7:30 AM 7:45 AM 8:00 AM…" at bounding box center [676, 288] width 144 height 24
select select "07:00:00"
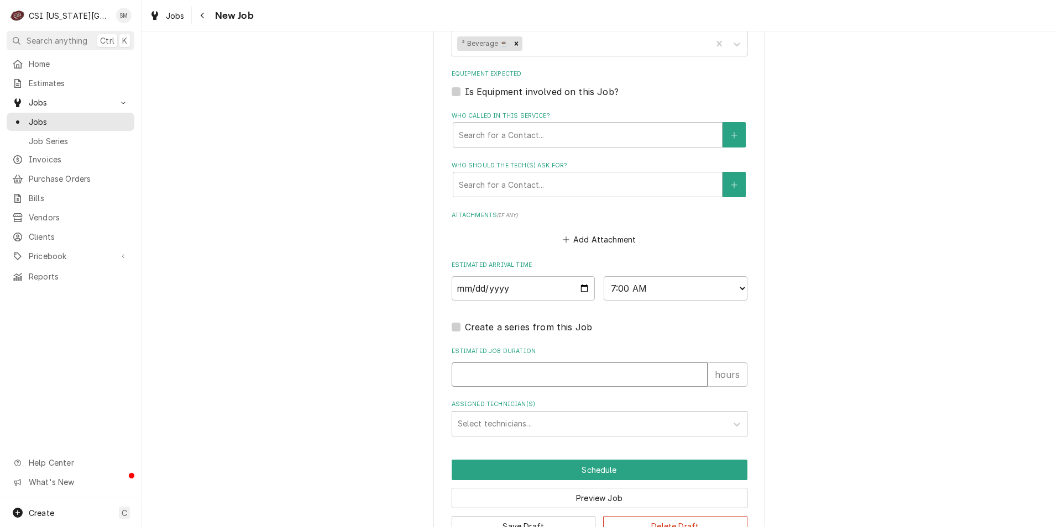
click at [634, 378] on input "Estimated Job Duration" at bounding box center [580, 375] width 256 height 24
type textarea "x"
type input "4"
type textarea "x"
type input "4"
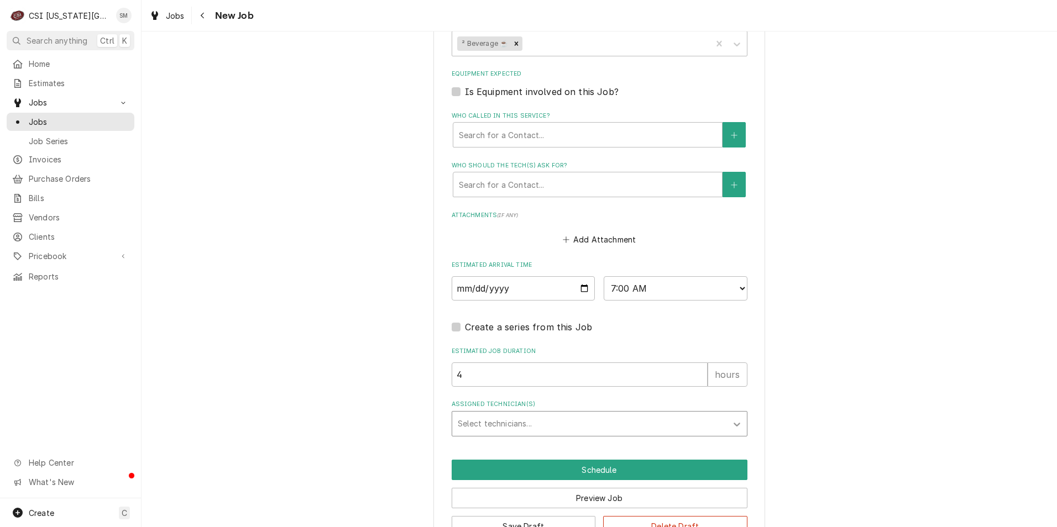
click at [733, 426] on icon "Assigned Technician(s)" at bounding box center [736, 424] width 11 height 11
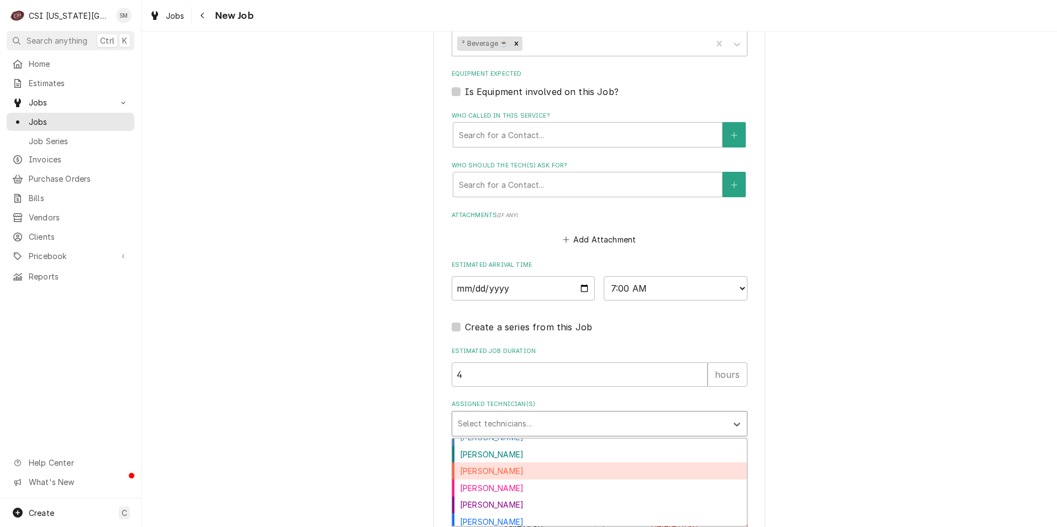
scroll to position [276, 0]
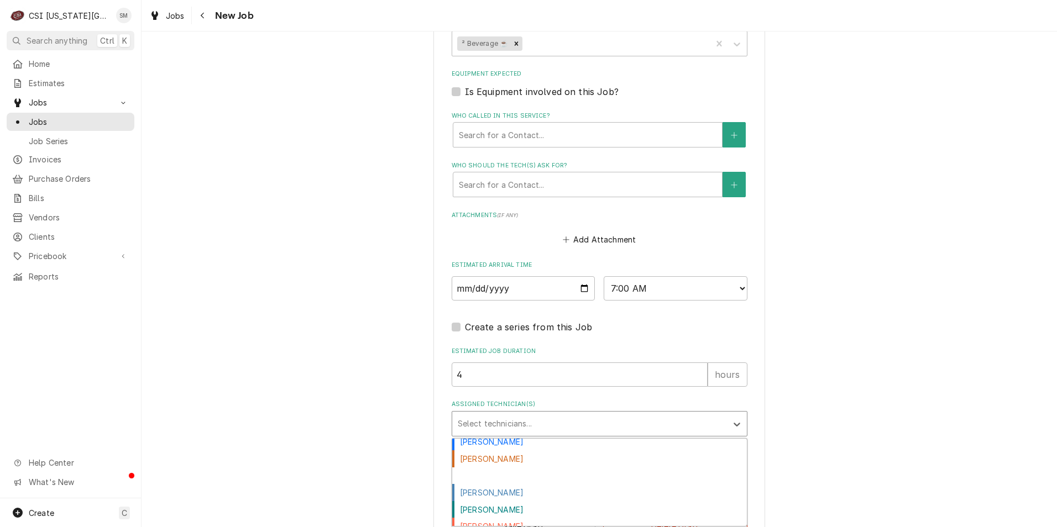
click at [489, 479] on div "[PERSON_NAME]" at bounding box center [599, 476] width 295 height 17
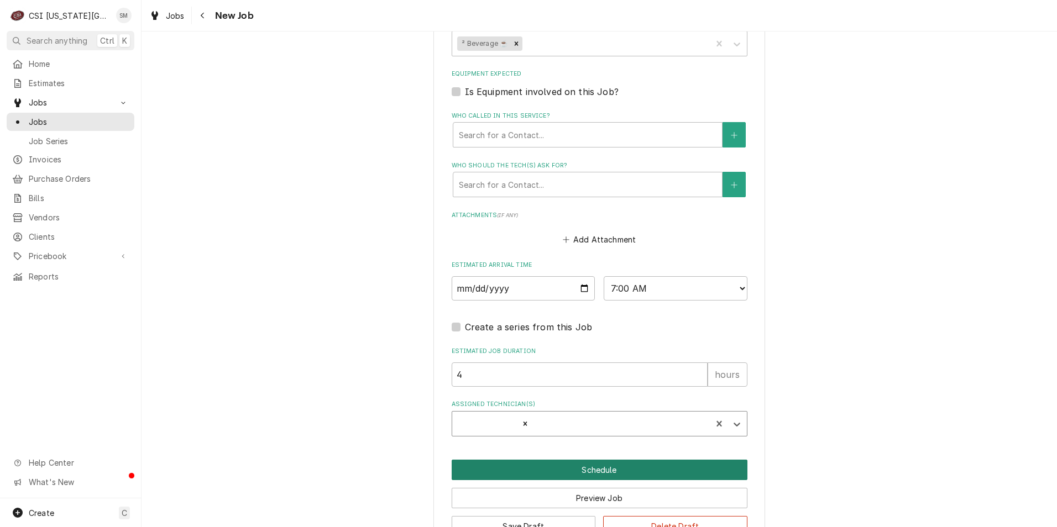
click at [590, 468] on button "Schedule" at bounding box center [600, 470] width 296 height 20
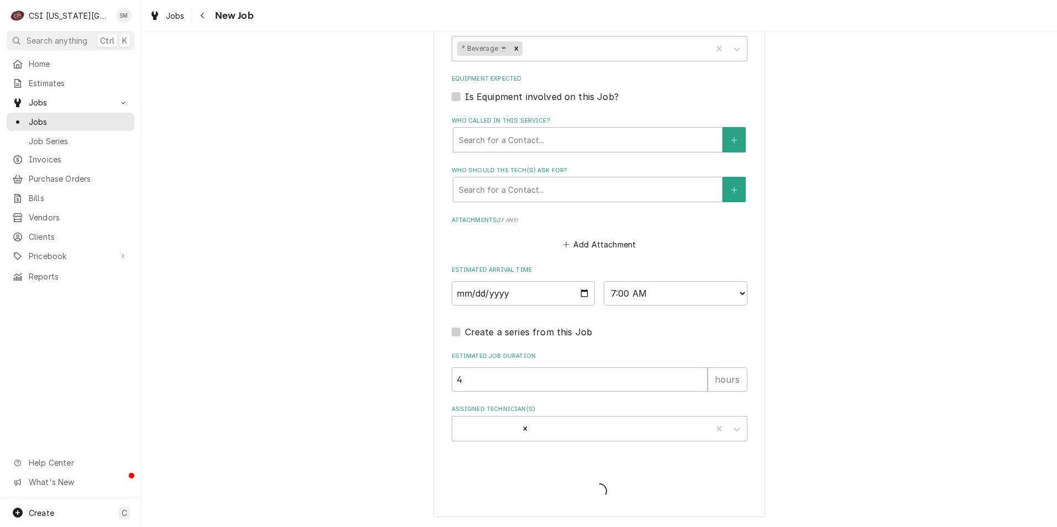
scroll to position [825, 0]
type textarea "x"
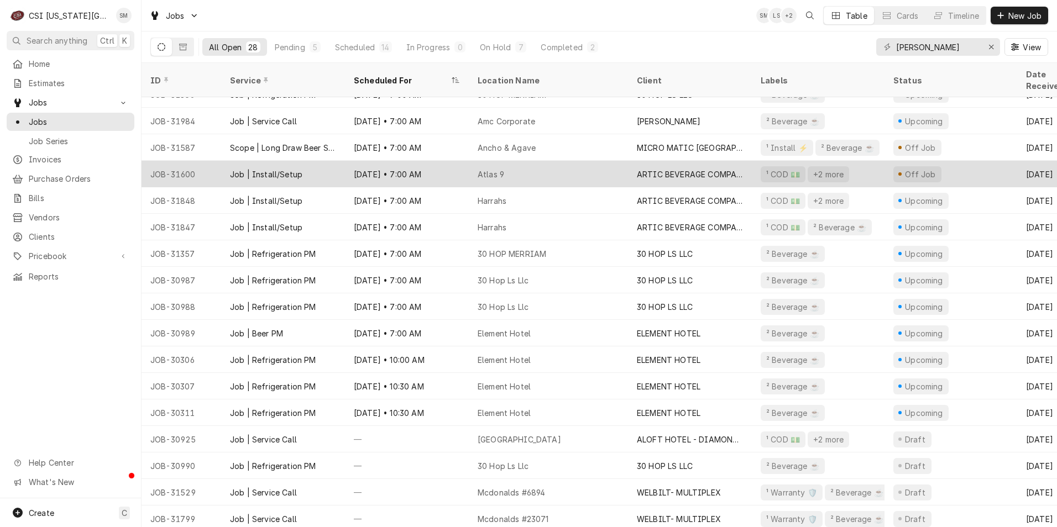
scroll to position [308, 0]
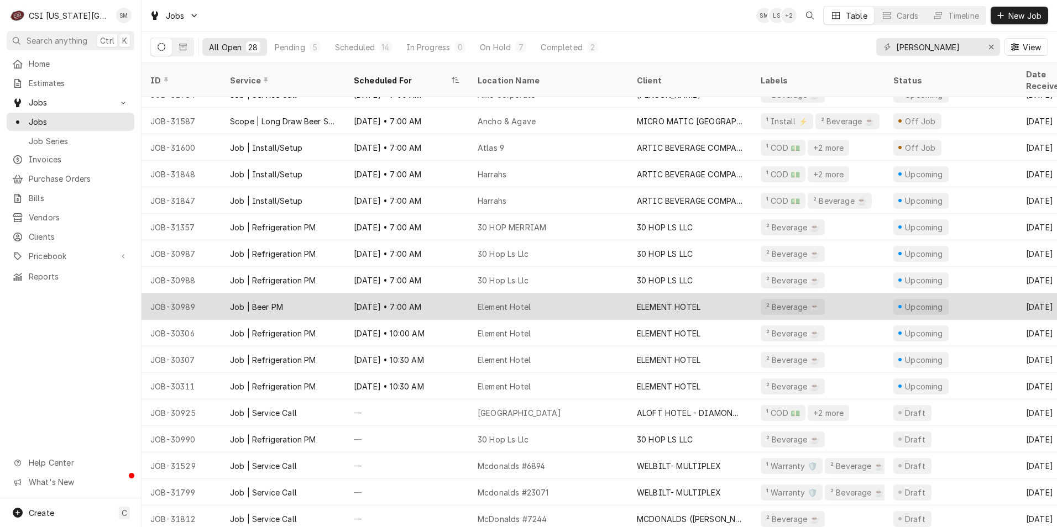
click at [437, 293] on div "[DATE] • 7:00 AM" at bounding box center [407, 306] width 124 height 27
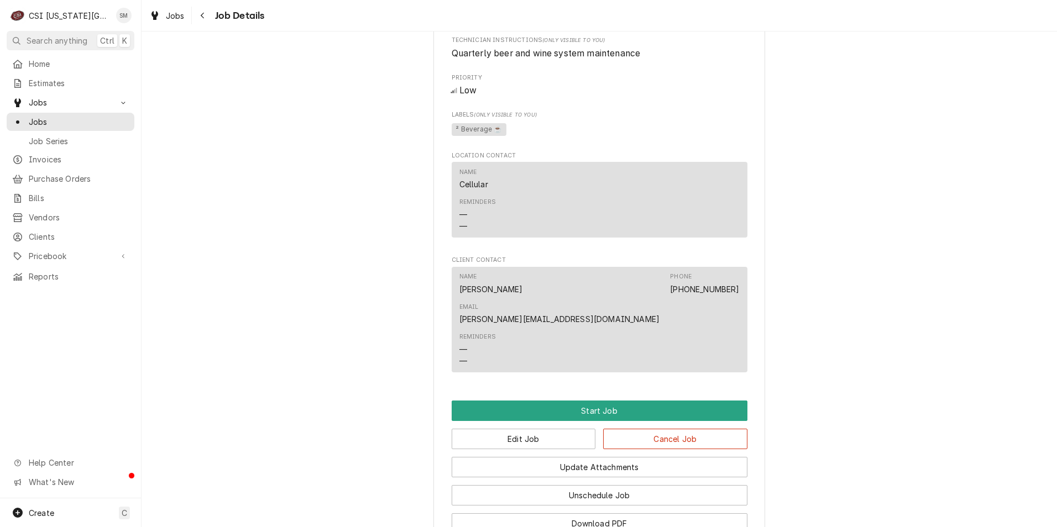
scroll to position [781, 0]
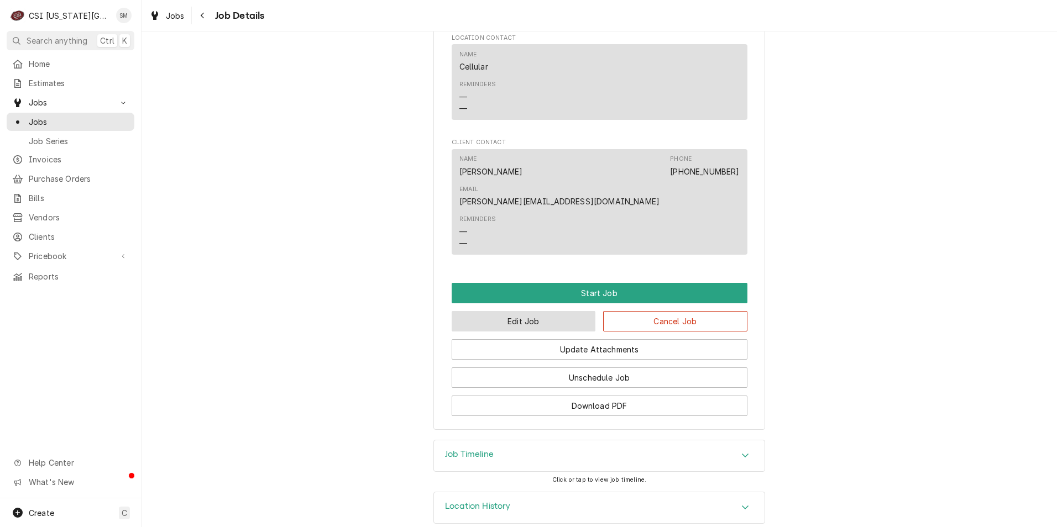
click at [531, 311] on button "Edit Job" at bounding box center [524, 321] width 144 height 20
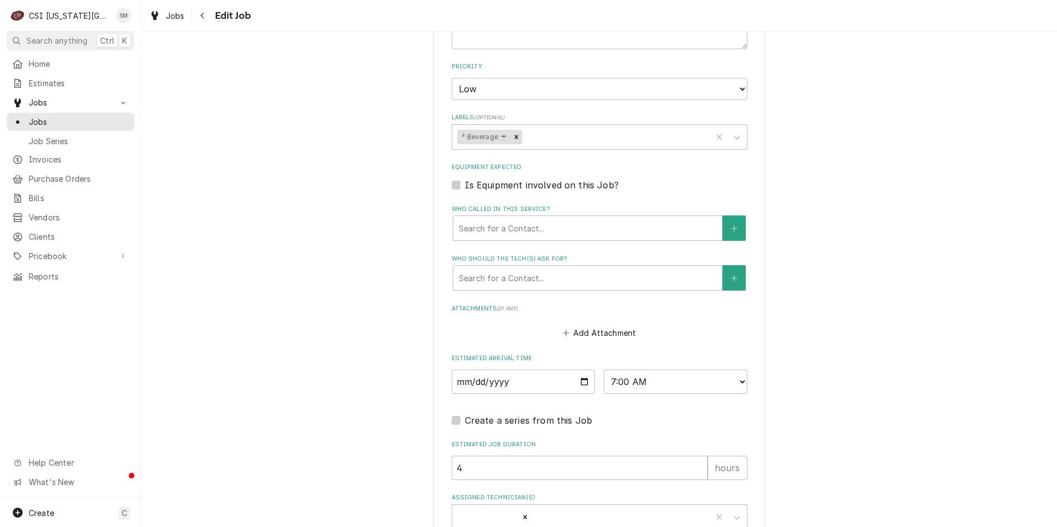
scroll to position [806, 0]
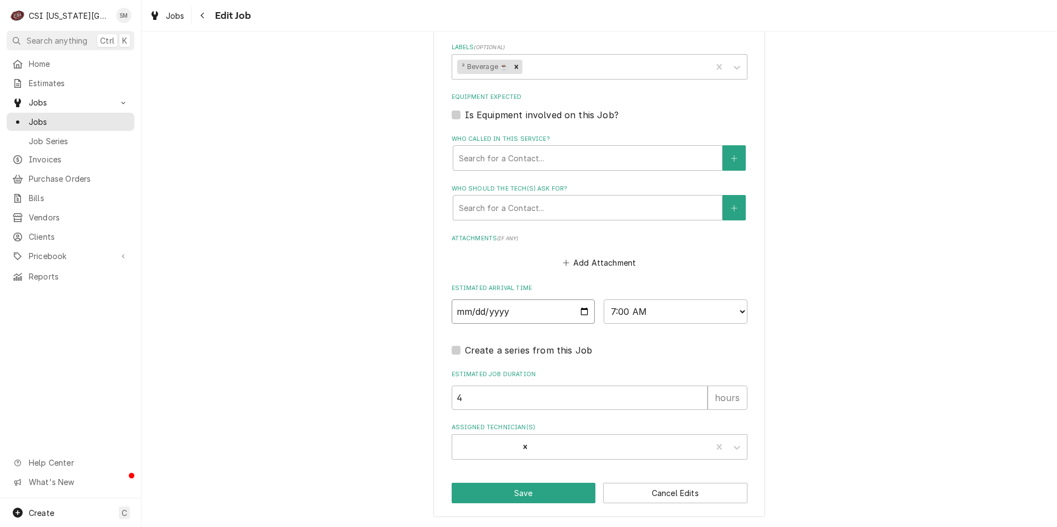
click at [584, 313] on input "[DATE]" at bounding box center [524, 312] width 144 height 24
type textarea "x"
type input "2025-10-24"
type textarea "x"
type input "2025-11-24"
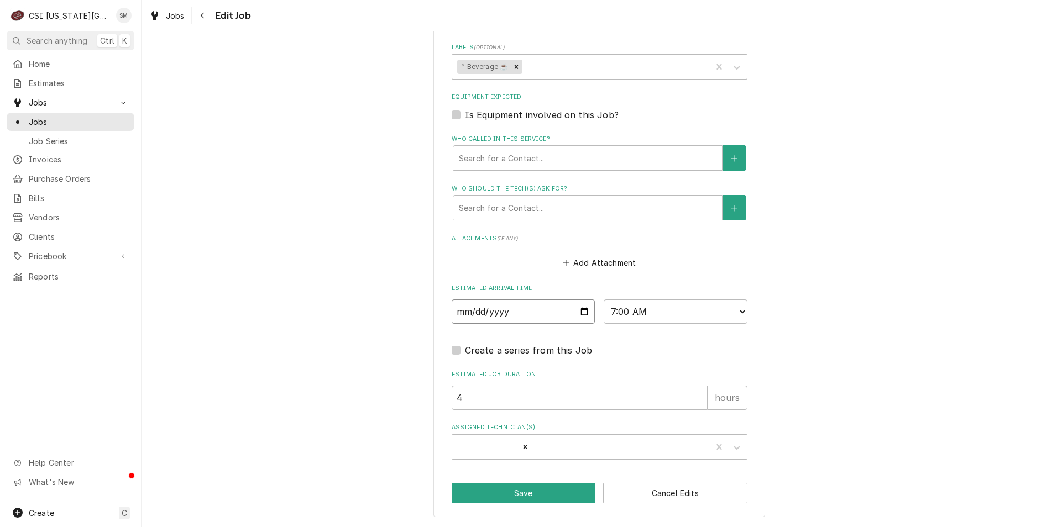
type textarea "x"
type input "2025-12-24"
type textarea "x"
type input "2026-01-24"
type textarea "x"
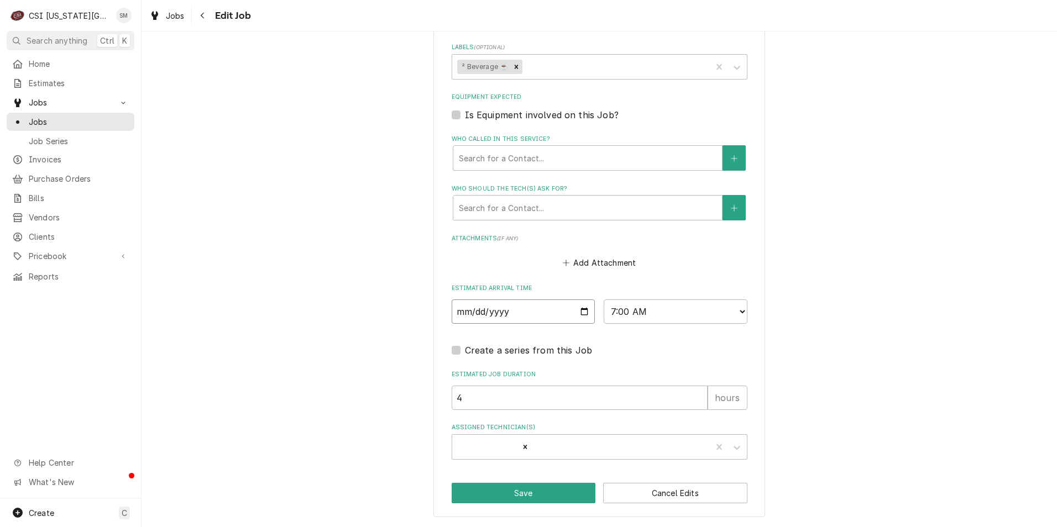
type input "2026-02-24"
type textarea "x"
type input "2026-03-24"
type textarea "x"
type input "2026-04-24"
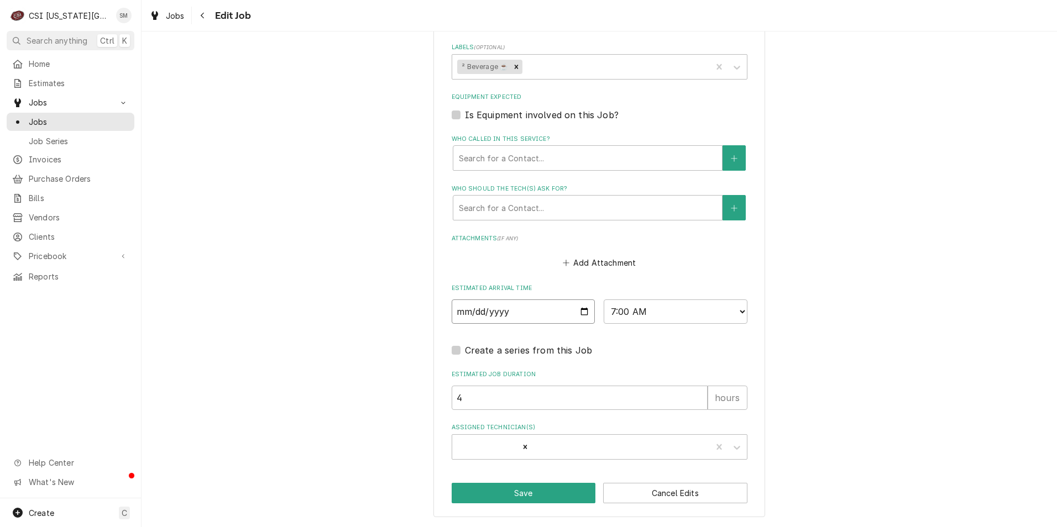
type textarea "x"
type input "2026-05-24"
type textarea "x"
type input "2026-06-24"
type textarea "x"
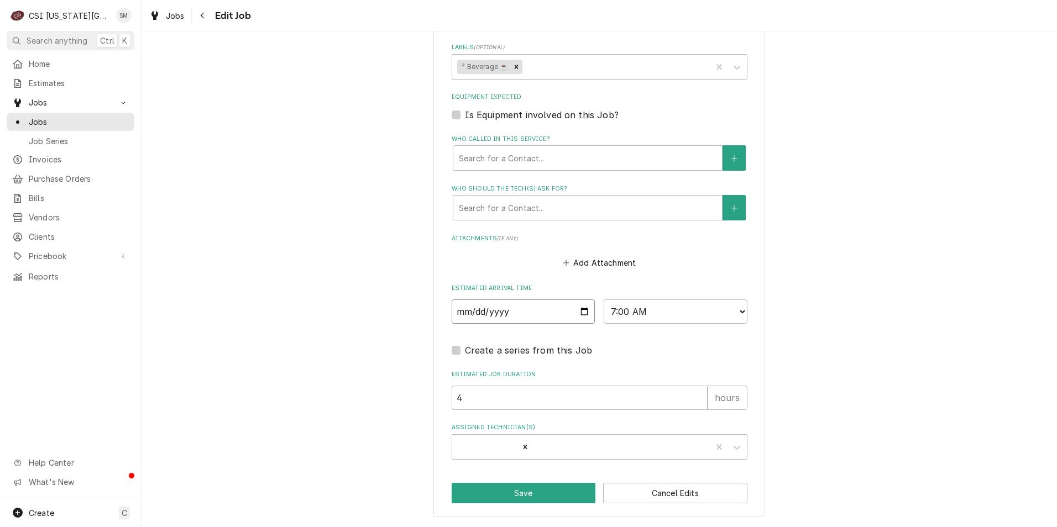
type input "2026-07-24"
type textarea "x"
type input "2026-07-01"
click at [520, 494] on button "Save" at bounding box center [524, 493] width 144 height 20
type textarea "x"
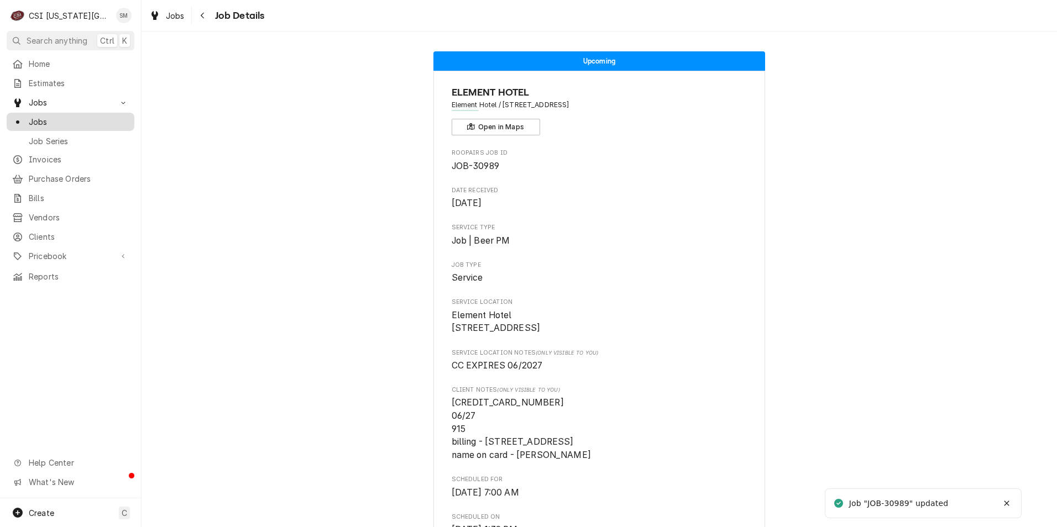
click at [62, 122] on span "Jobs" at bounding box center [79, 122] width 100 height 12
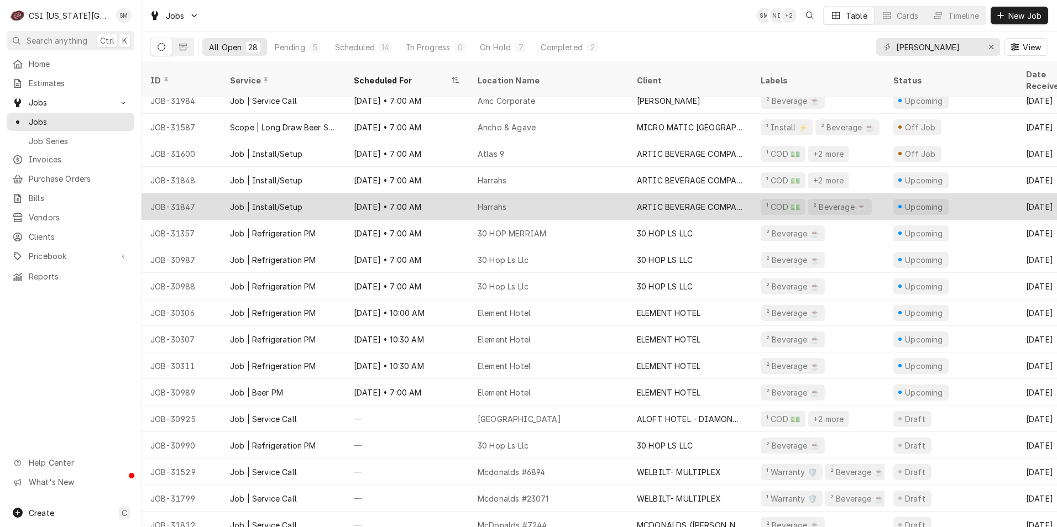
scroll to position [308, 0]
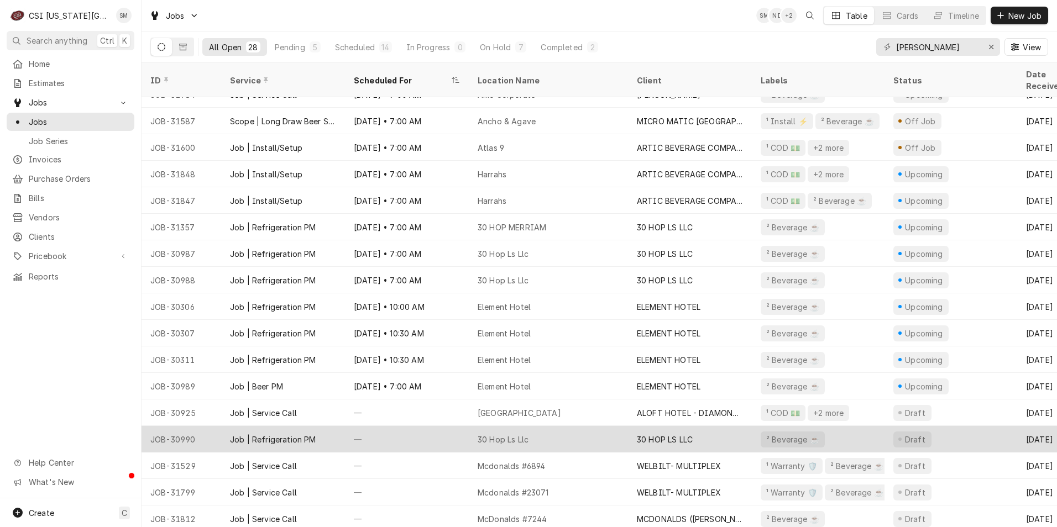
click at [513, 434] on div "30 Hop Ls Llc" at bounding box center [503, 440] width 51 height 12
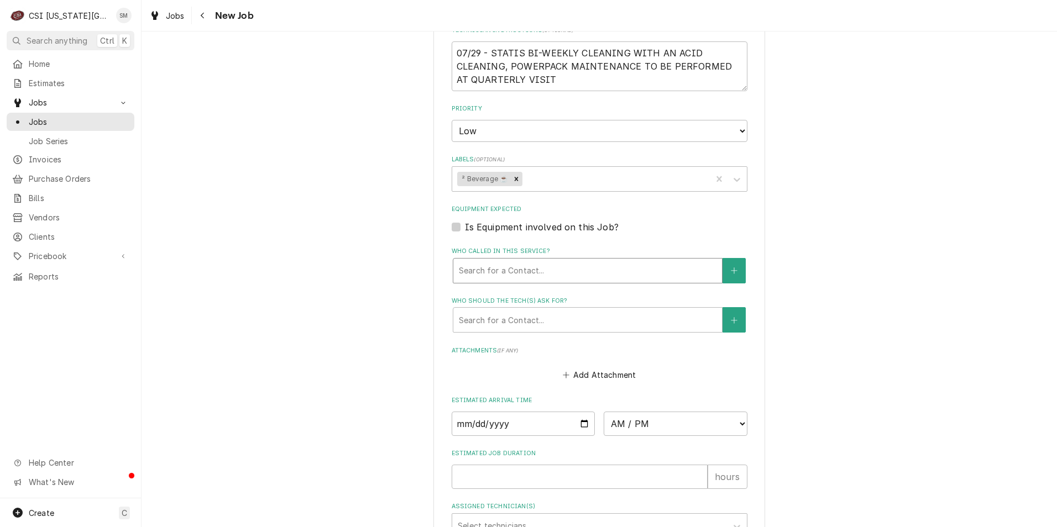
scroll to position [765, 0]
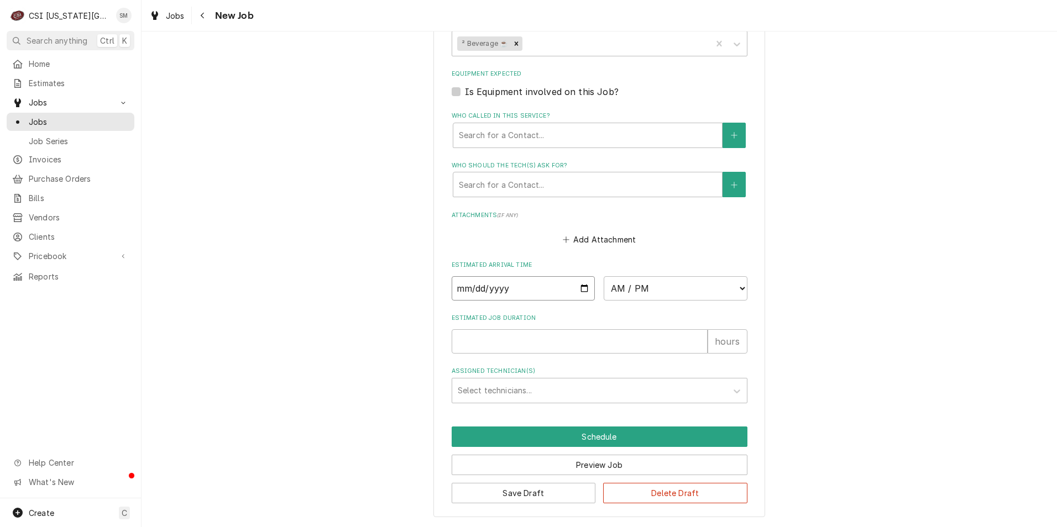
click at [578, 290] on input "Date" at bounding box center [524, 288] width 144 height 24
type textarea "x"
type input "[DATE]"
type textarea "x"
type input "[DATE]"
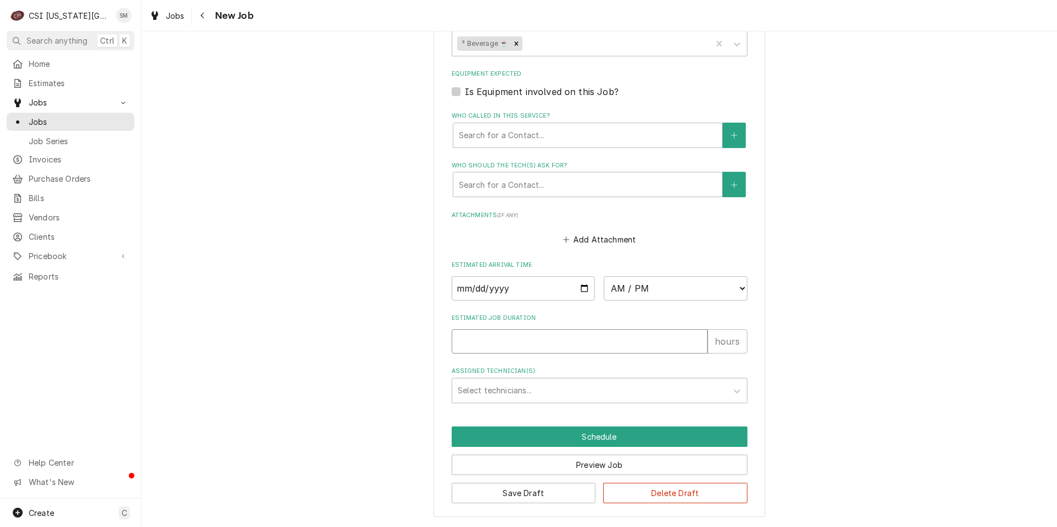
click at [633, 337] on input "Estimated Job Duration" at bounding box center [580, 341] width 256 height 24
type textarea "x"
type input "4"
type textarea "x"
type input "4"
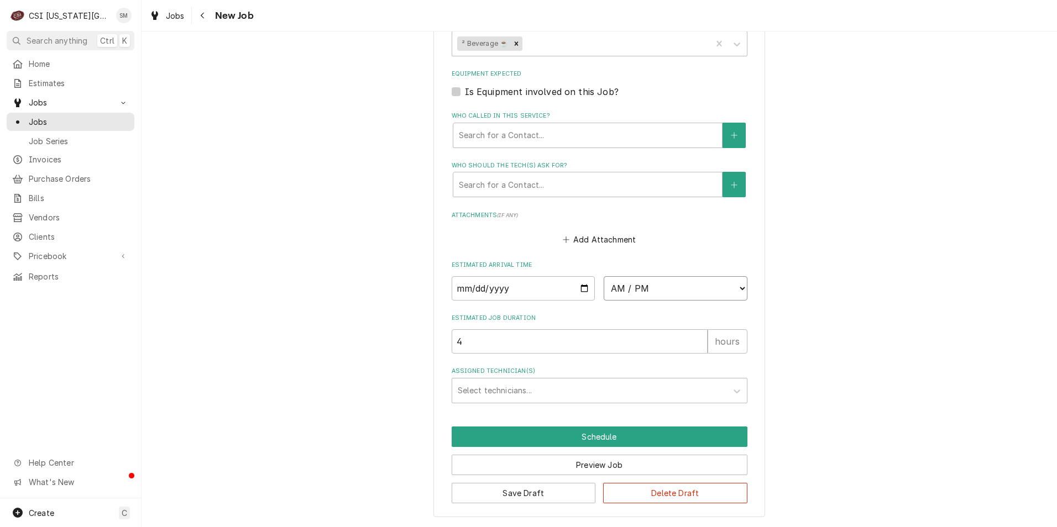
click at [680, 287] on select "AM / PM 6:00 AM 6:15 AM 6:30 AM 6:45 AM 7:00 AM 7:15 AM 7:30 AM 7:45 AM 8:00 AM…" at bounding box center [676, 288] width 144 height 24
select select "07:00:00"
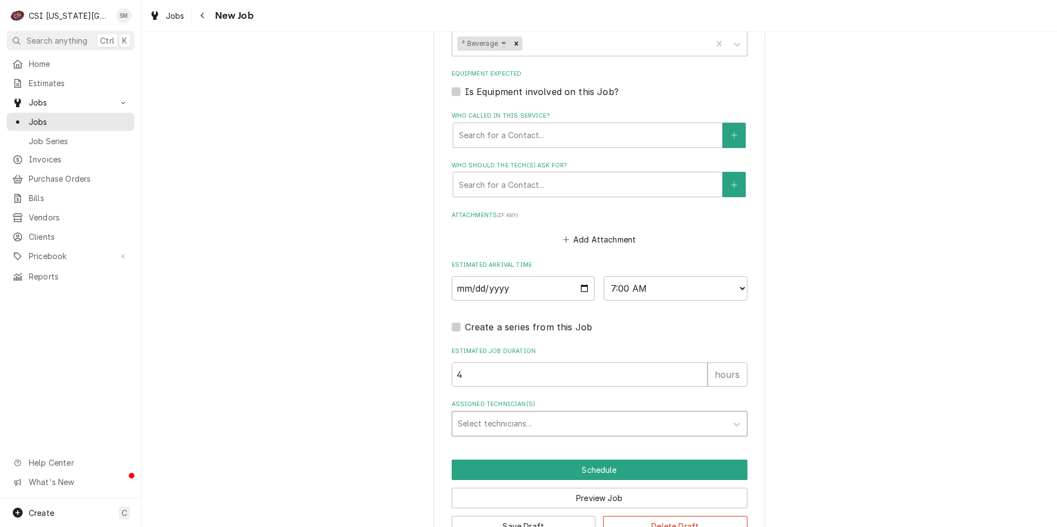
click at [560, 424] on div "Assigned Technician(s)" at bounding box center [590, 424] width 264 height 20
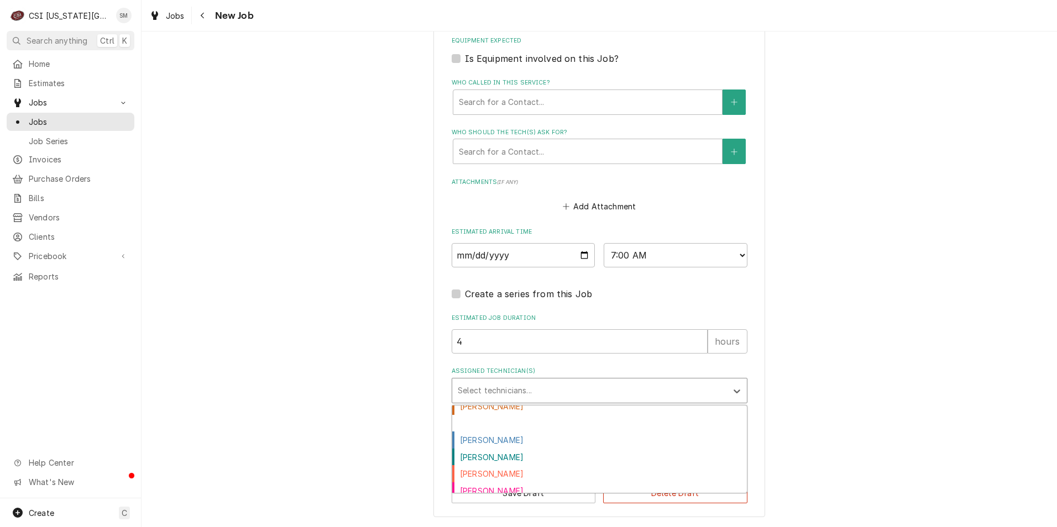
scroll to position [276, 0]
click at [487, 442] on div "Sean Mckelvey" at bounding box center [599, 442] width 295 height 17
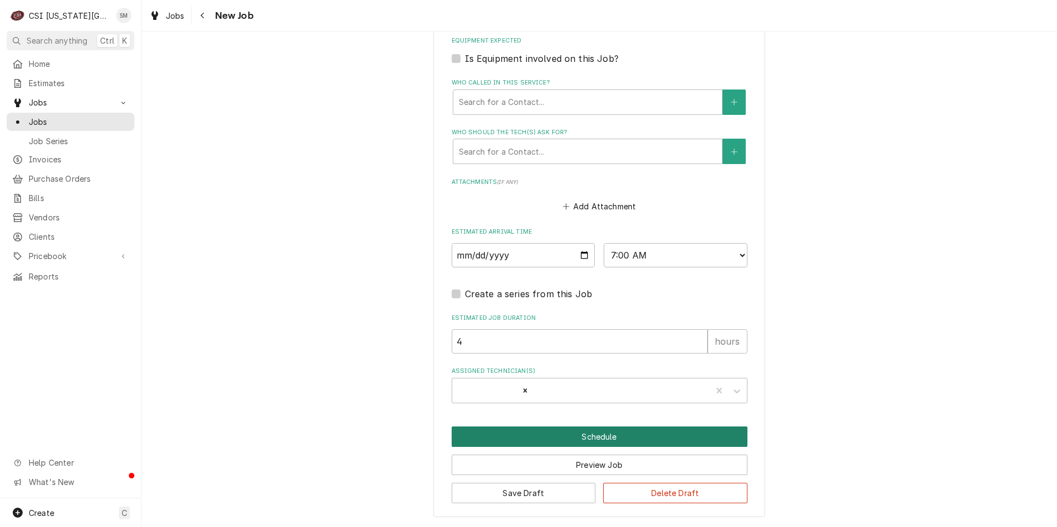
click at [575, 437] on button "Schedule" at bounding box center [600, 437] width 296 height 20
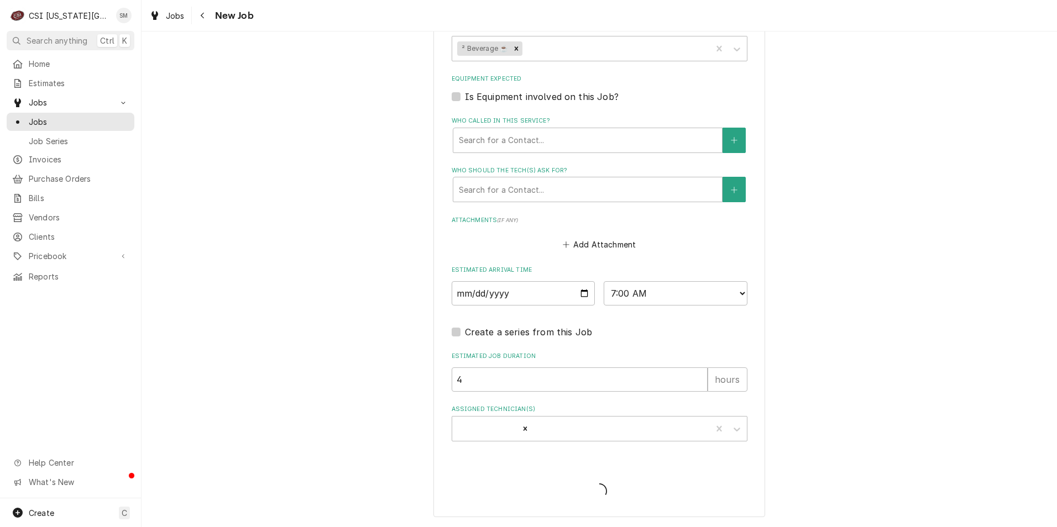
type textarea "x"
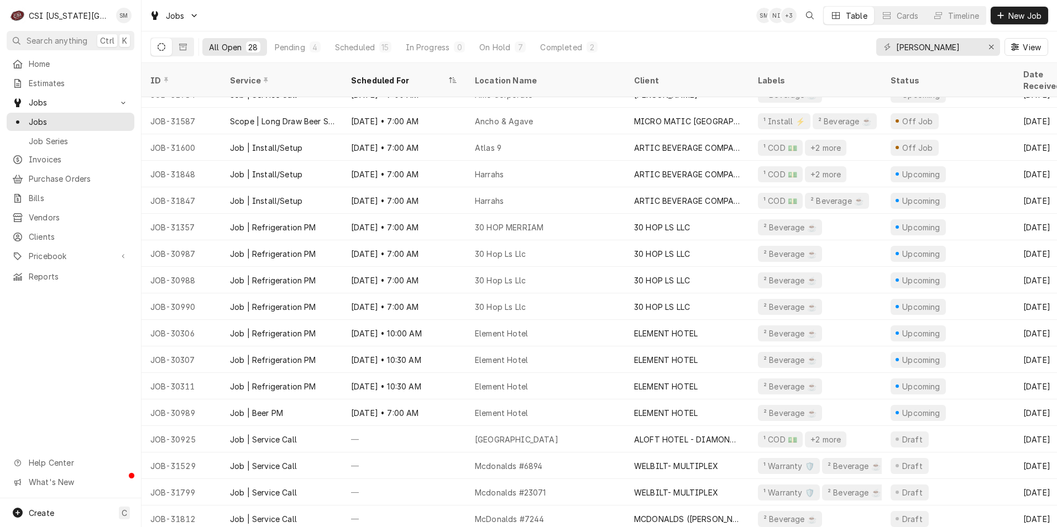
scroll to position [308, 0]
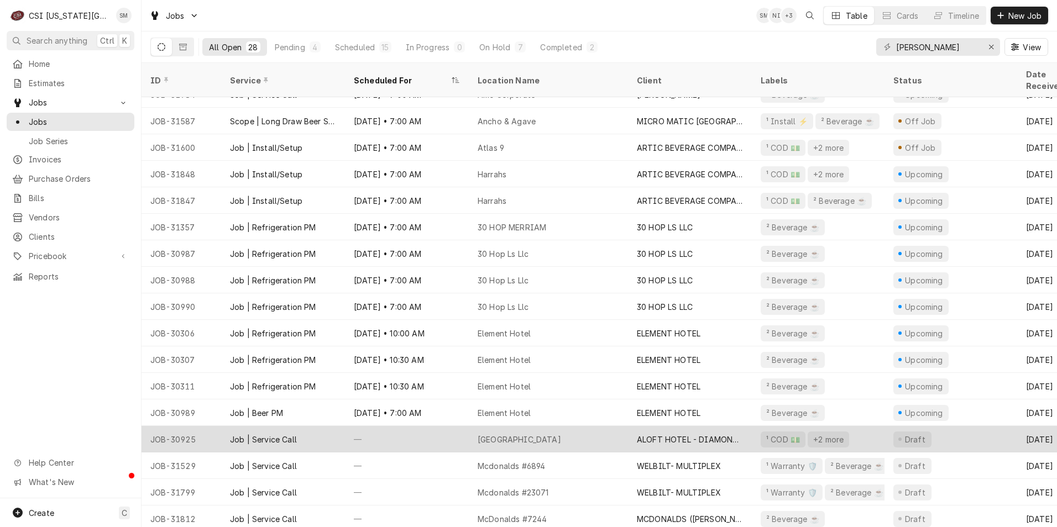
click at [520, 426] on div "[GEOGRAPHIC_DATA]" at bounding box center [548, 439] width 159 height 27
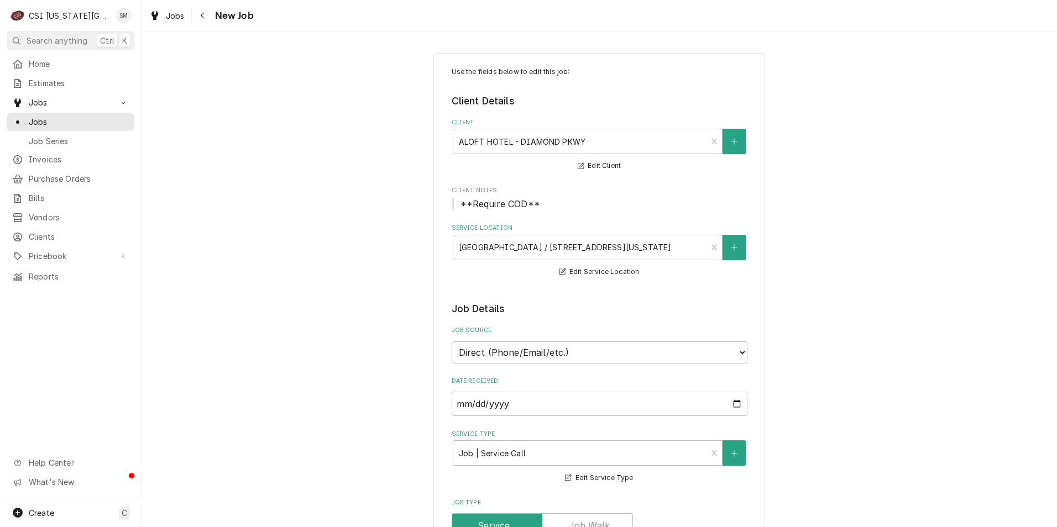
type textarea "x"
click at [31, 116] on span "Jobs" at bounding box center [79, 122] width 100 height 12
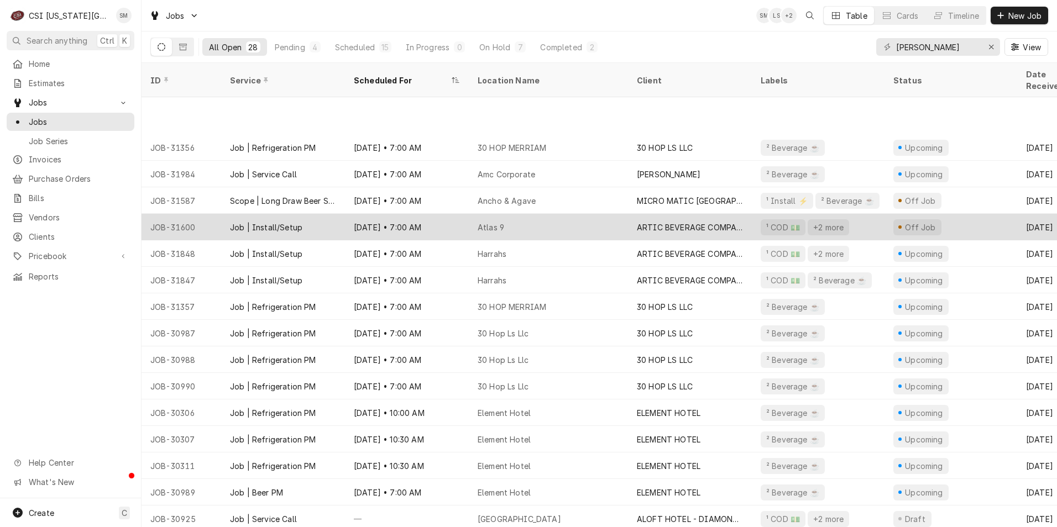
scroll to position [308, 0]
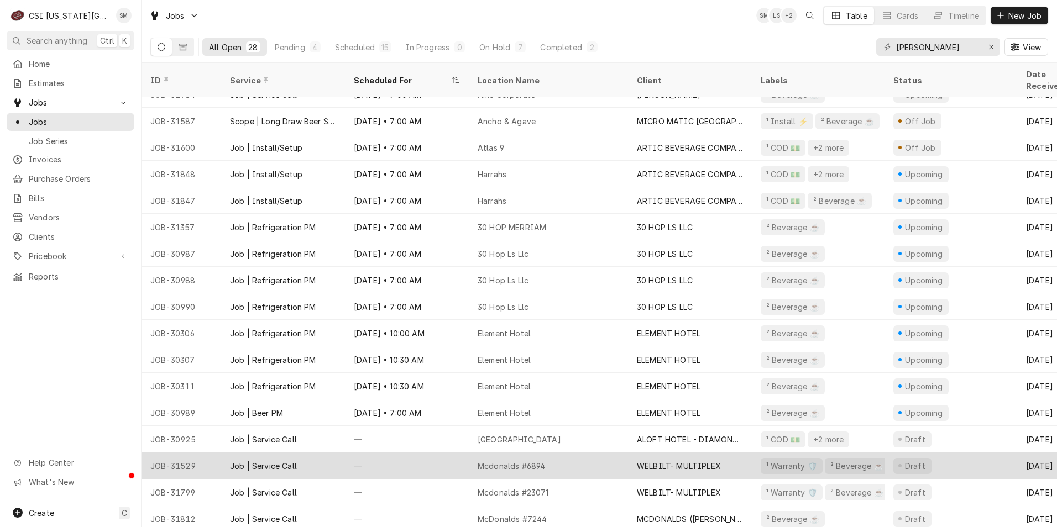
click at [558, 460] on div "Mcdonalds #6894" at bounding box center [548, 466] width 159 height 27
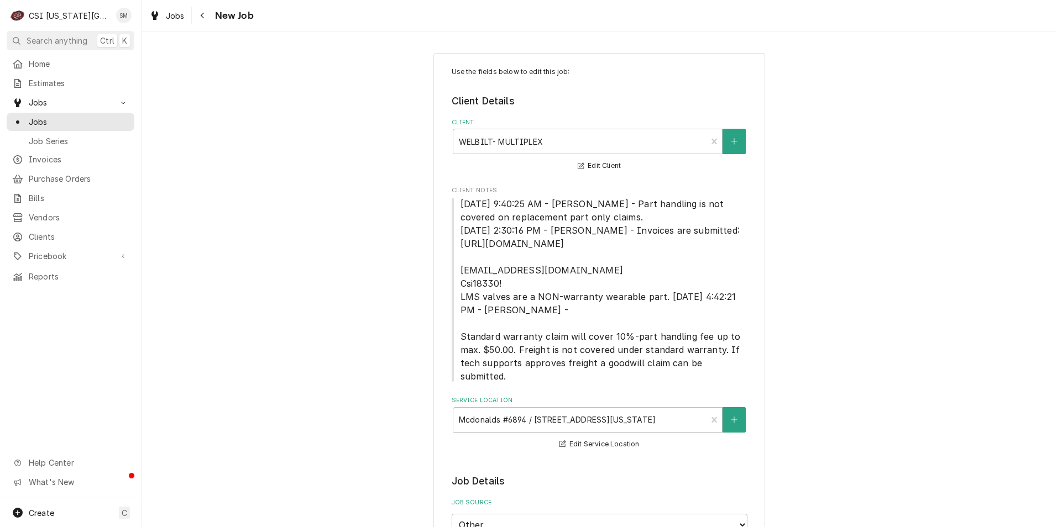
type textarea "x"
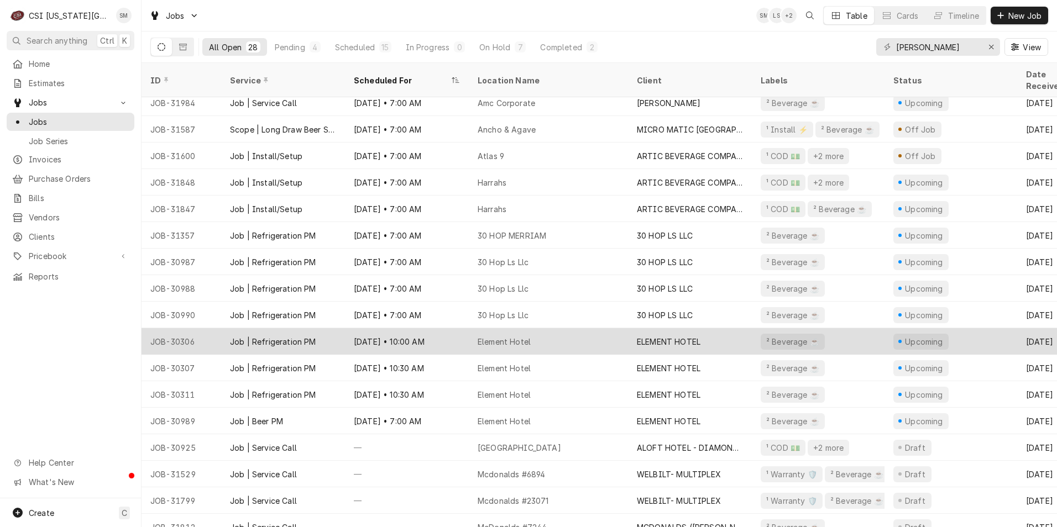
scroll to position [308, 0]
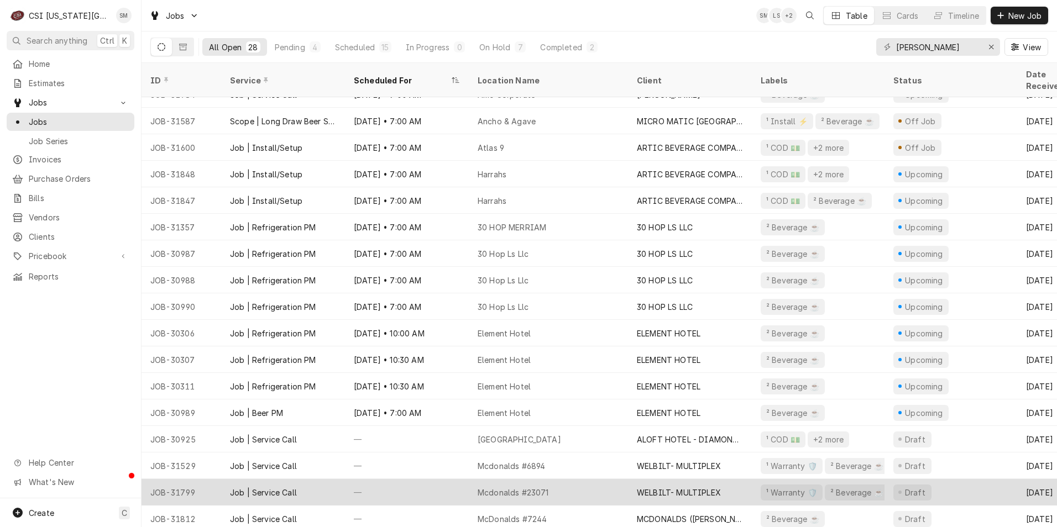
click at [580, 479] on div "Mcdonalds #23071" at bounding box center [548, 492] width 159 height 27
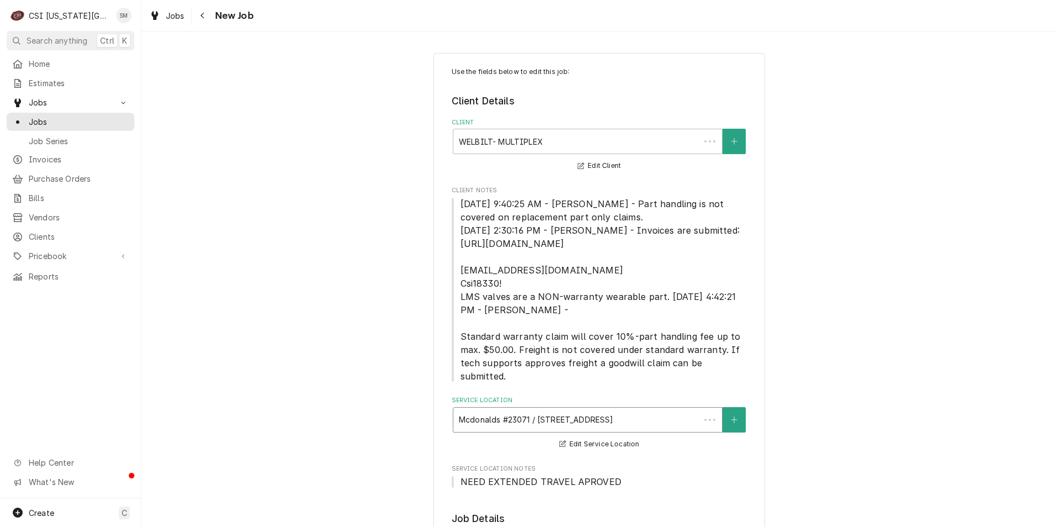
type textarea "x"
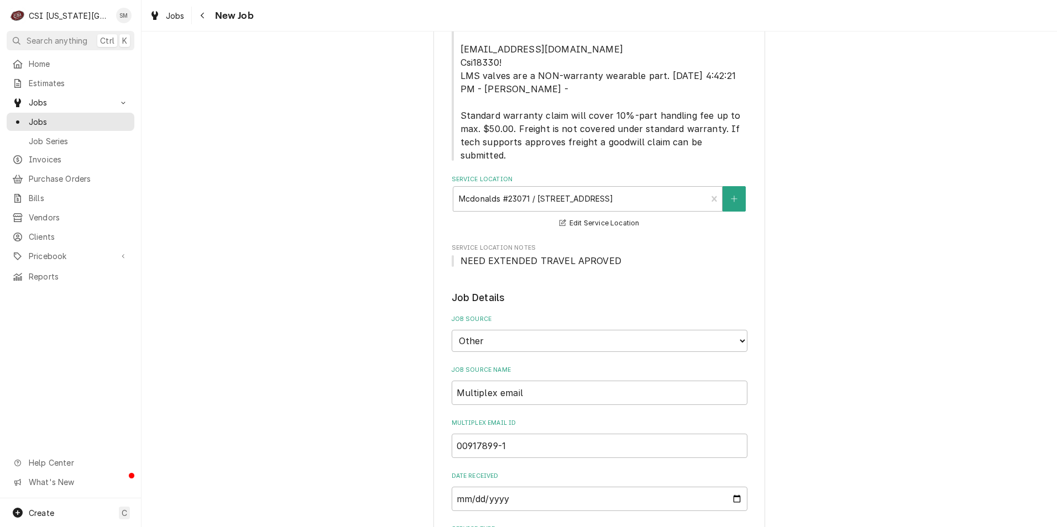
scroll to position [111, 0]
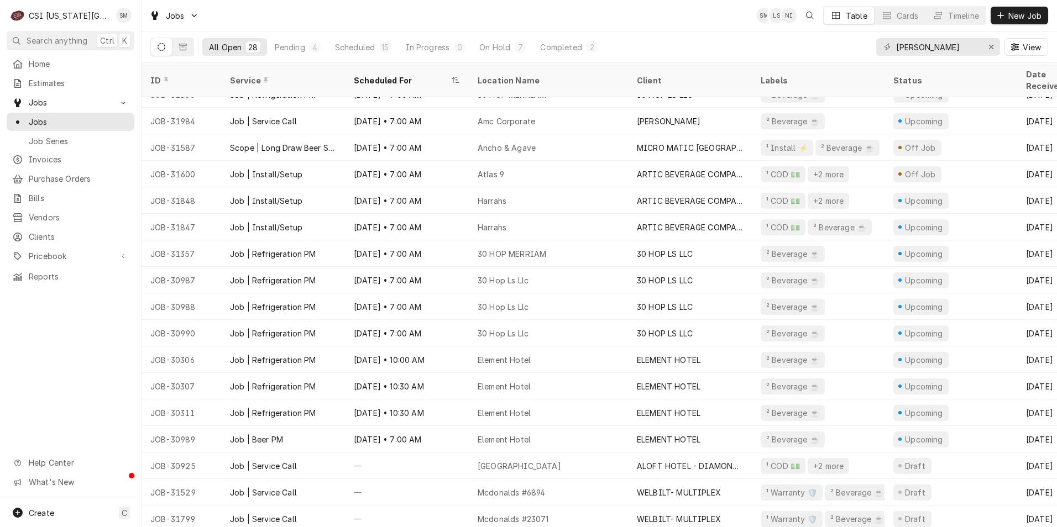
scroll to position [308, 0]
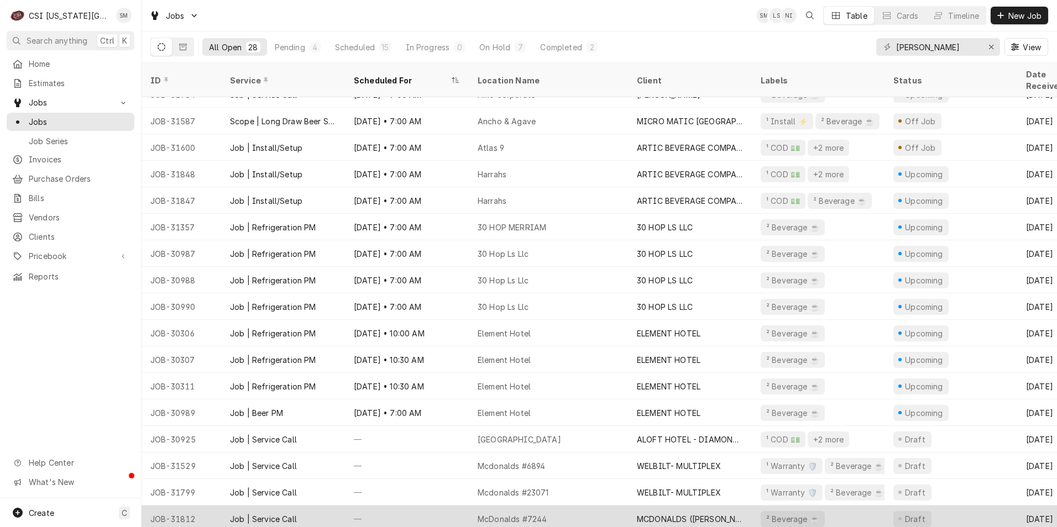
click at [591, 506] on div "McDonalds #7244" at bounding box center [548, 519] width 159 height 27
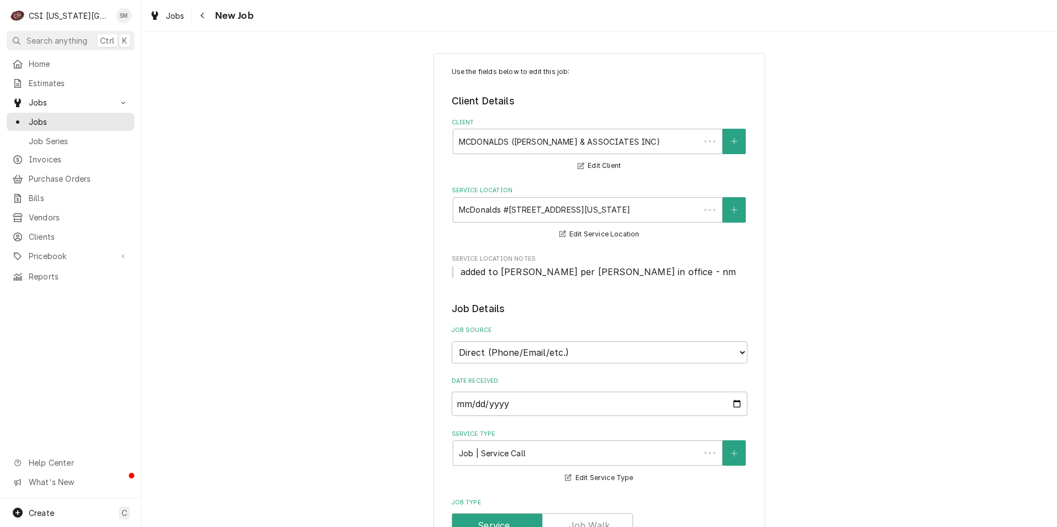
type textarea "x"
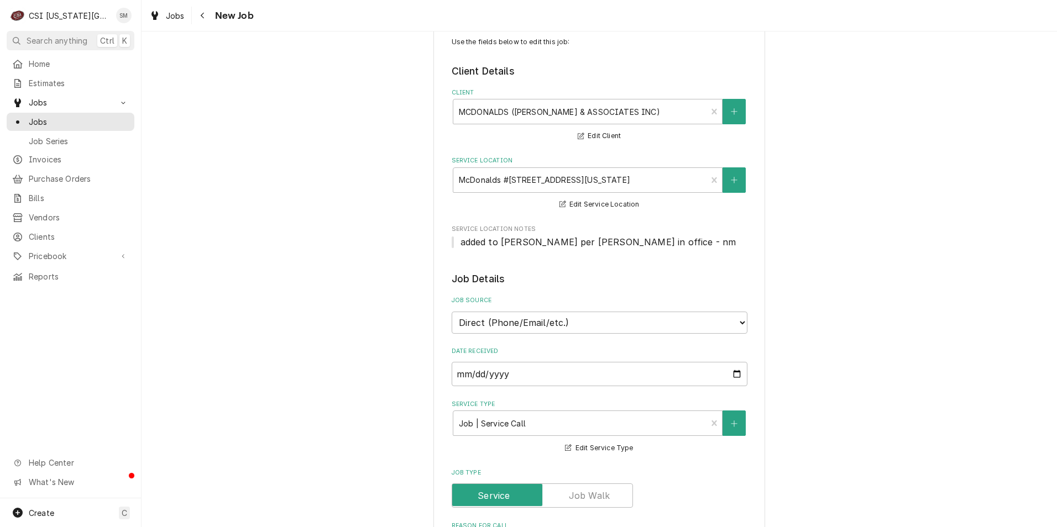
scroll to position [55, 0]
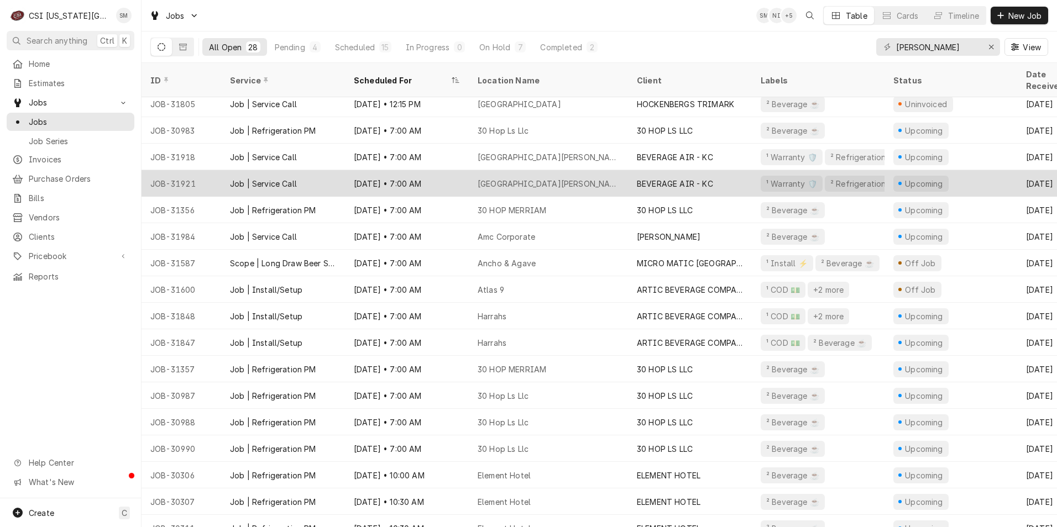
scroll to position [55, 0]
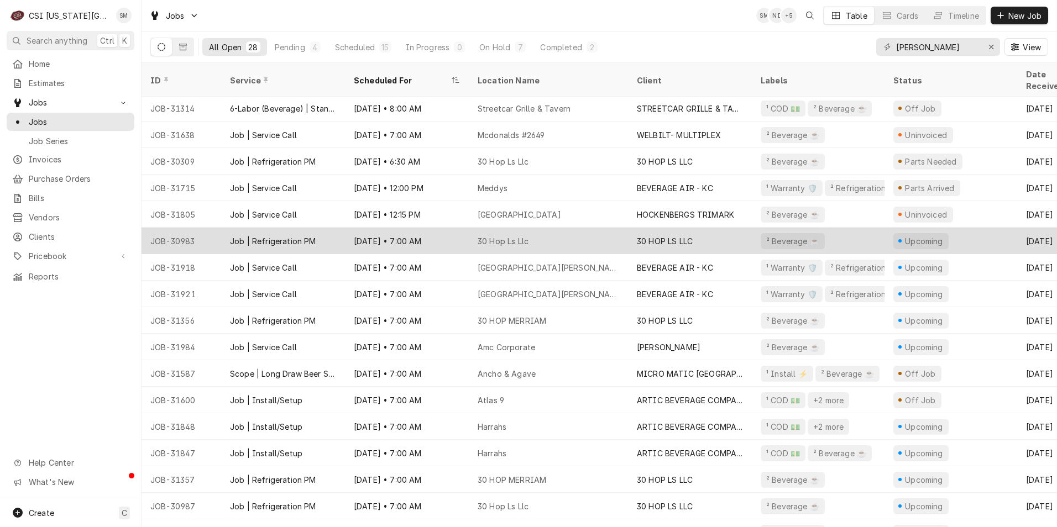
click at [458, 228] on div "Aug 13 • 7:00 AM" at bounding box center [407, 241] width 124 height 27
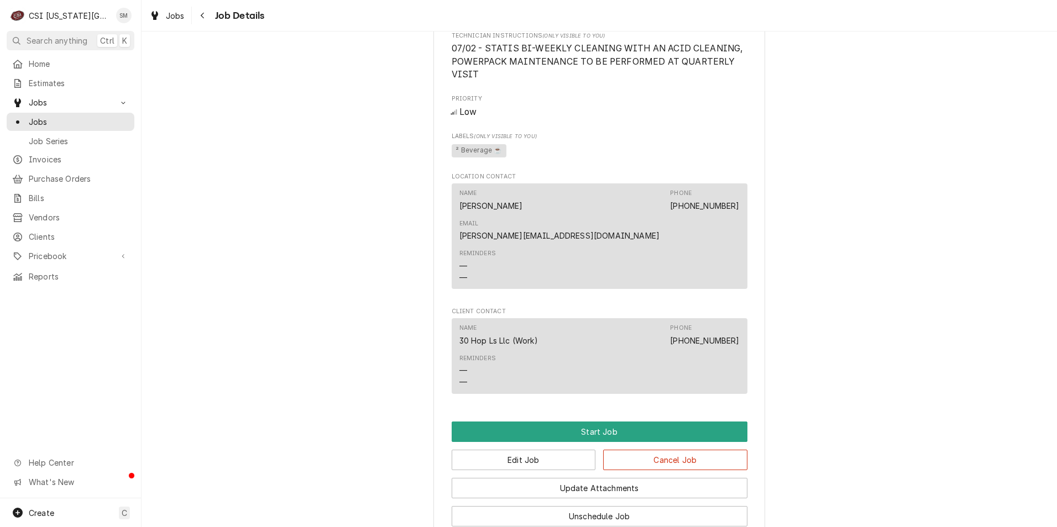
scroll to position [743, 0]
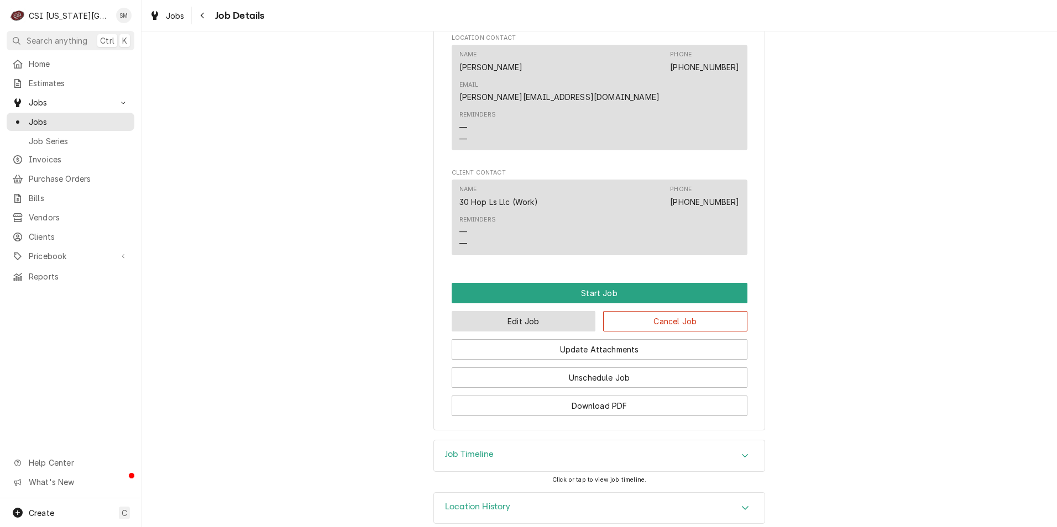
click at [553, 311] on button "Edit Job" at bounding box center [524, 321] width 144 height 20
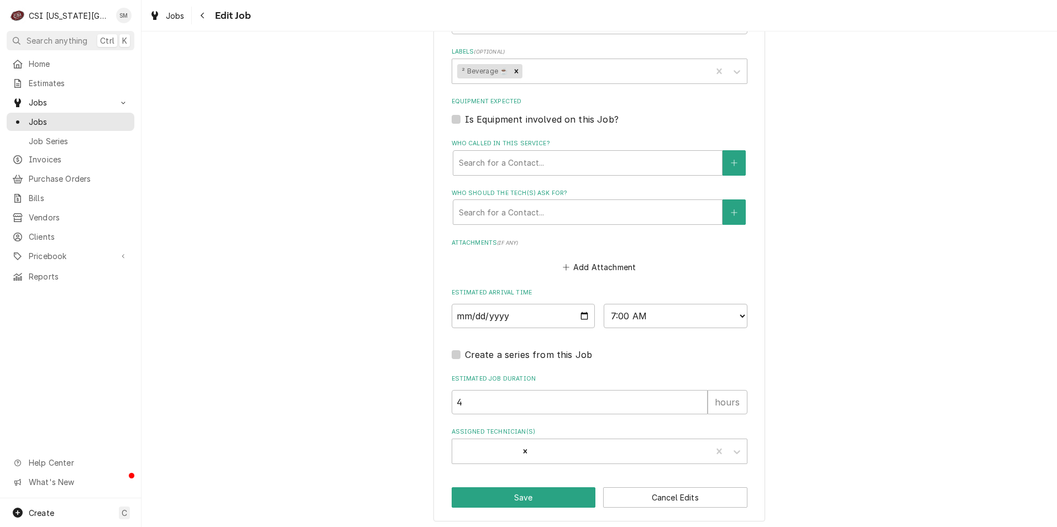
scroll to position [742, 0]
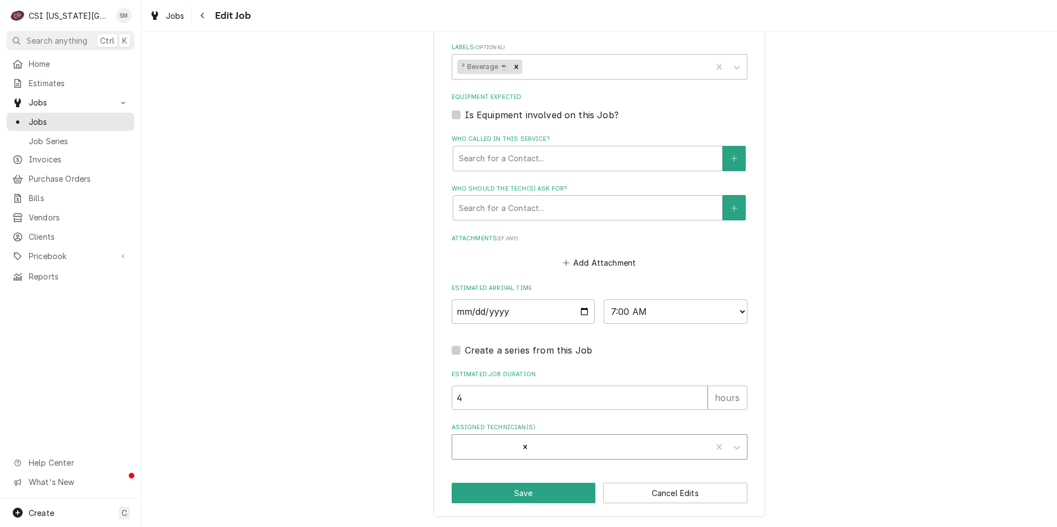
click at [483, 447] on div "[PERSON_NAME]" at bounding box center [488, 447] width 62 height 14
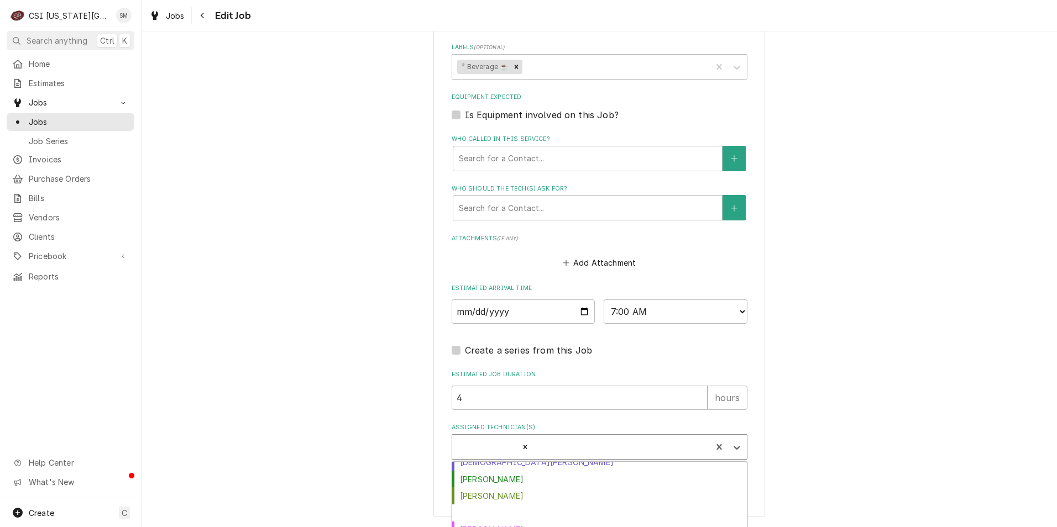
scroll to position [111, 0]
click at [499, 494] on div "Damon Cantu" at bounding box center [599, 495] width 295 height 17
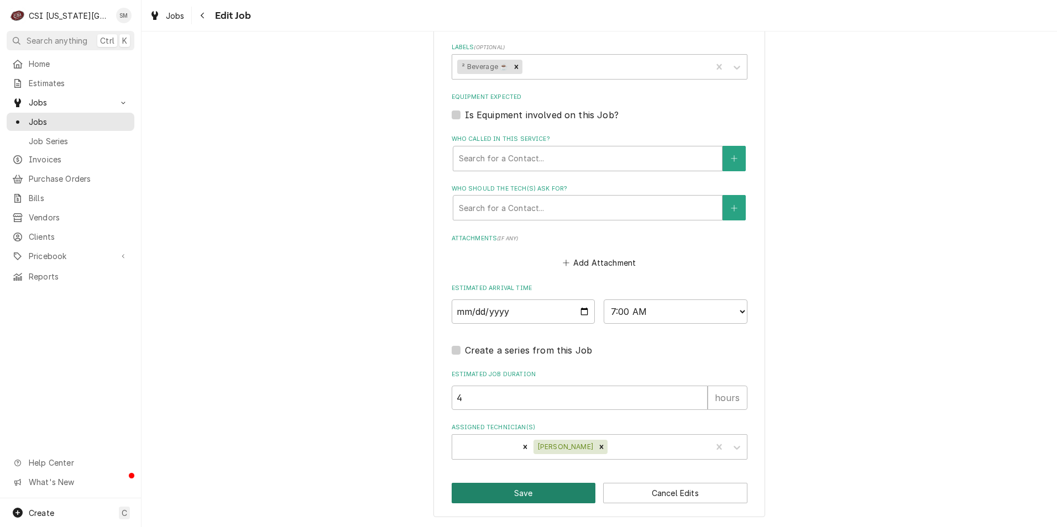
click at [523, 491] on button "Save" at bounding box center [524, 493] width 144 height 20
type textarea "x"
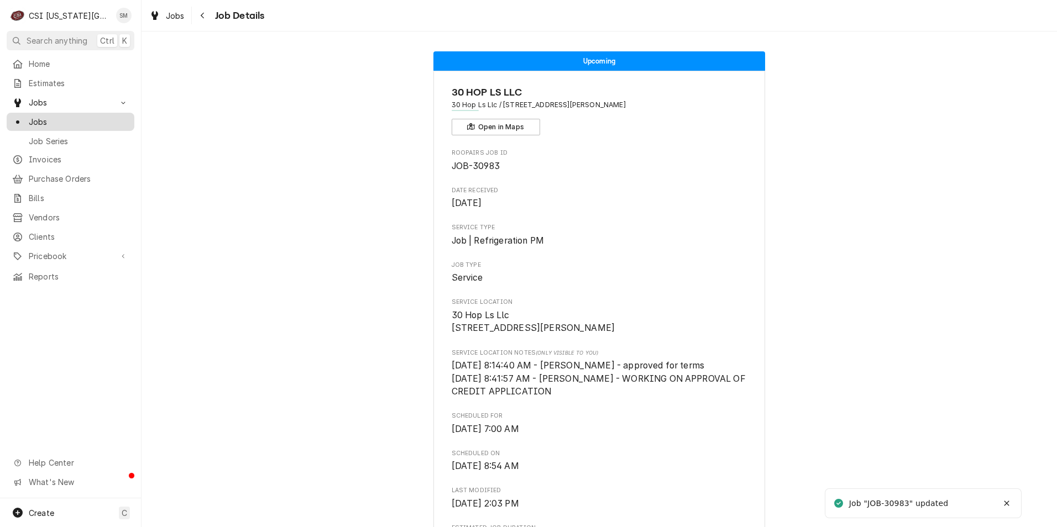
click at [64, 118] on span "Jobs" at bounding box center [79, 122] width 100 height 12
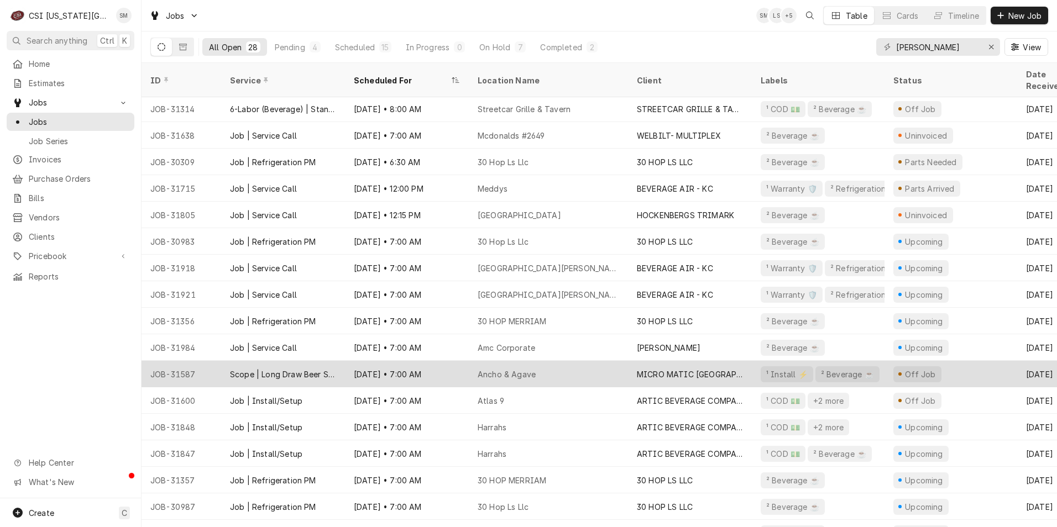
scroll to position [55, 0]
click at [447, 365] on div "Aug 18 • 7:00 AM" at bounding box center [407, 373] width 124 height 27
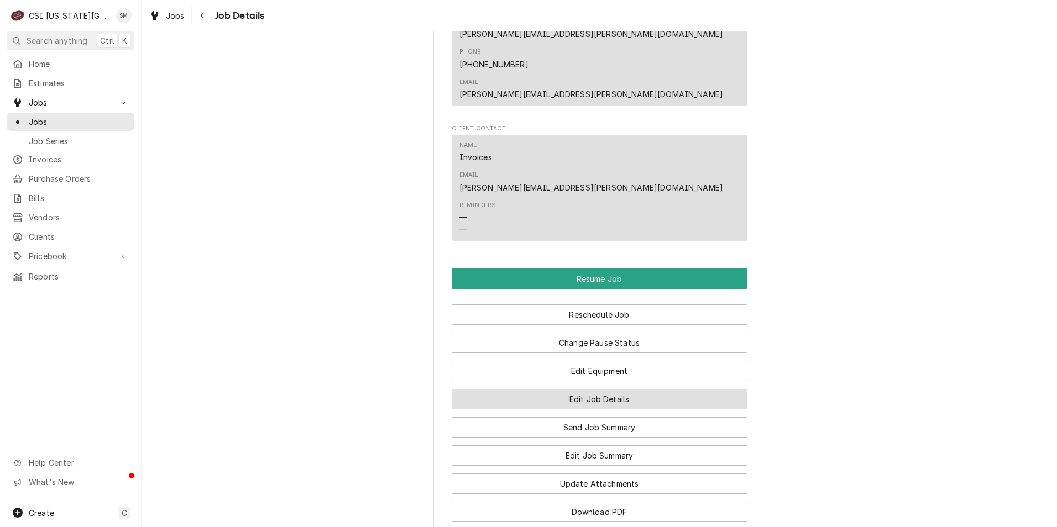
scroll to position [1161, 0]
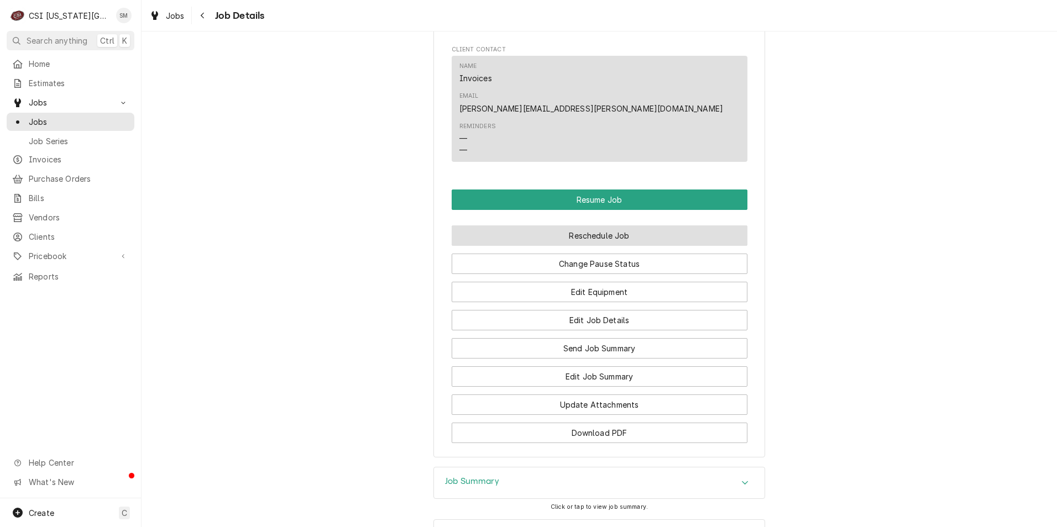
click at [556, 226] on button "Reschedule Job" at bounding box center [600, 236] width 296 height 20
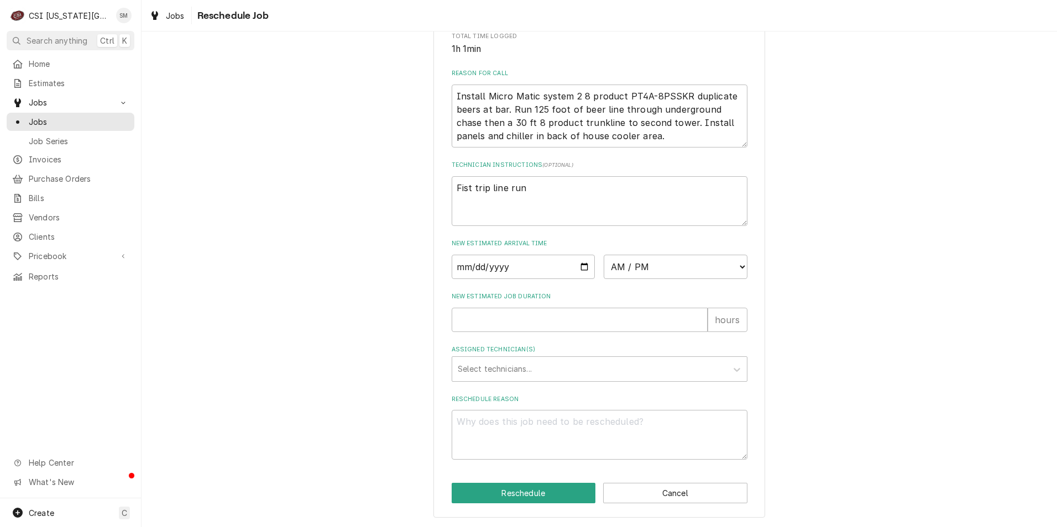
scroll to position [312, 0]
click at [582, 272] on input "Date" at bounding box center [524, 267] width 144 height 24
type textarea "x"
type input "2025-09-12"
type textarea "x"
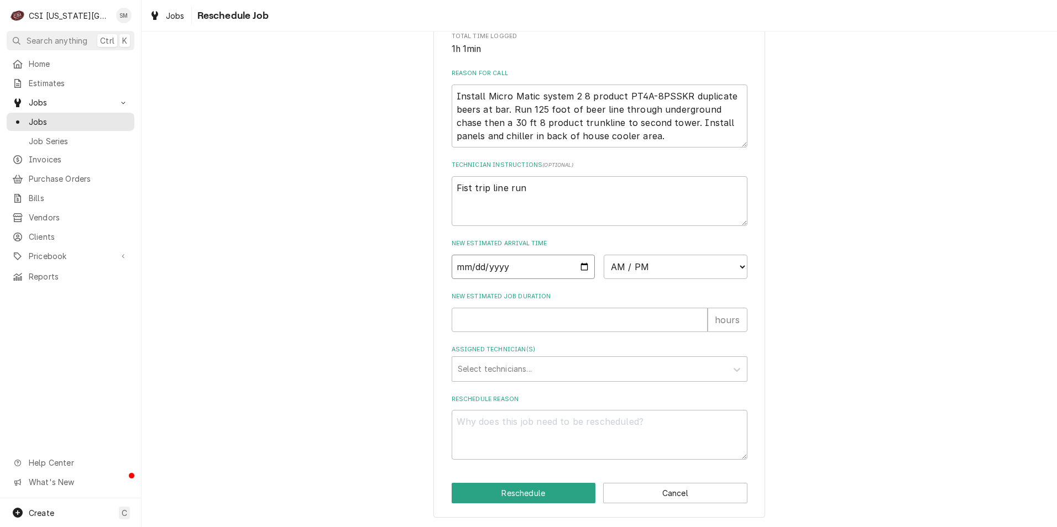
type input "2025-09-08"
click at [518, 373] on div "Assigned Technician(s)" at bounding box center [590, 369] width 264 height 20
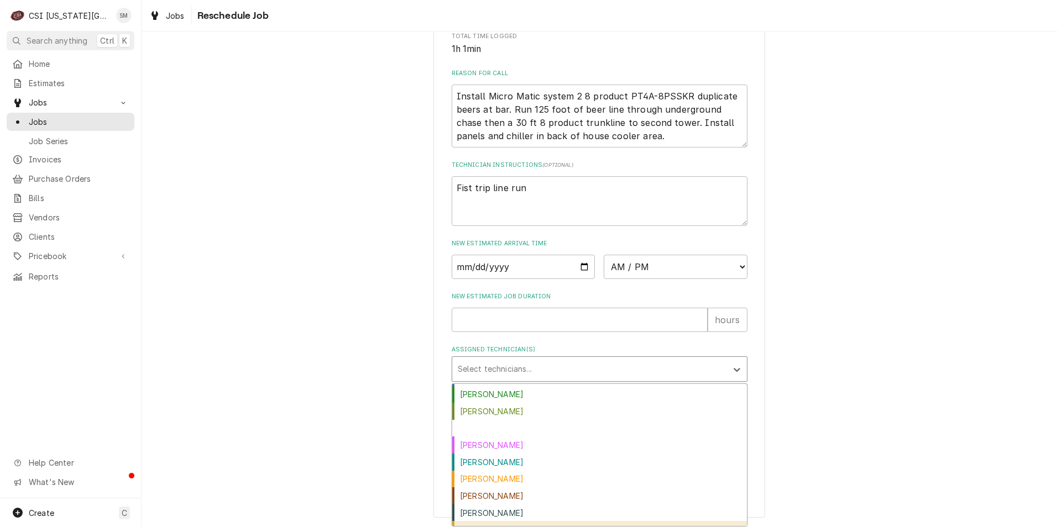
scroll to position [111, 0]
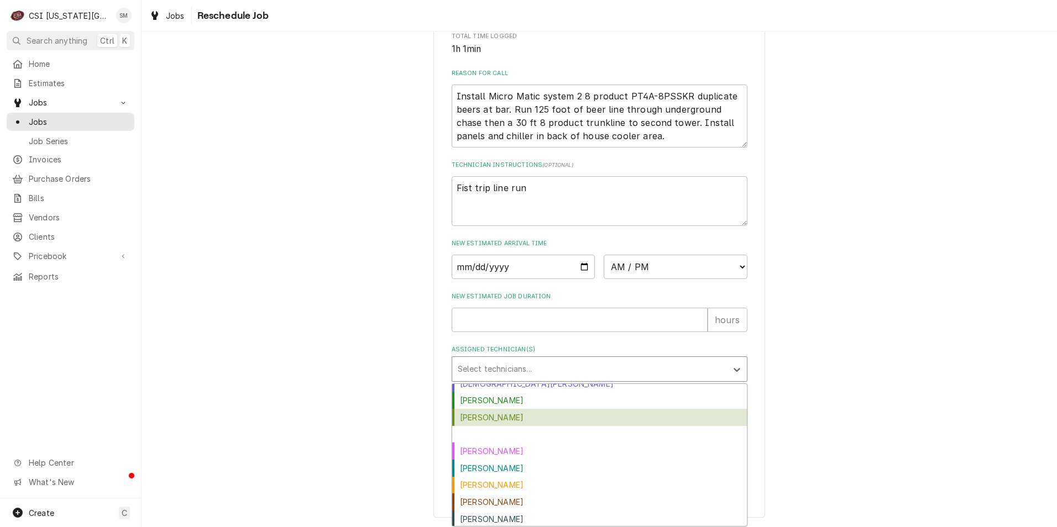
click at [490, 417] on div "Damon Cantu" at bounding box center [599, 417] width 295 height 17
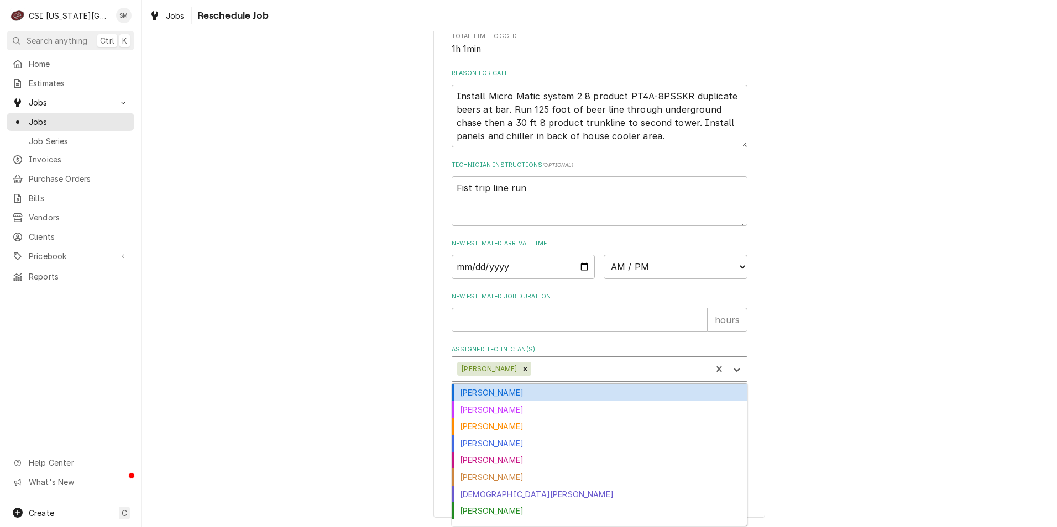
click at [550, 370] on div "Assigned Technician(s)" at bounding box center [619, 369] width 172 height 20
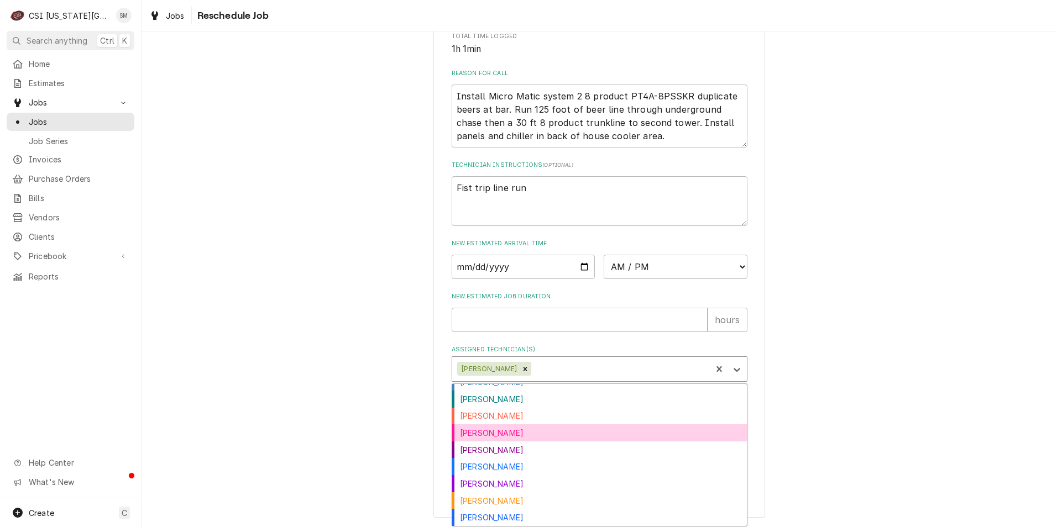
scroll to position [260, 0]
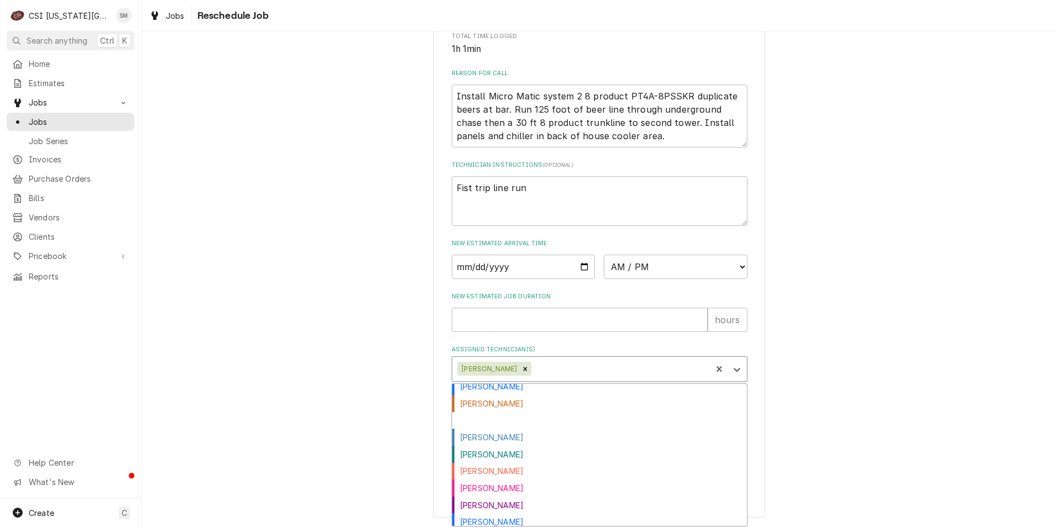
click at [491, 421] on div "[PERSON_NAME]" at bounding box center [599, 420] width 295 height 17
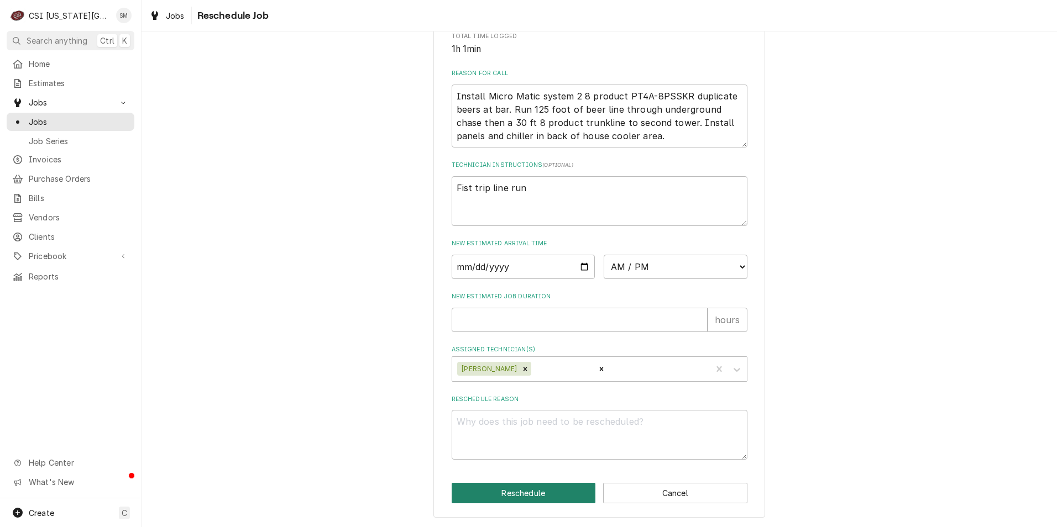
click at [525, 491] on button "Reschedule" at bounding box center [524, 493] width 144 height 20
type textarea "x"
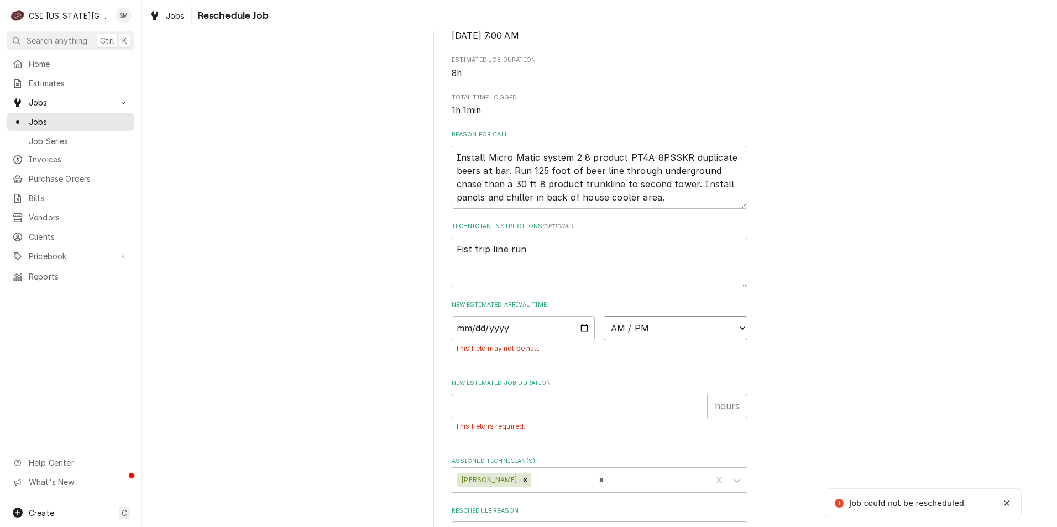
click at [695, 340] on select "AM / PM 6:00 AM 6:15 AM 6:30 AM 6:45 AM 7:00 AM 7:15 AM 7:30 AM 7:45 AM 8:00 AM…" at bounding box center [676, 328] width 144 height 24
select select "07:00:00"
click at [604, 329] on select "AM / PM 6:00 AM 6:15 AM 6:30 AM 6:45 AM 7:00 AM 7:15 AM 7:30 AM 7:45 AM 8:00 AM…" at bounding box center [676, 328] width 144 height 24
click at [525, 414] on input "New Estimated Job Duration" at bounding box center [580, 406] width 256 height 24
type textarea "x"
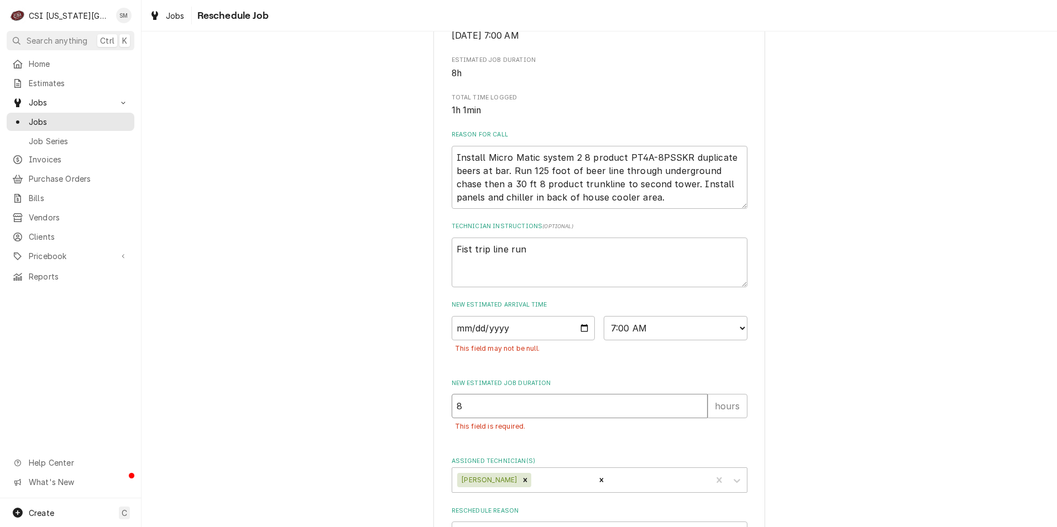
type input "8"
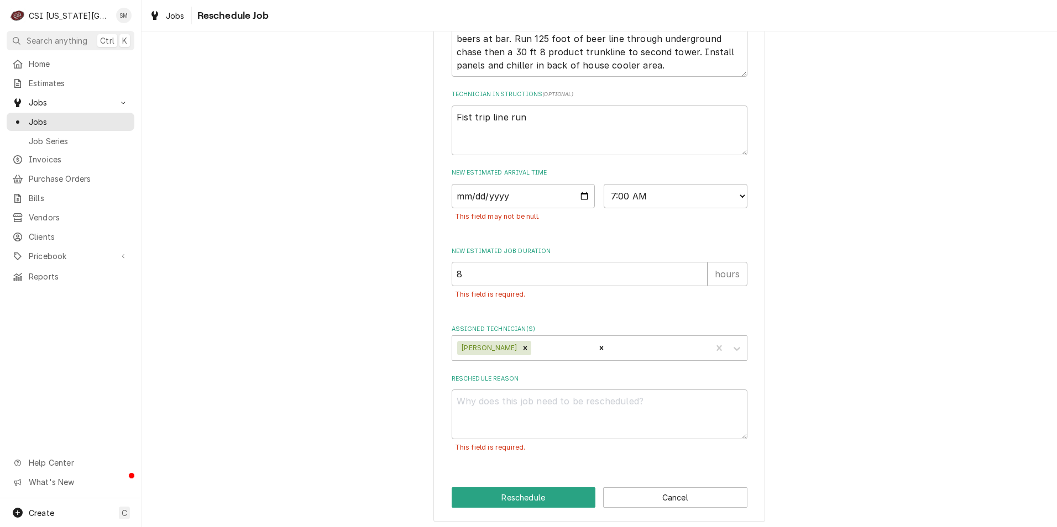
scroll to position [387, 0]
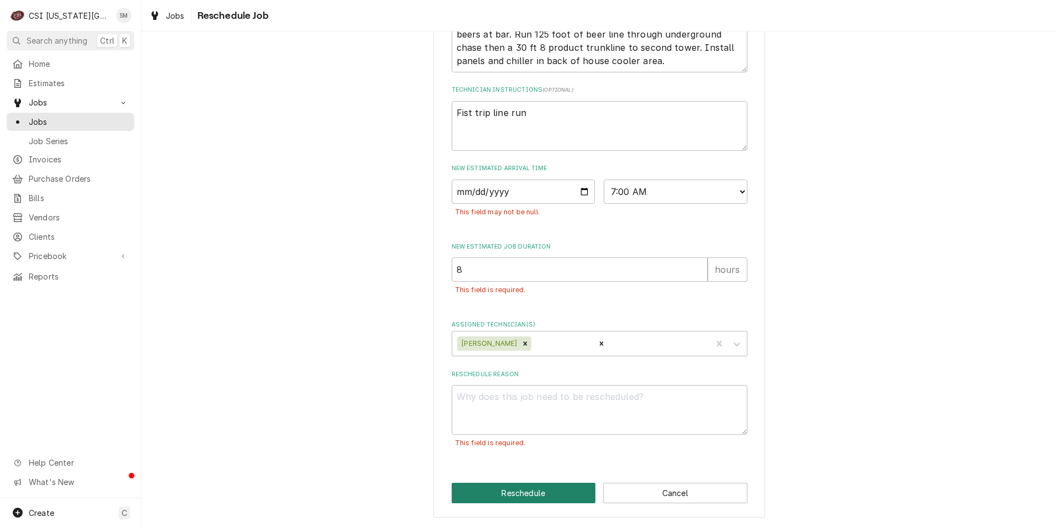
click at [519, 492] on button "Reschedule" at bounding box center [524, 493] width 144 height 20
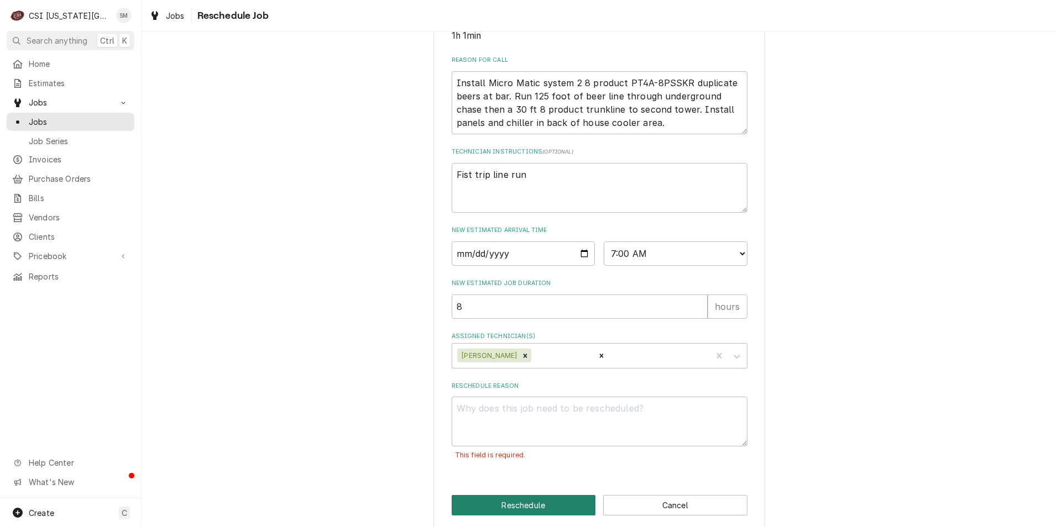
scroll to position [337, 0]
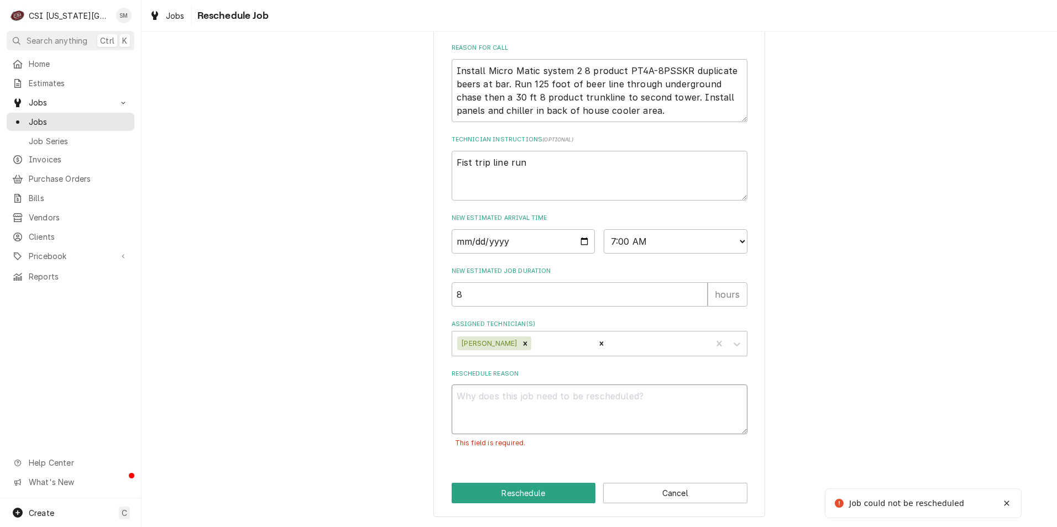
click at [501, 409] on textarea "Reschedule Reason" at bounding box center [600, 410] width 296 height 50
type textarea "x"
type textarea "m"
type textarea "x"
type textarea "me"
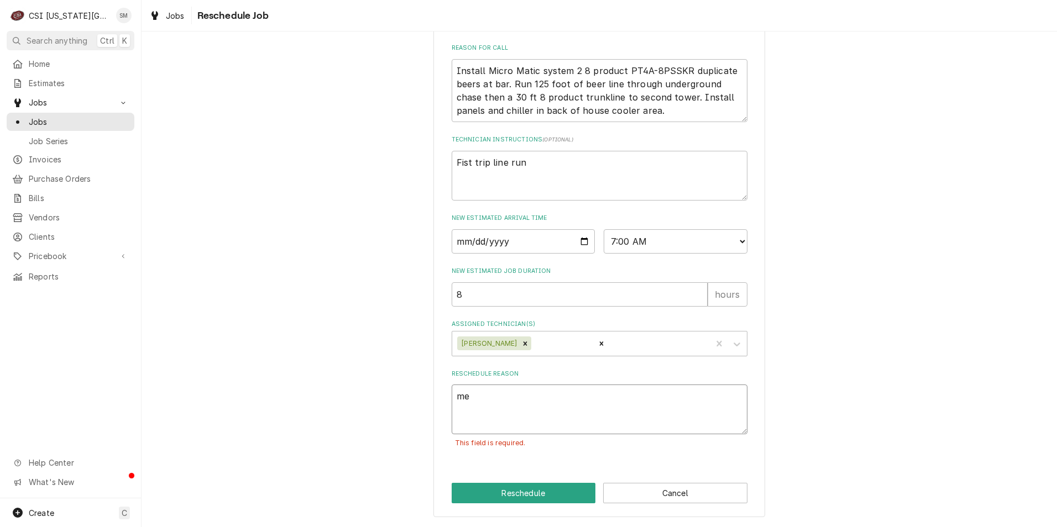
type textarea "x"
type textarea "met"
type textarea "x"
type textarea "met"
type textarea "x"
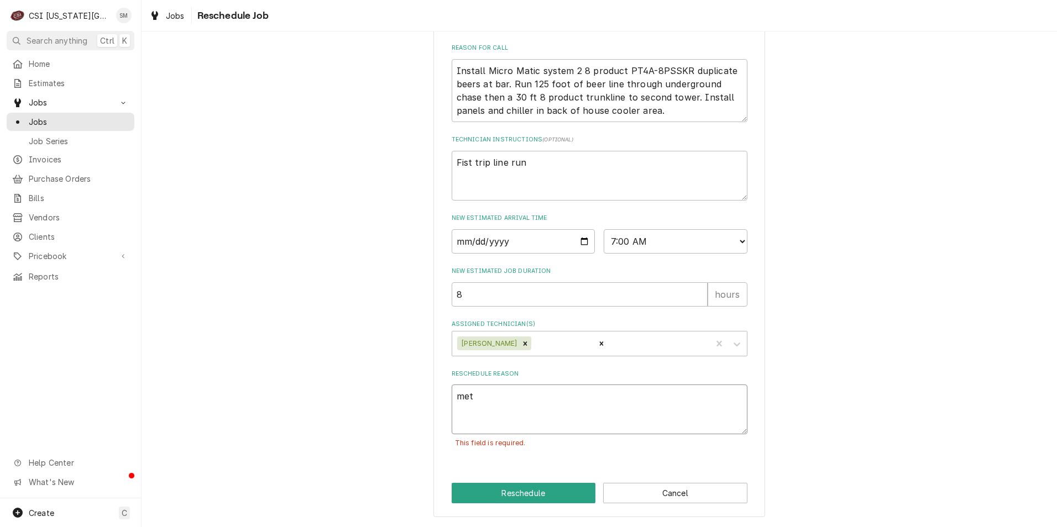
type textarea "met w"
type textarea "x"
type textarea "met wi"
type textarea "x"
type textarea "met wit"
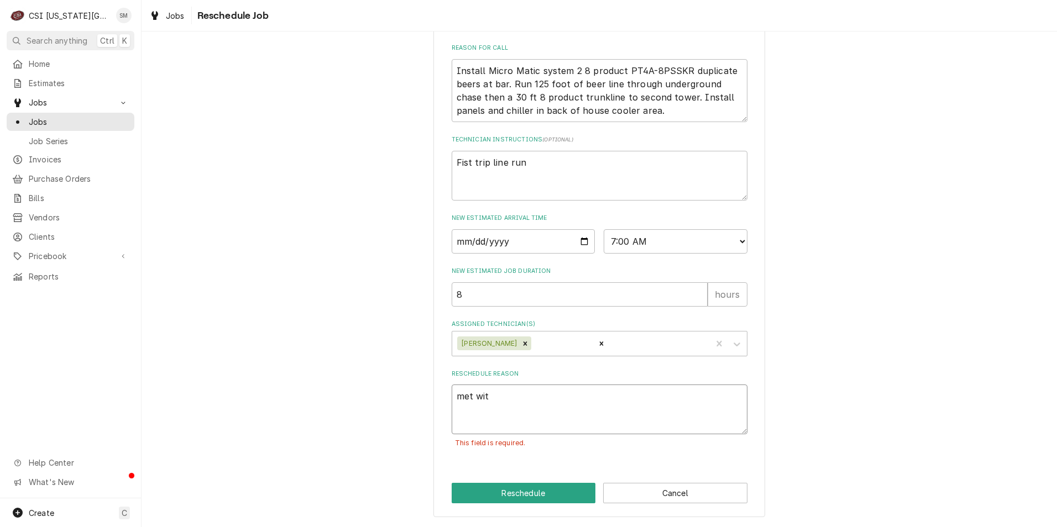
type textarea "x"
type textarea "met with"
type textarea "x"
type textarea "met with"
type textarea "x"
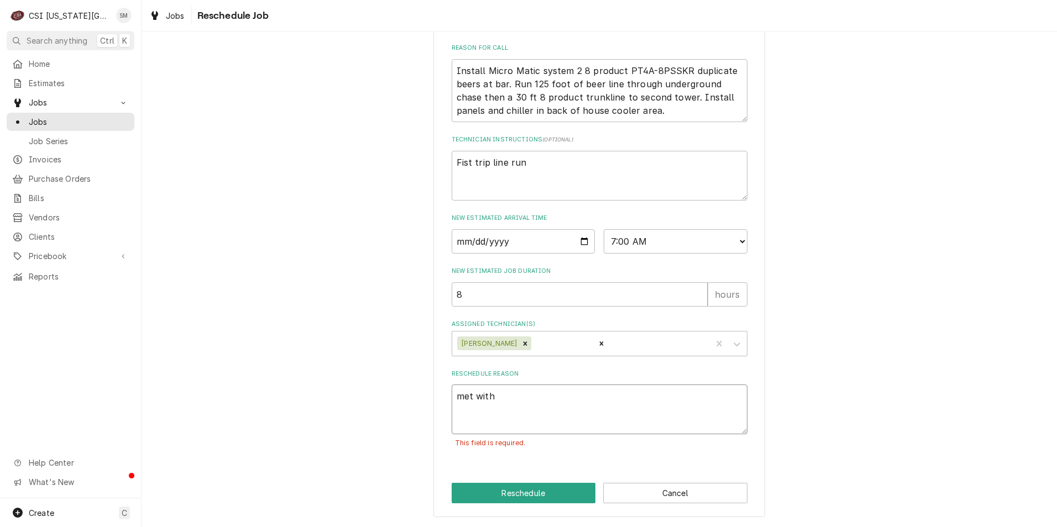
type textarea "met with s"
type textarea "x"
type textarea "met with su"
type textarea "x"
type textarea "met with sup"
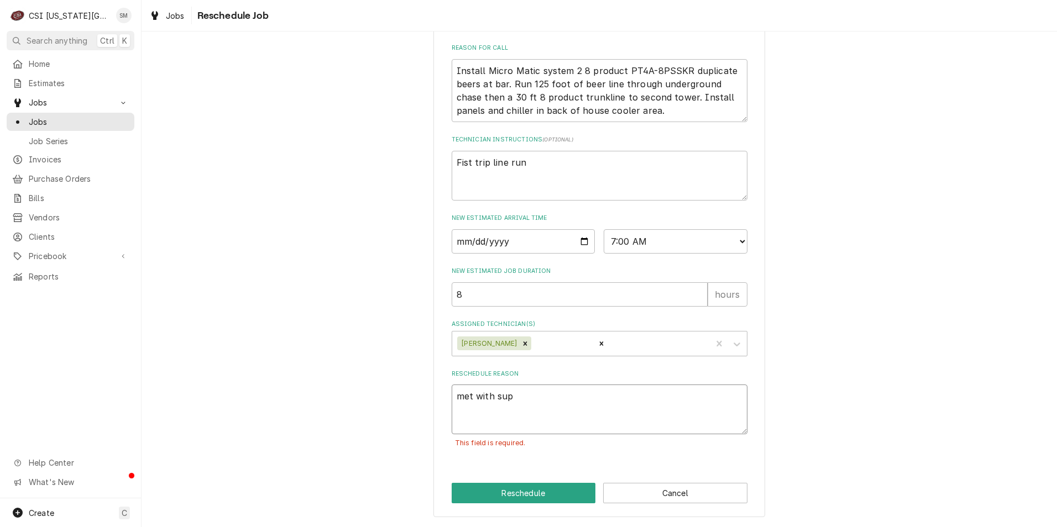
type textarea "x"
type textarea "met with supe"
type textarea "x"
type textarea "met with super"
click at [521, 500] on button "Reschedule" at bounding box center [524, 493] width 144 height 20
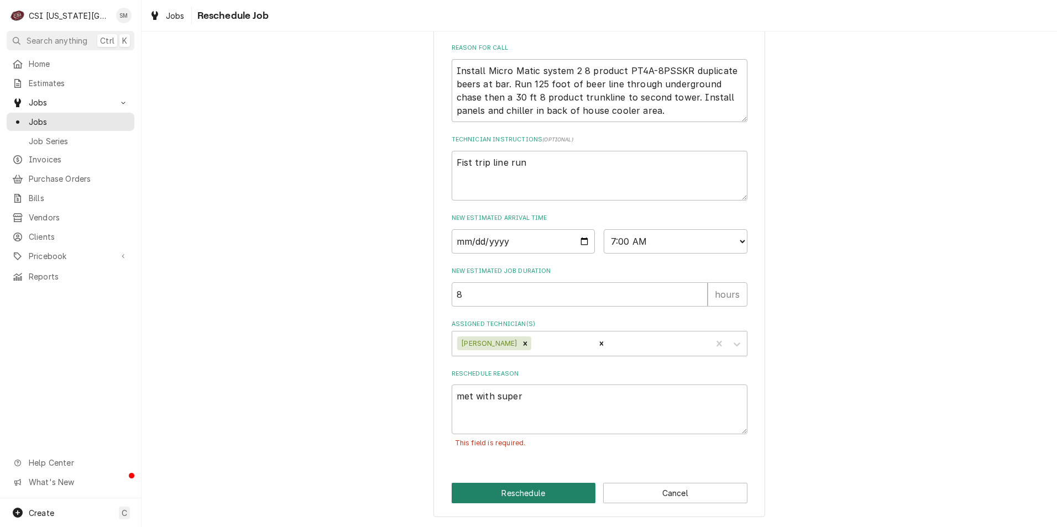
scroll to position [312, 0]
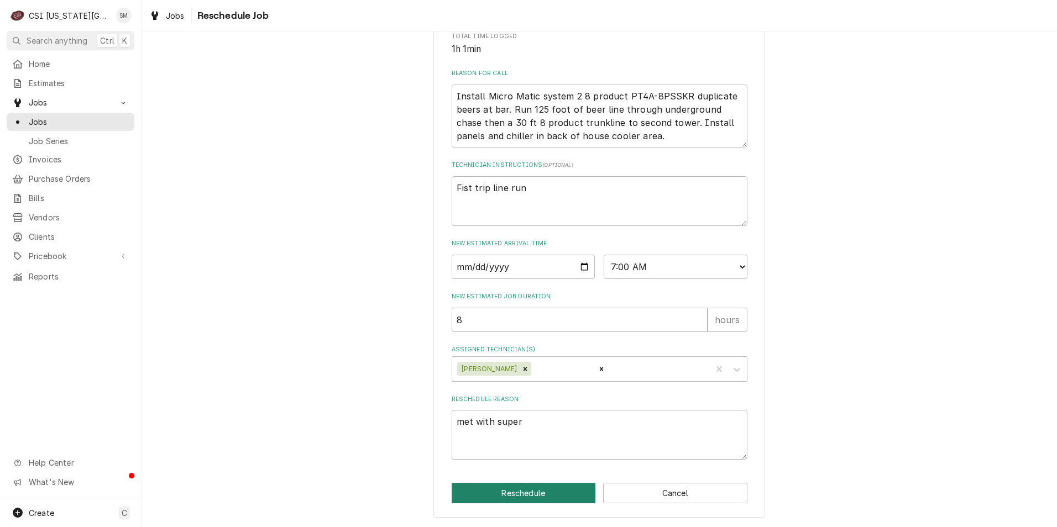
type textarea "x"
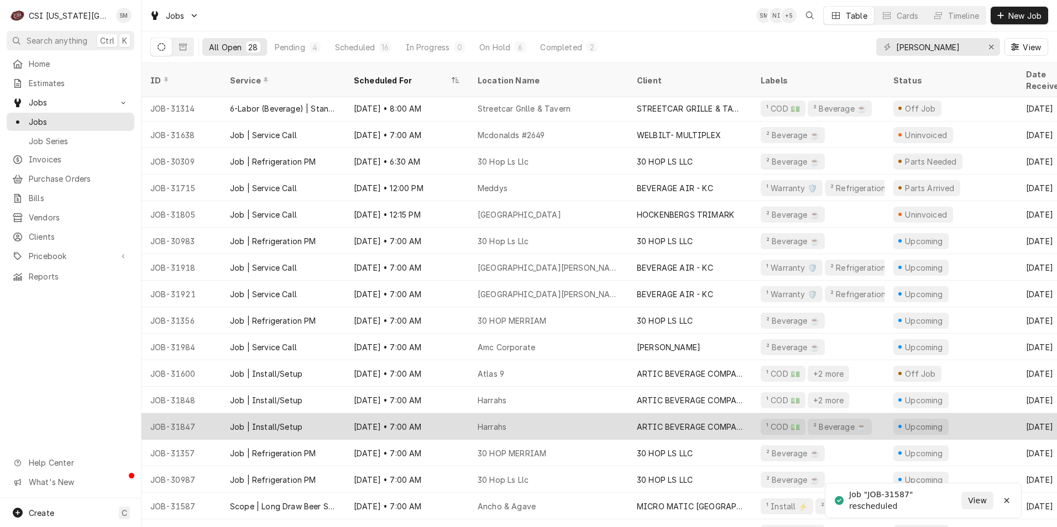
scroll to position [111, 0]
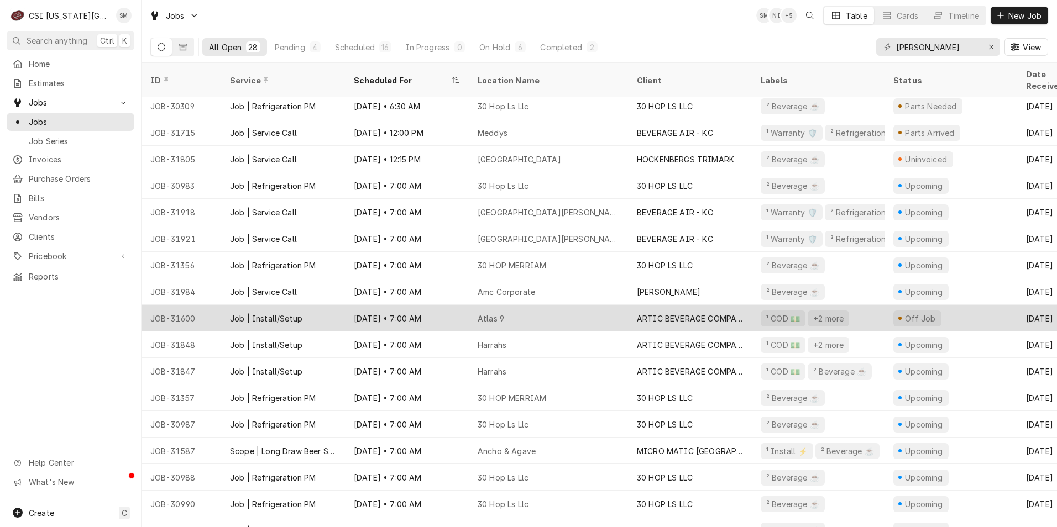
click at [500, 313] on div "Atlas 9" at bounding box center [491, 319] width 27 height 12
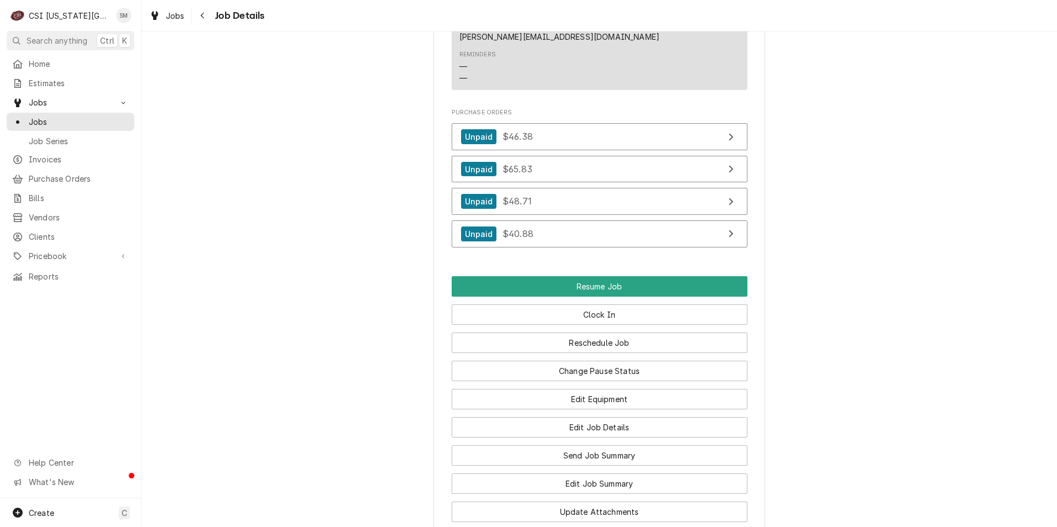
scroll to position [1382, 0]
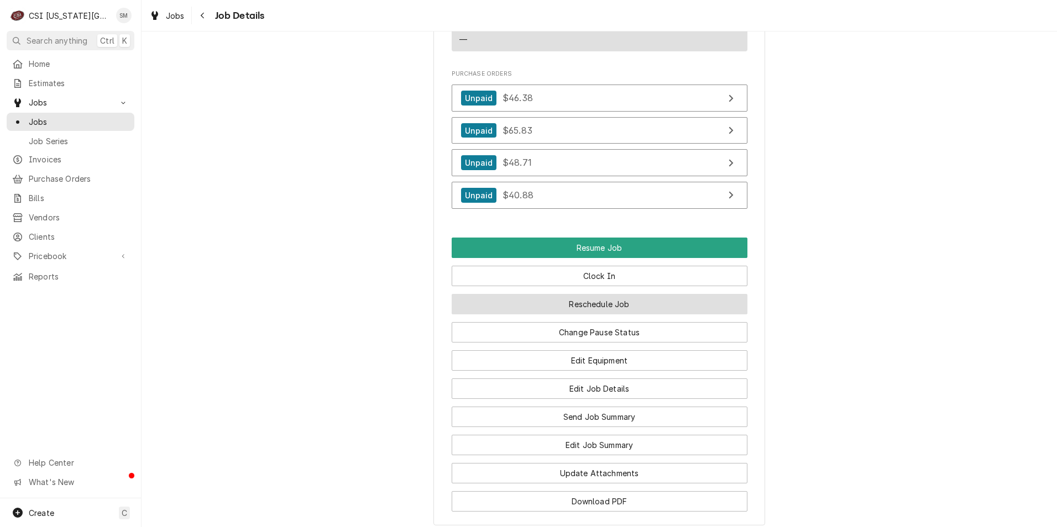
click at [552, 294] on button "Reschedule Job" at bounding box center [600, 304] width 296 height 20
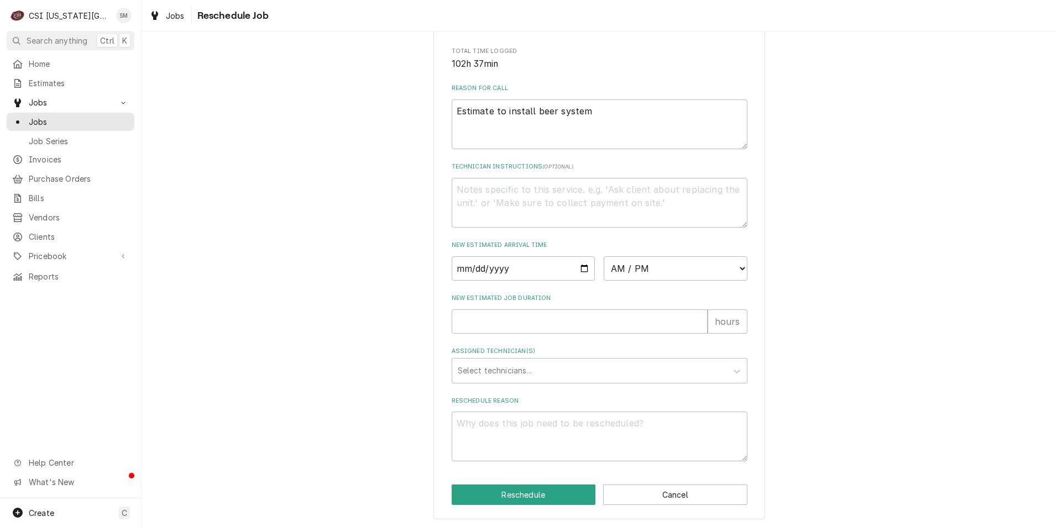
scroll to position [286, 0]
click at [579, 265] on input "Date" at bounding box center [524, 267] width 144 height 24
type input "2025-08-13"
type textarea "x"
click at [702, 261] on select "AM / PM 6:00 AM 6:15 AM 6:30 AM 6:45 AM 7:00 AM 7:15 AM 7:30 AM 7:45 AM 8:00 AM…" at bounding box center [676, 267] width 144 height 24
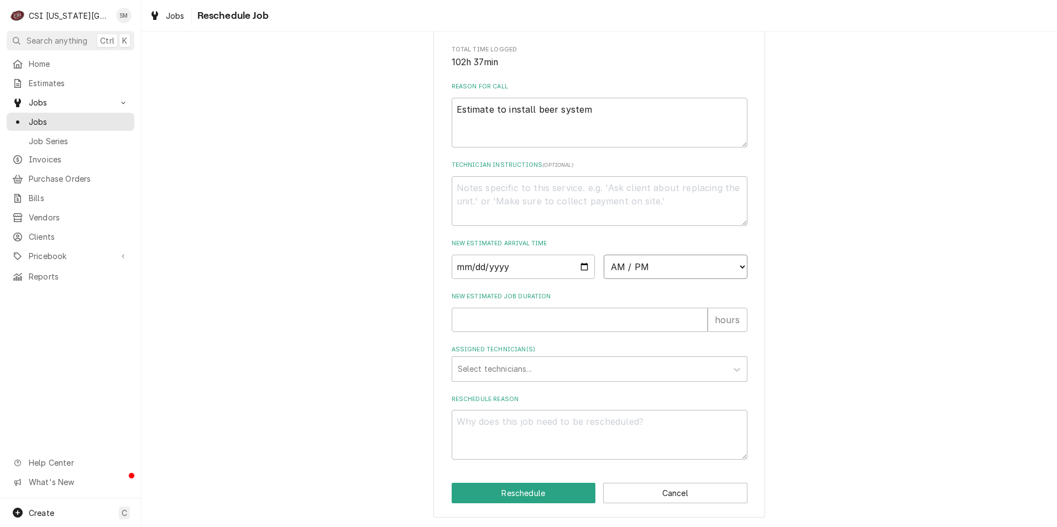
select select "12:00:00"
click at [604, 255] on select "AM / PM 6:00 AM 6:15 AM 6:30 AM 6:45 AM 7:00 AM 7:15 AM 7:30 AM 7:45 AM 8:00 AM…" at bounding box center [676, 267] width 144 height 24
click at [557, 324] on input "New Estimated Job Duration" at bounding box center [580, 320] width 256 height 24
type textarea "x"
type input "4"
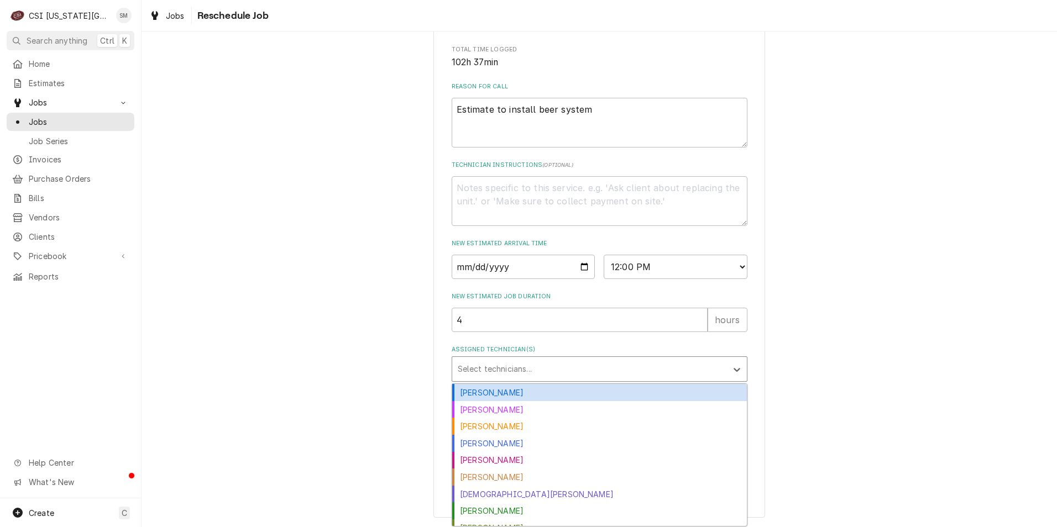
click at [632, 373] on div "Assigned Technician(s)" at bounding box center [590, 369] width 264 height 20
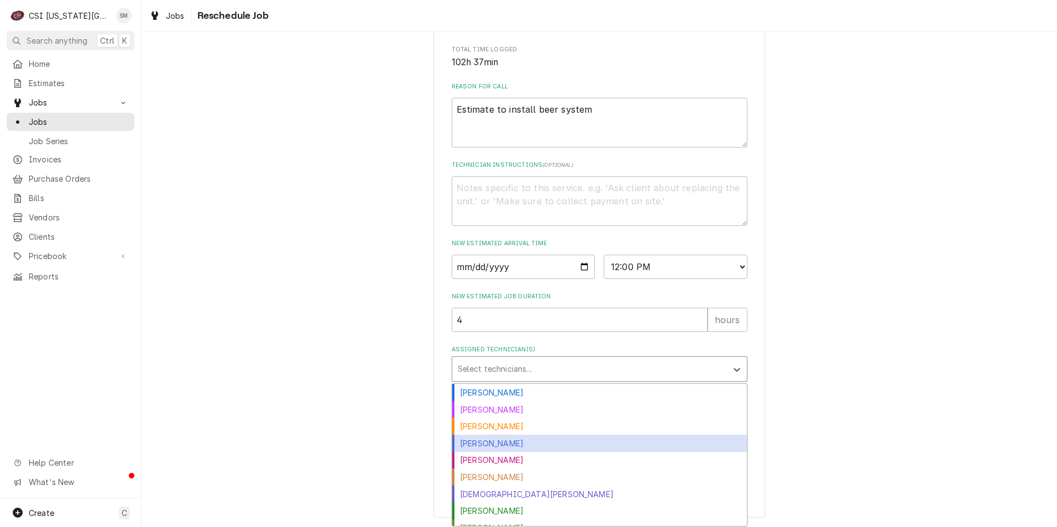
scroll to position [55, 0]
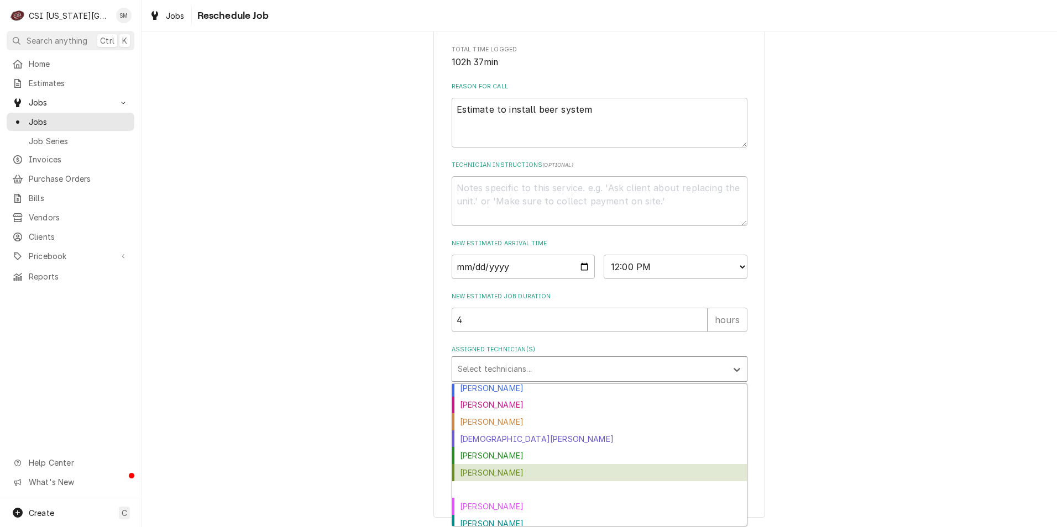
click at [486, 469] on div "[PERSON_NAME]" at bounding box center [599, 472] width 295 height 17
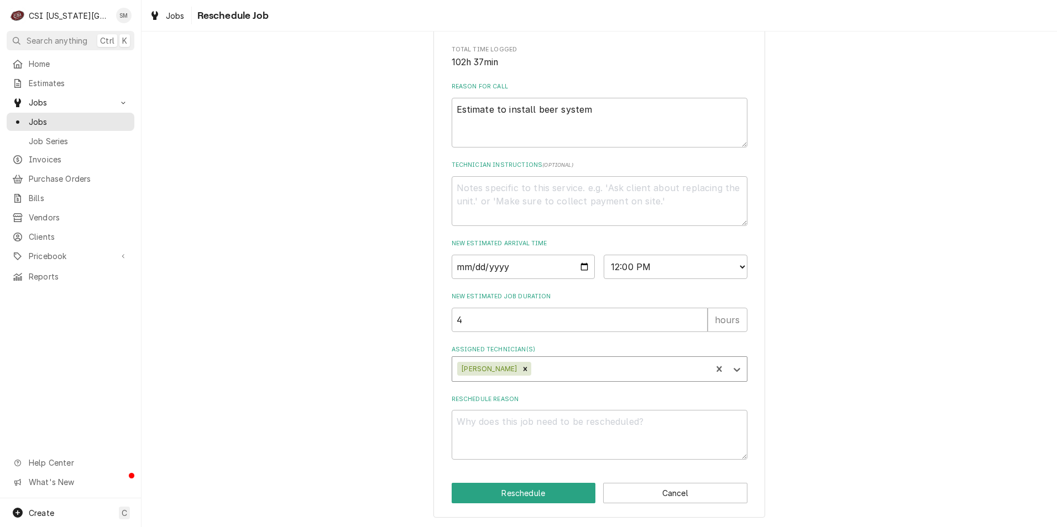
click at [544, 365] on div "Assigned Technician(s)" at bounding box center [619, 369] width 172 height 20
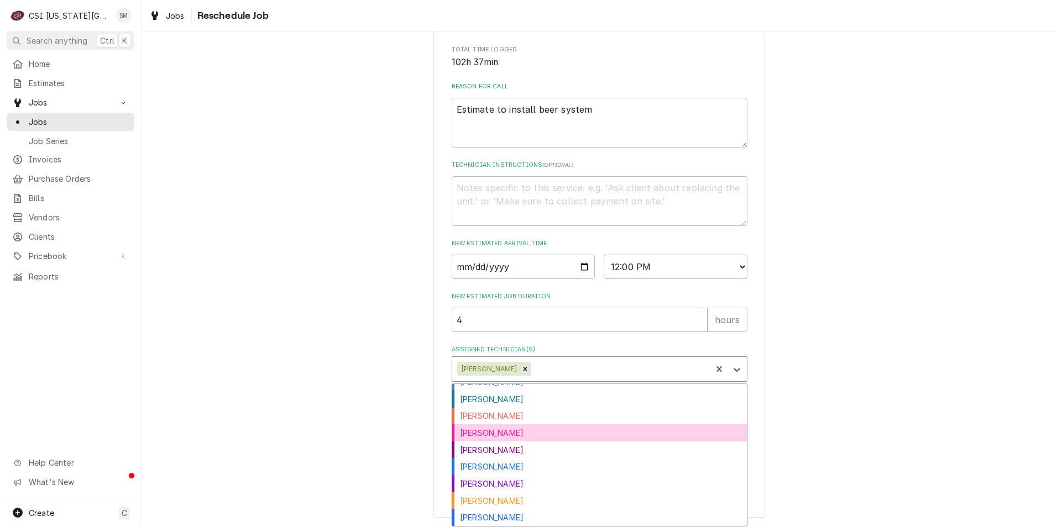
scroll to position [260, 0]
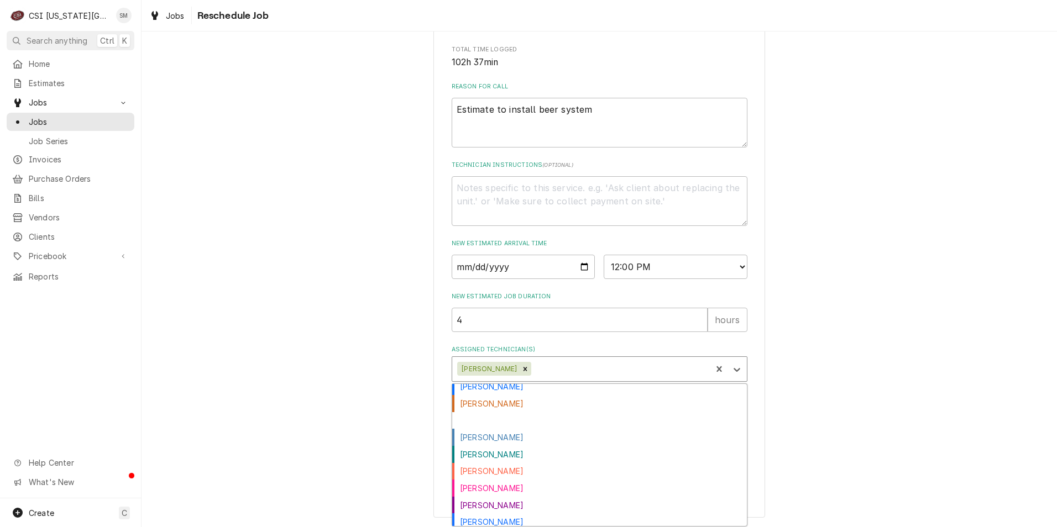
click at [494, 419] on div "[PERSON_NAME]" at bounding box center [599, 420] width 295 height 17
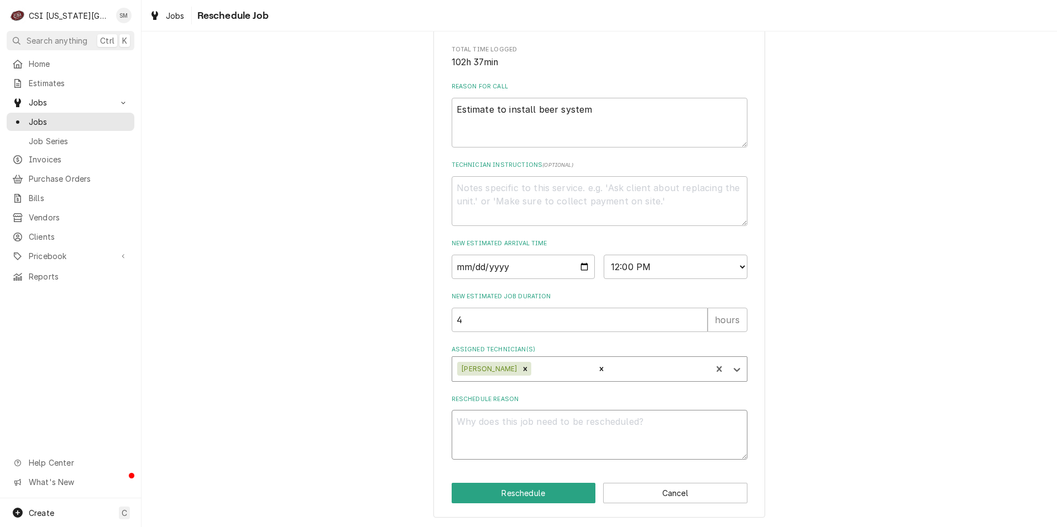
click at [502, 426] on textarea "Reschedule Reason" at bounding box center [600, 435] width 296 height 50
type textarea "x"
type textarea "t"
type textarea "x"
type textarea "to"
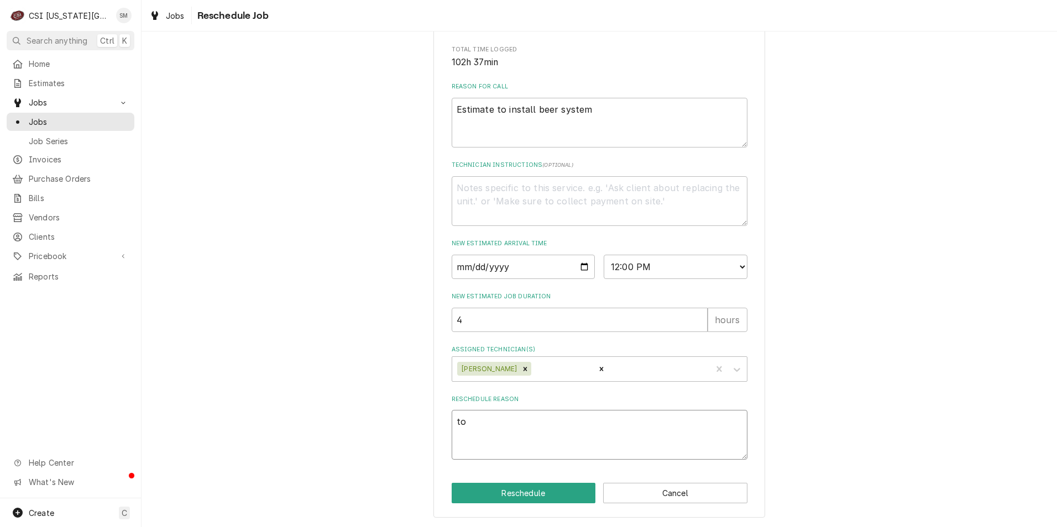
type textarea "x"
type textarea "tow"
type textarea "x"
type textarea "towe"
type textarea "x"
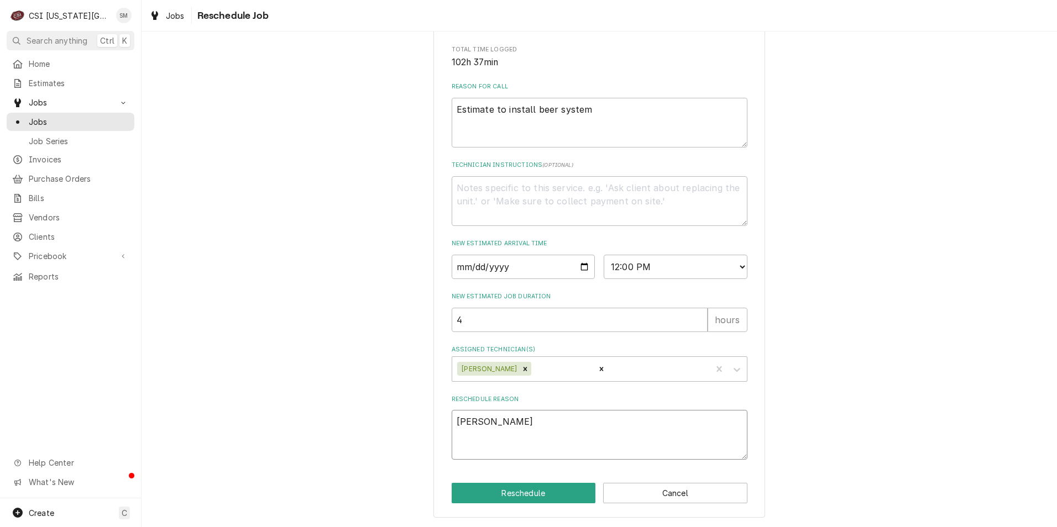
type textarea "tower"
type textarea "x"
type textarea "tower"
type textarea "x"
type textarea "tower i"
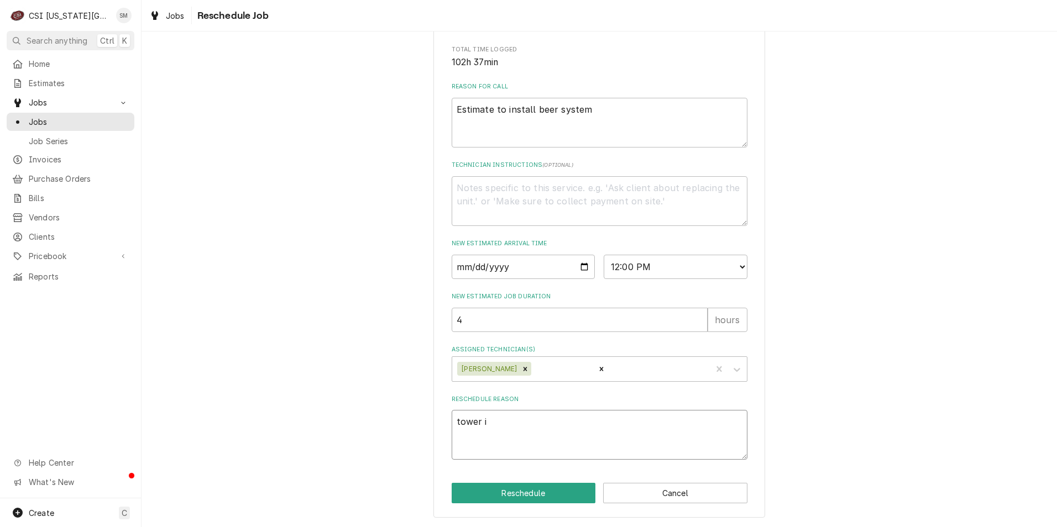
type textarea "x"
type textarea "tower in"
type textarea "x"
type textarea "tower in"
type textarea "x"
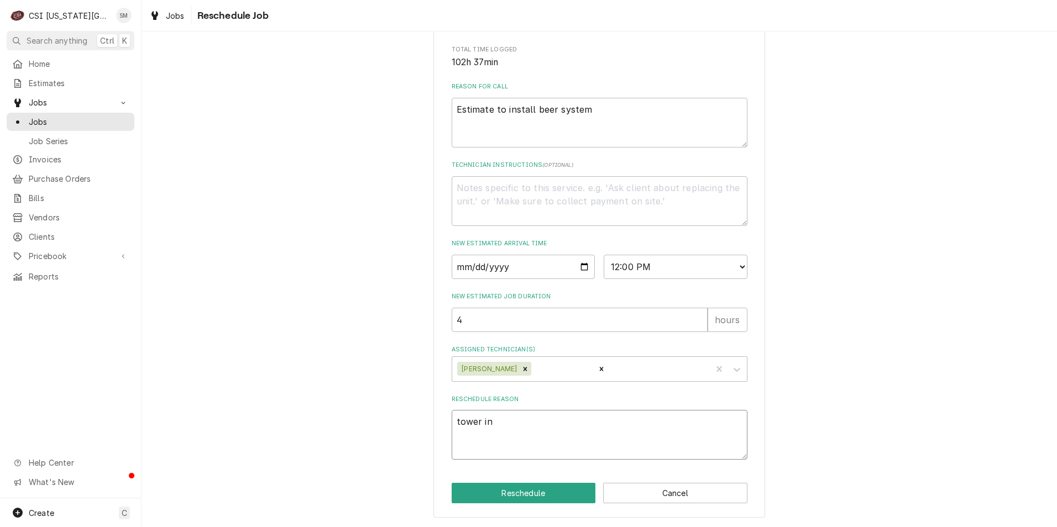
type textarea "tower in t"
type textarea "x"
type textarea "tower in tr"
type textarea "x"
type textarea "tower in tra"
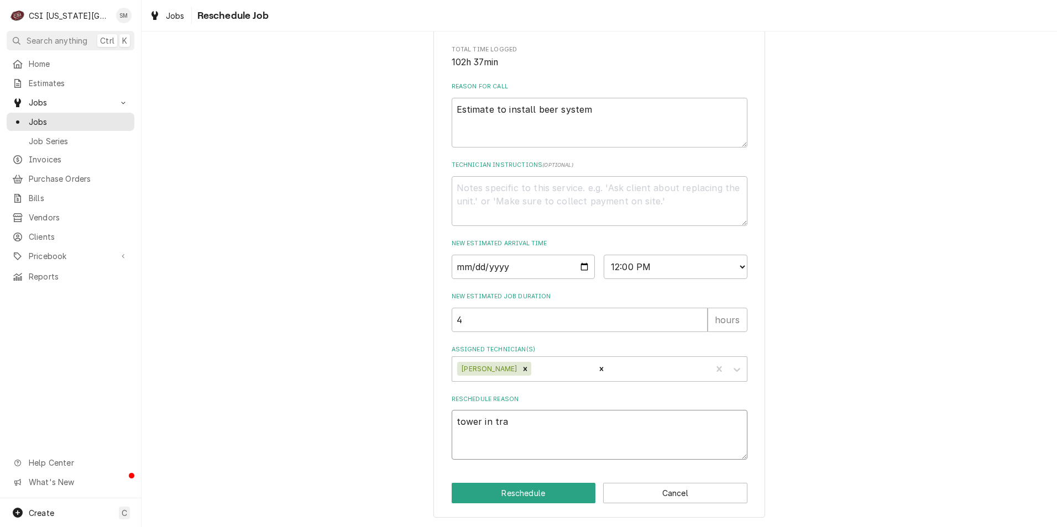
type textarea "x"
type textarea "tower in tran"
type textarea "x"
type textarea "tower in trans"
type textarea "x"
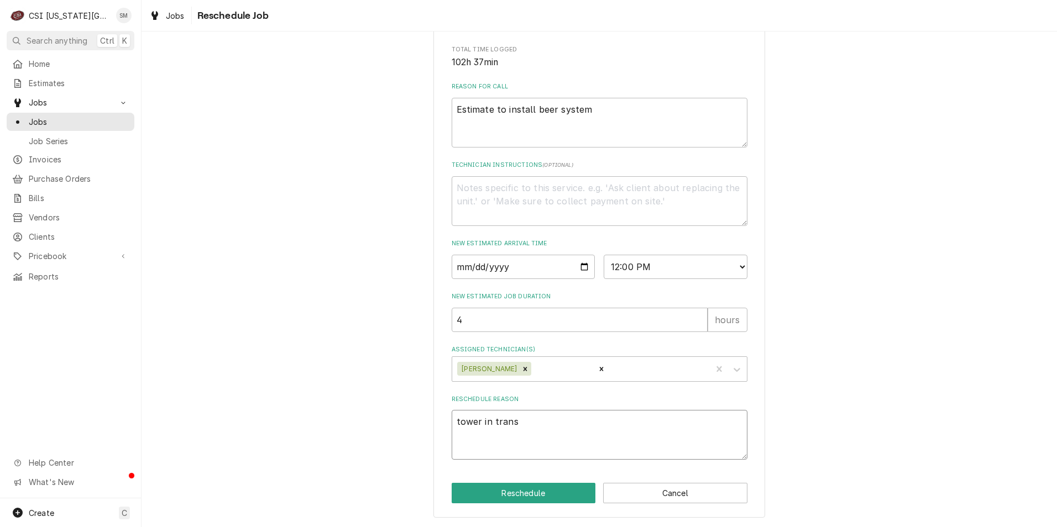
type textarea "tower in transi"
type textarea "x"
type textarea "tower in transit"
click at [467, 495] on button "Reschedule" at bounding box center [524, 493] width 144 height 20
type textarea "x"
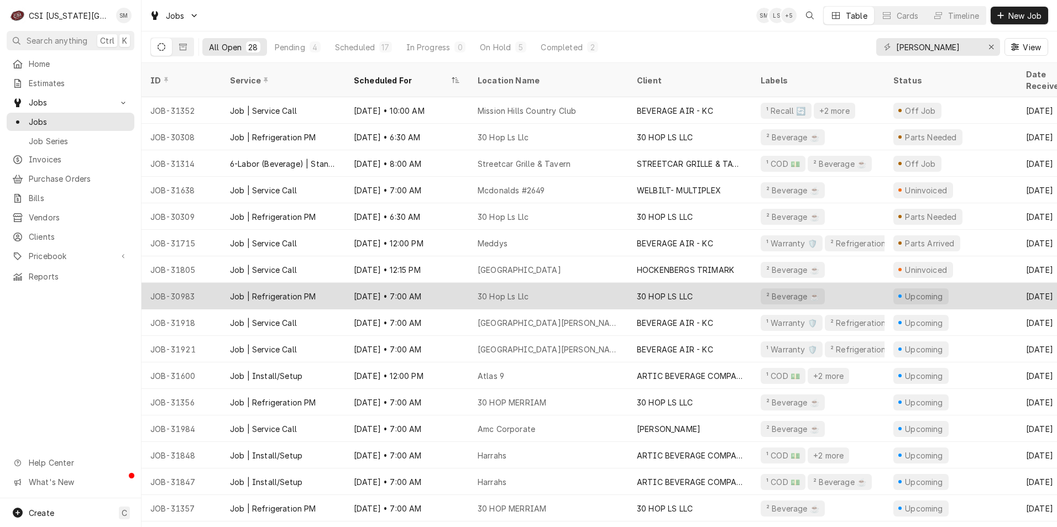
click at [546, 283] on div "30 Hop Ls Llc" at bounding box center [548, 296] width 159 height 27
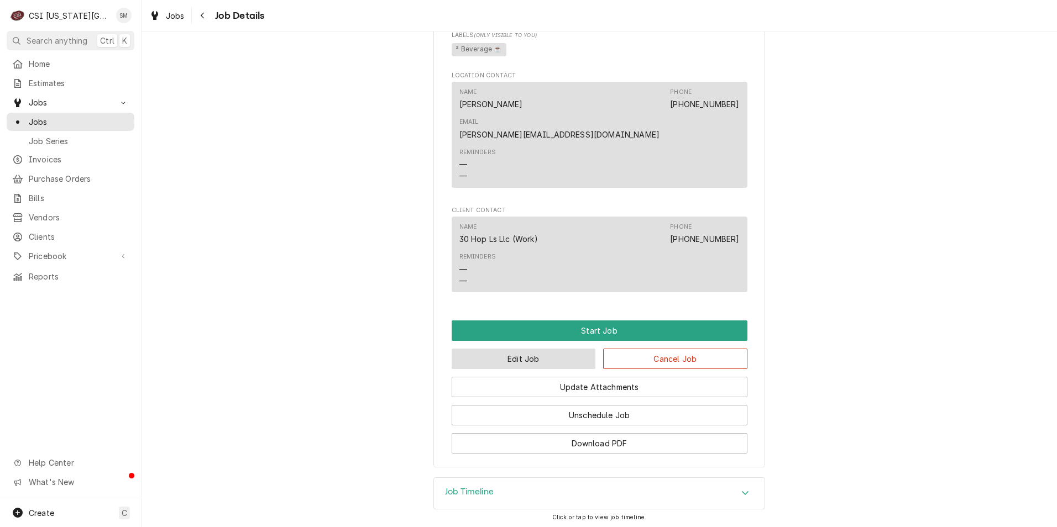
scroll to position [757, 0]
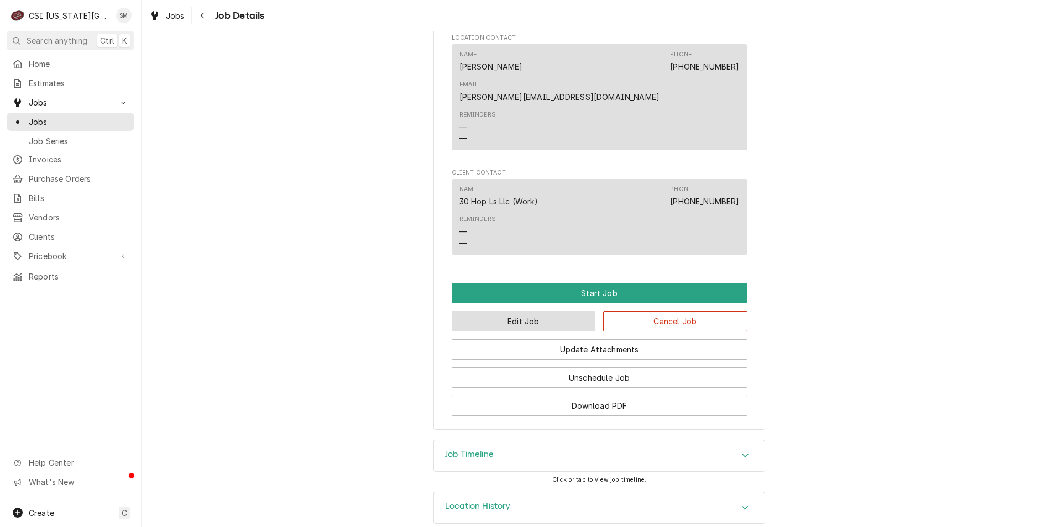
click at [534, 311] on button "Edit Job" at bounding box center [524, 321] width 144 height 20
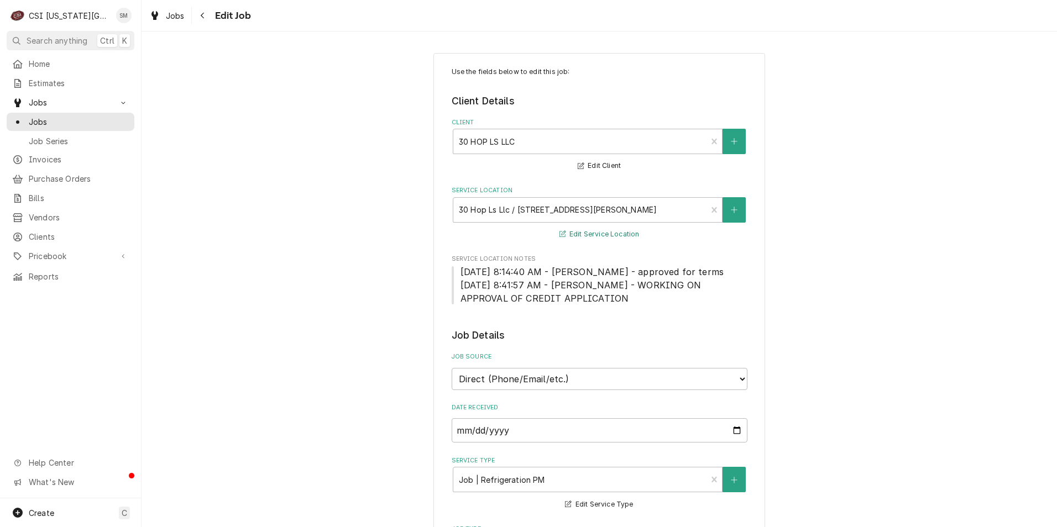
type textarea "x"
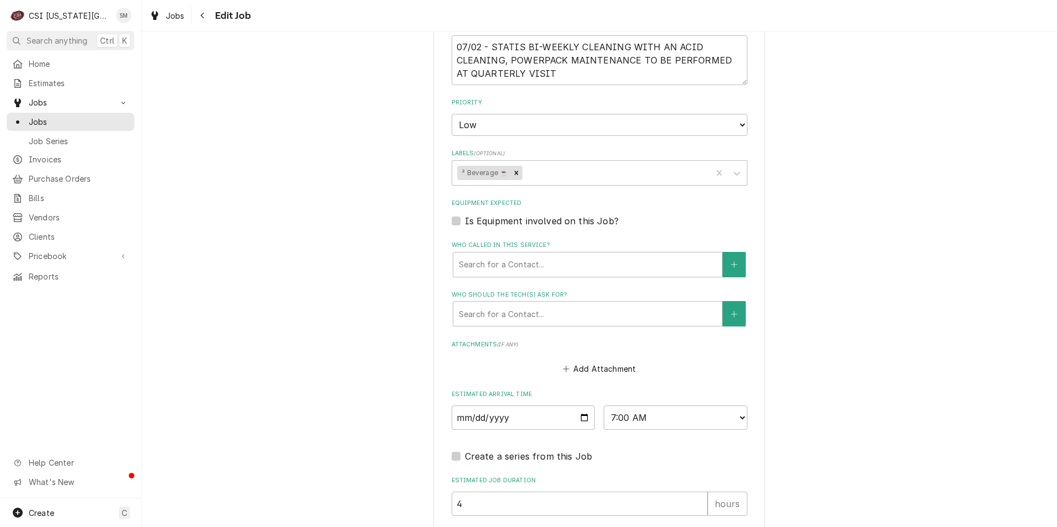
scroll to position [742, 0]
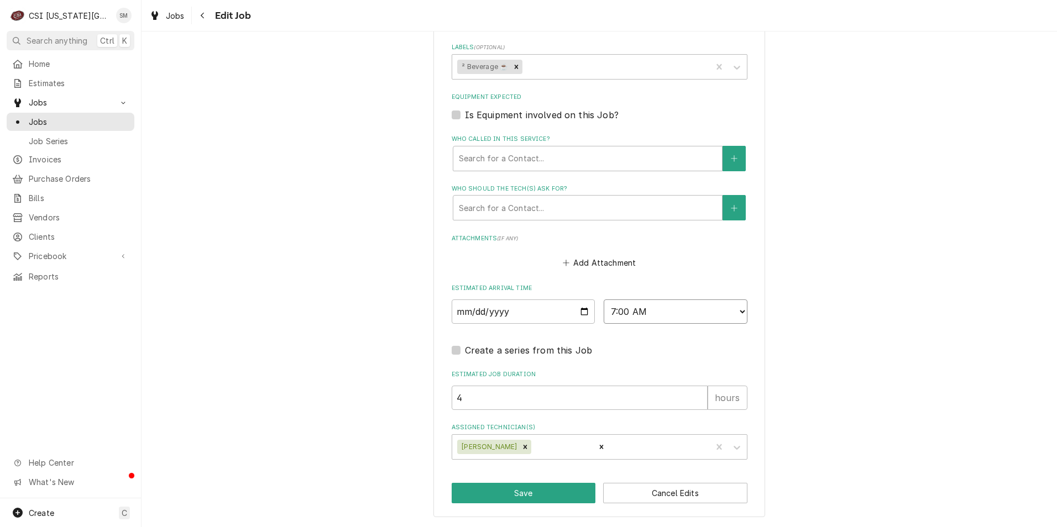
click at [682, 315] on select "AM / PM 6:00 AM 6:15 AM 6:30 AM 6:45 AM 7:00 AM 7:15 AM 7:30 AM 7:45 AM 8:00 AM…" at bounding box center [676, 312] width 144 height 24
select select "07:30:00"
click at [604, 300] on select "AM / PM 6:00 AM 6:15 AM 6:30 AM 6:45 AM 7:00 AM 7:15 AM 7:30 AM 7:45 AM 8:00 AM…" at bounding box center [676, 312] width 144 height 24
click at [520, 496] on button "Save" at bounding box center [524, 493] width 144 height 20
type textarea "x"
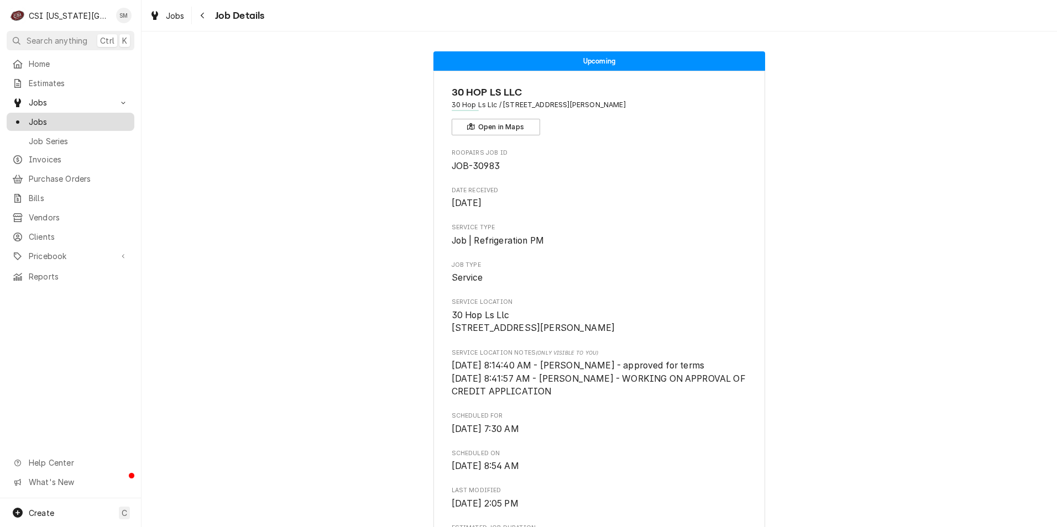
click at [47, 117] on span "Jobs" at bounding box center [79, 122] width 100 height 12
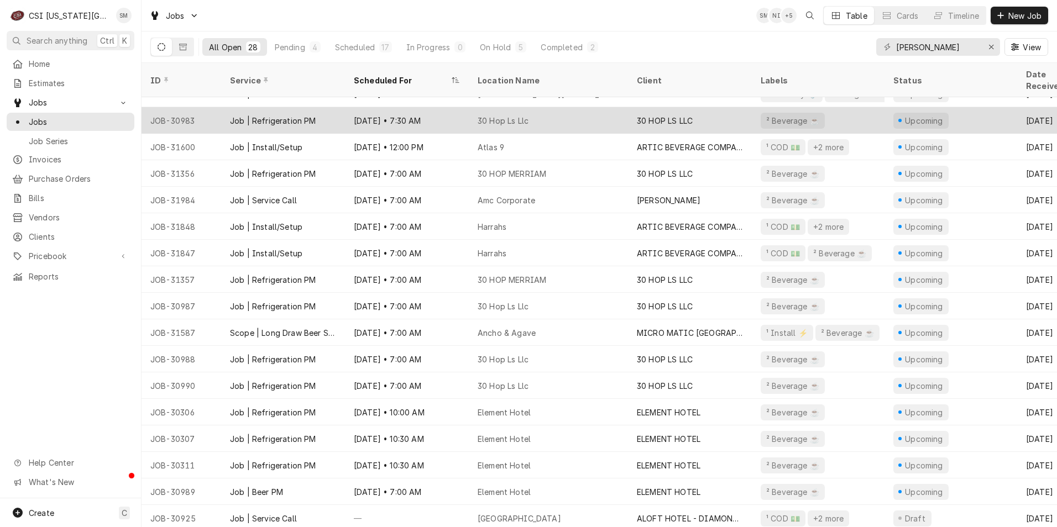
scroll to position [230, 0]
